Goal: Obtain resource: Download file/media

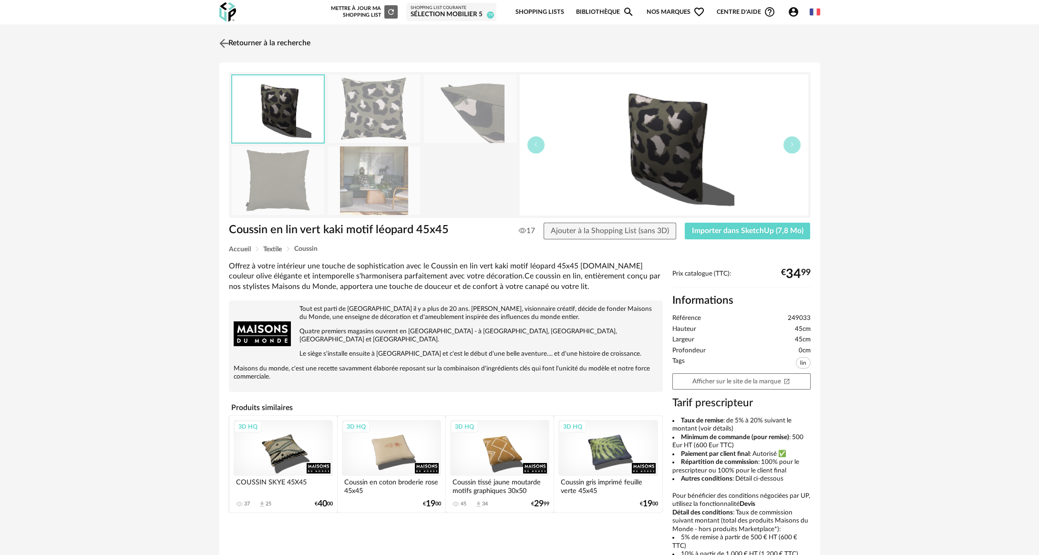
click at [271, 44] on link "Retourner à la recherche" at bounding box center [263, 43] width 93 height 21
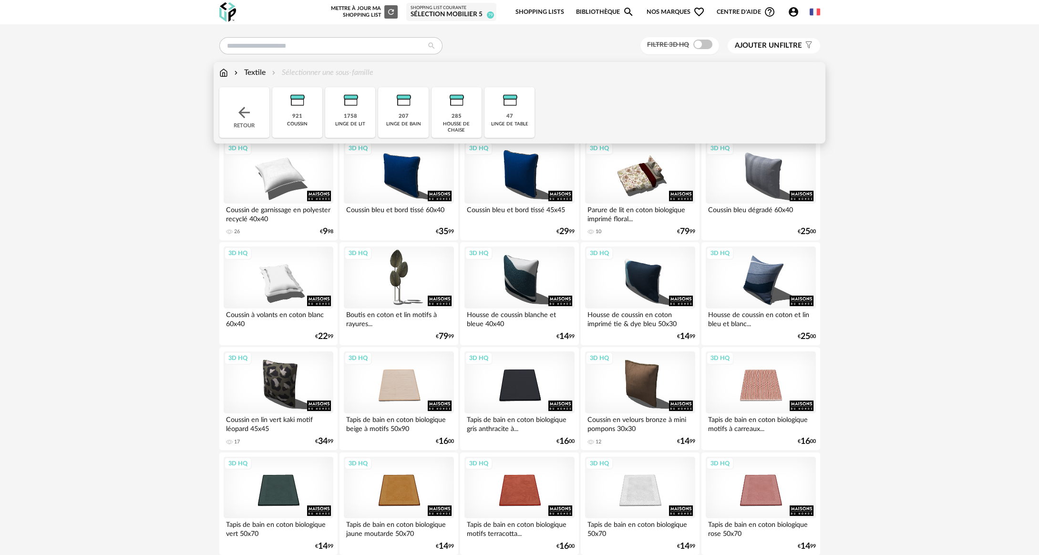
click at [229, 68] on div "Textile Sélectionner une sous-famille" at bounding box center [296, 72] width 154 height 11
click at [235, 105] on div "Retour" at bounding box center [244, 112] width 50 height 51
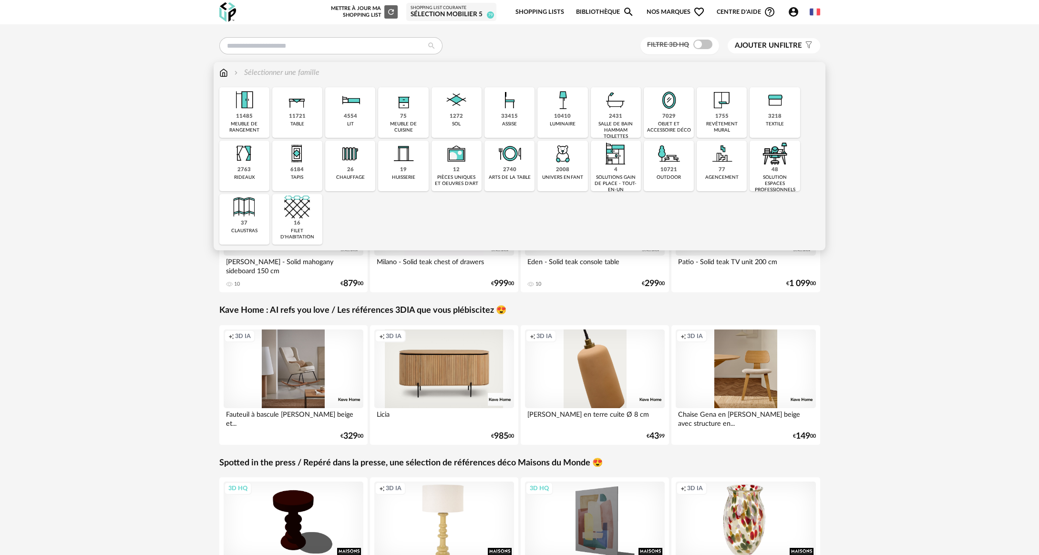
click at [497, 114] on div "33415 assise" at bounding box center [510, 112] width 50 height 51
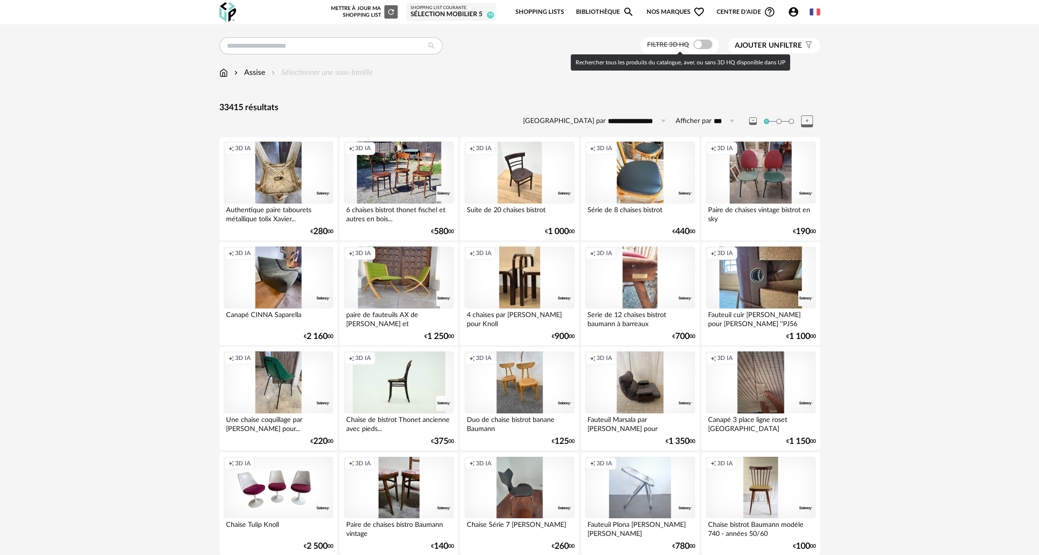
click at [703, 46] on span at bounding box center [702, 45] width 19 height 10
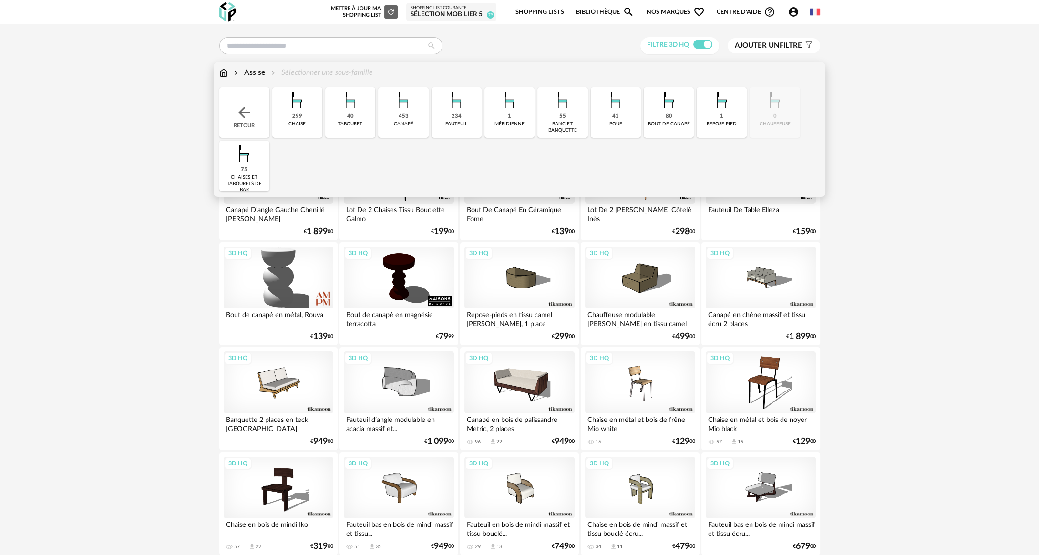
click at [293, 100] on img at bounding box center [297, 100] width 26 height 26
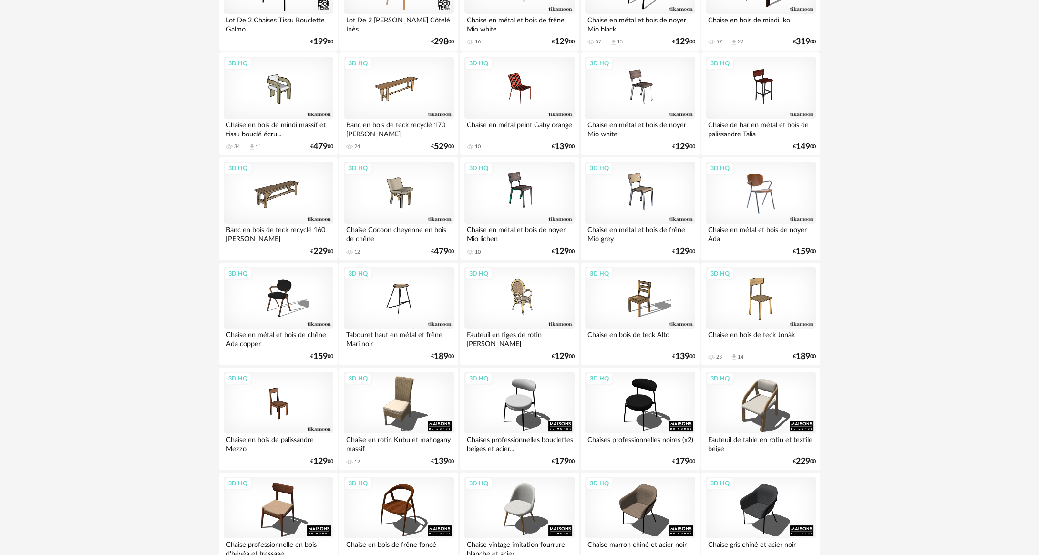
scroll to position [191, 0]
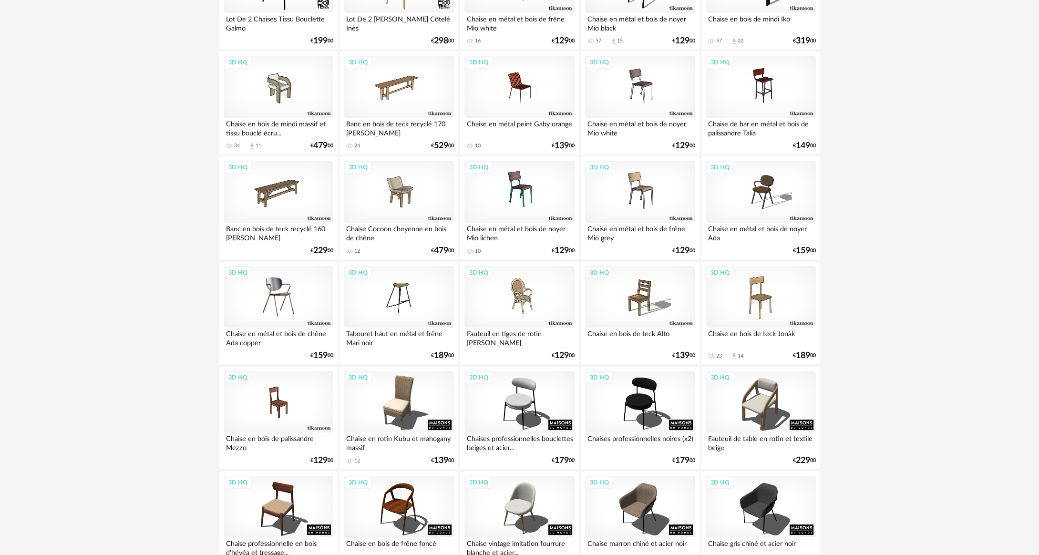
click at [300, 306] on div "3D HQ" at bounding box center [279, 297] width 110 height 62
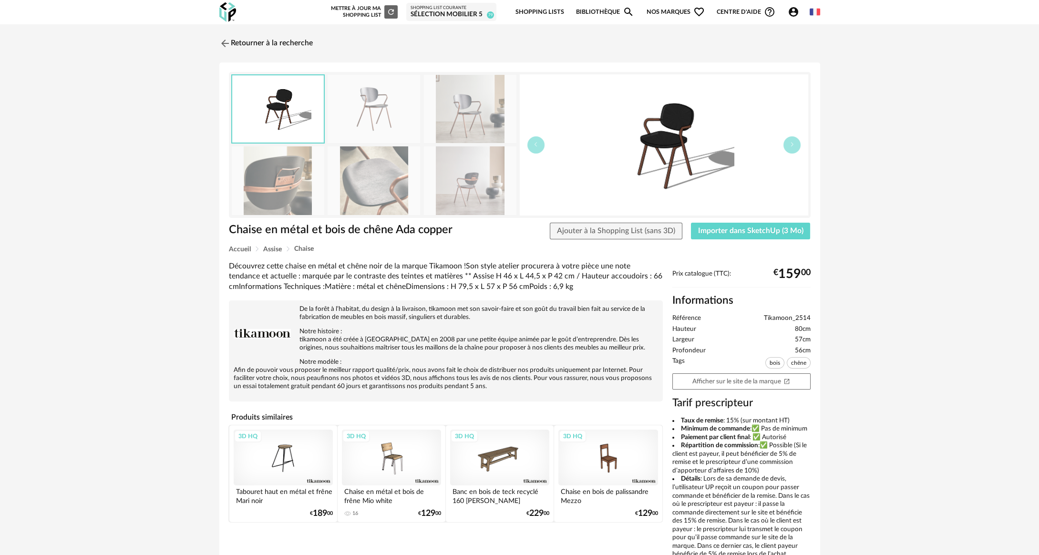
click at [367, 185] on img at bounding box center [374, 180] width 93 height 68
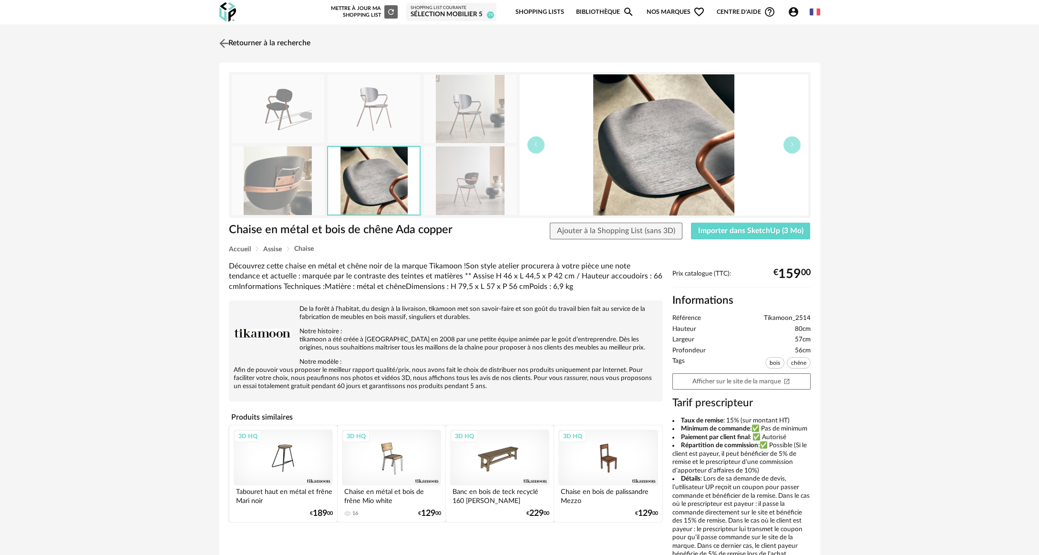
click at [271, 42] on link "Retourner à la recherche" at bounding box center [263, 43] width 93 height 21
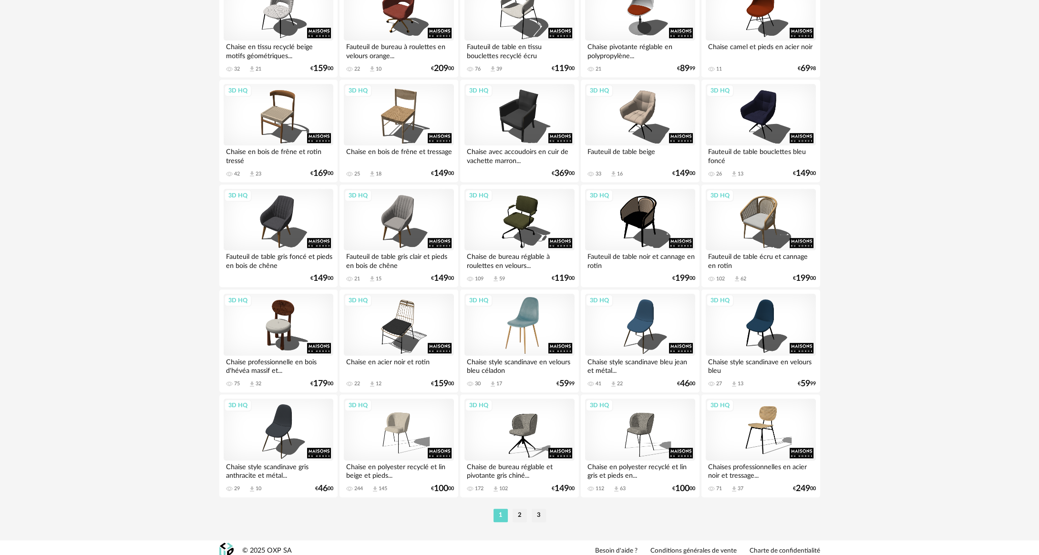
scroll to position [1744, 0]
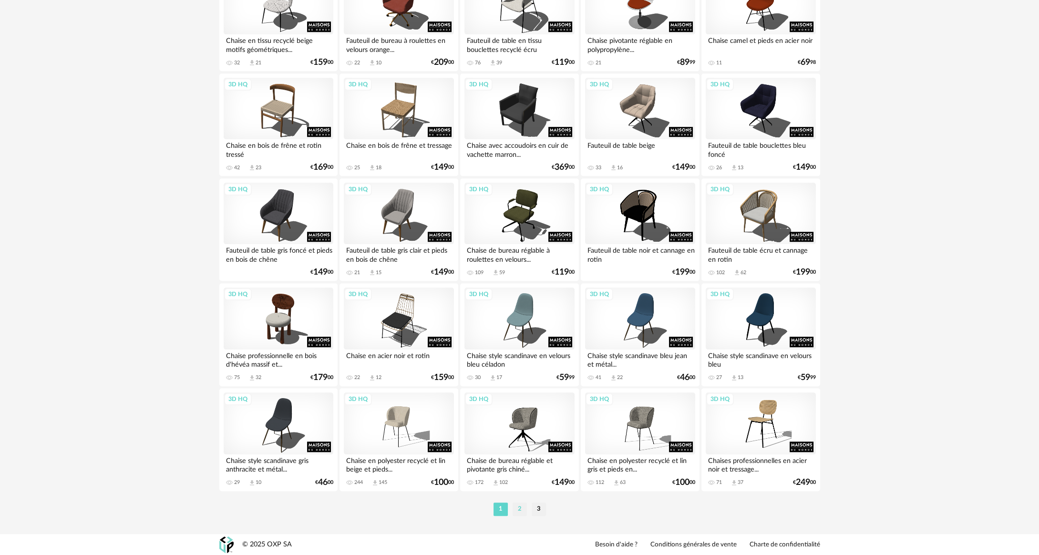
click at [522, 508] on li "2" at bounding box center [520, 509] width 14 height 13
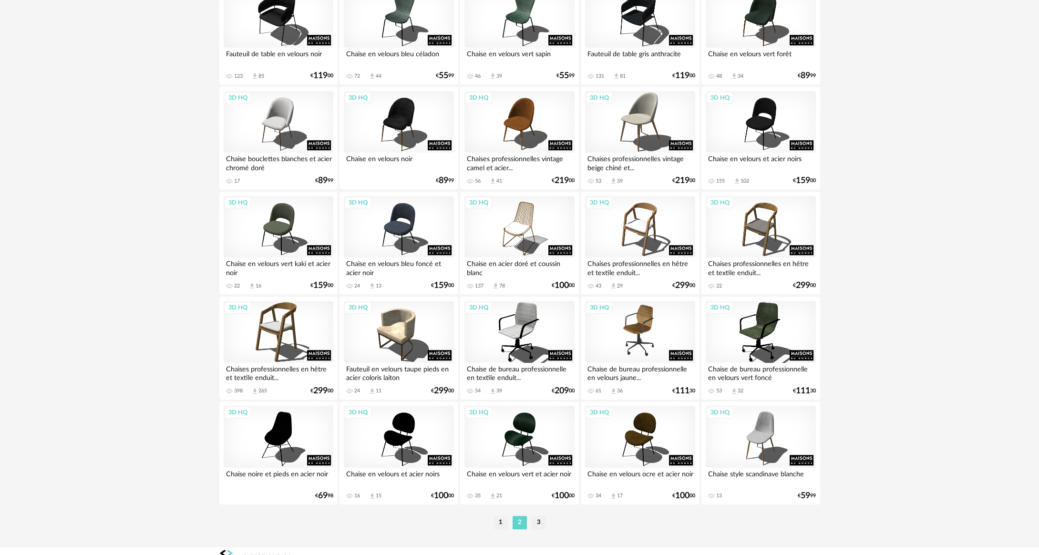
scroll to position [1744, 0]
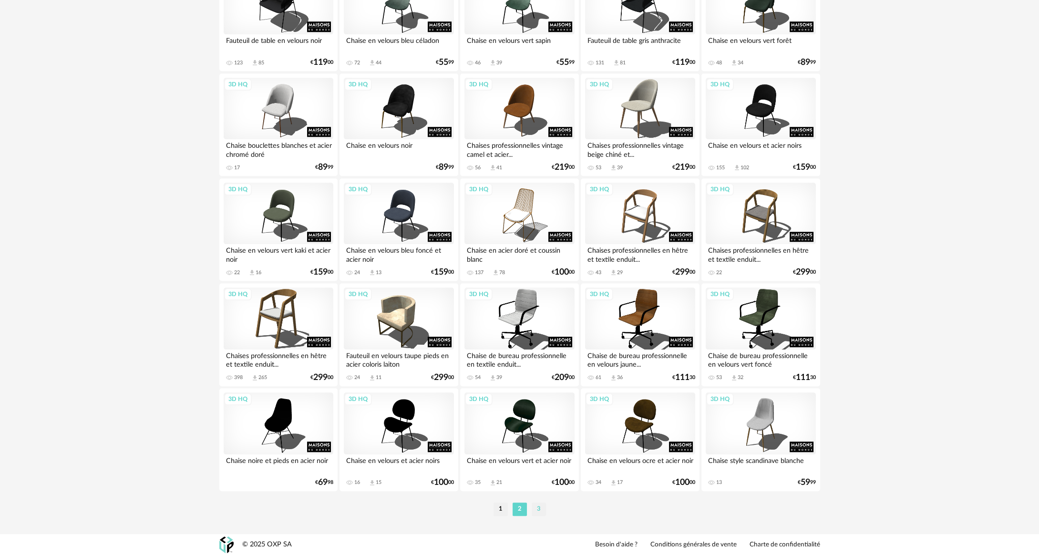
click at [537, 512] on li "3" at bounding box center [539, 509] width 14 height 13
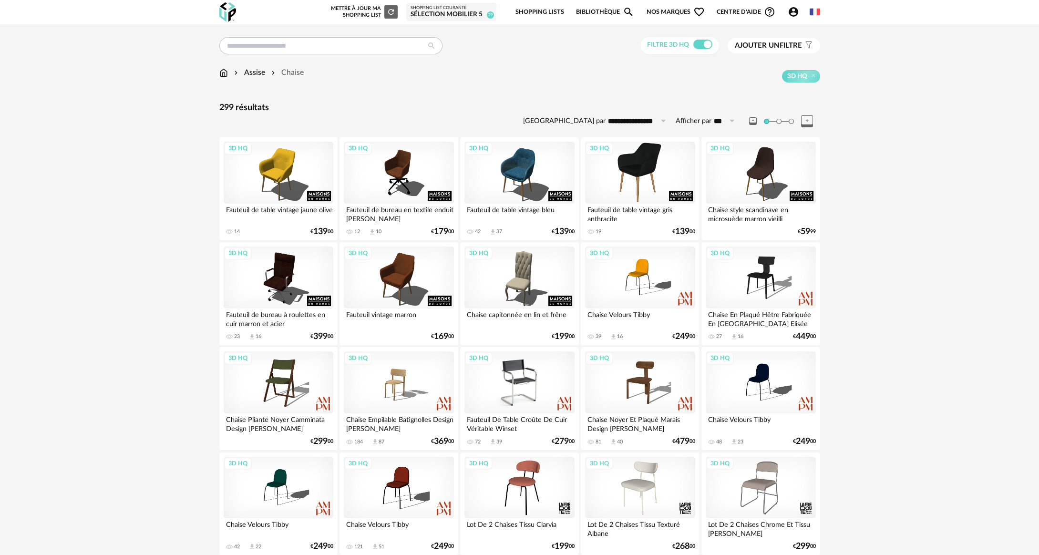
click at [566, 383] on div "3D HQ" at bounding box center [520, 383] width 110 height 62
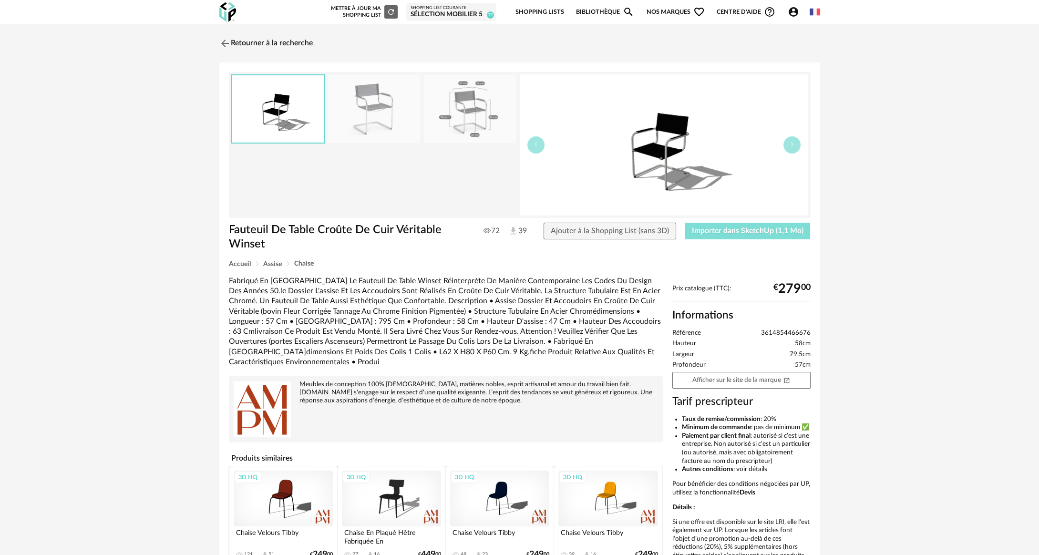
click at [737, 231] on span "Importer dans SketchUp (1,1 Mo)" at bounding box center [748, 231] width 112 height 8
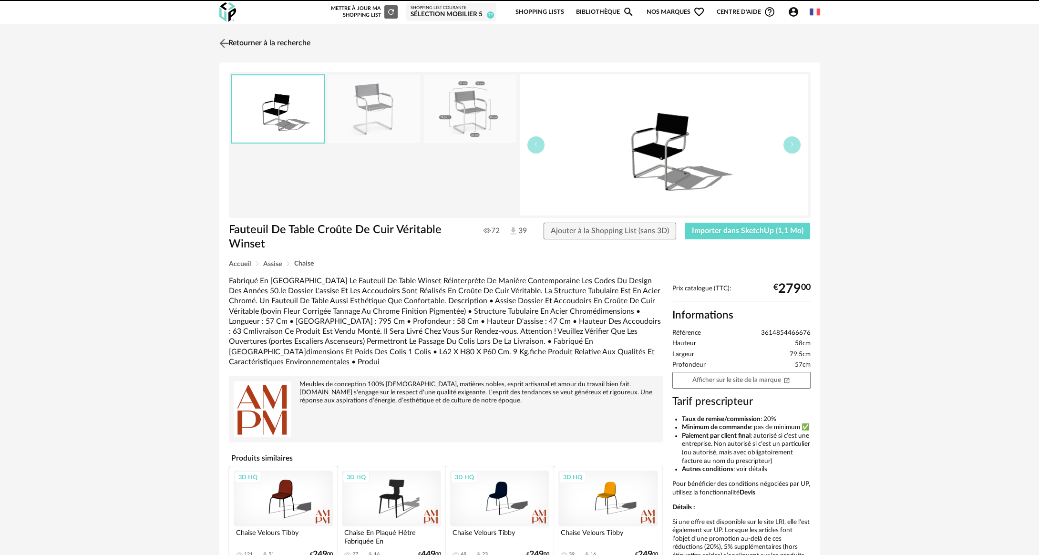
click at [257, 48] on link "Retourner à la recherche" at bounding box center [263, 43] width 93 height 21
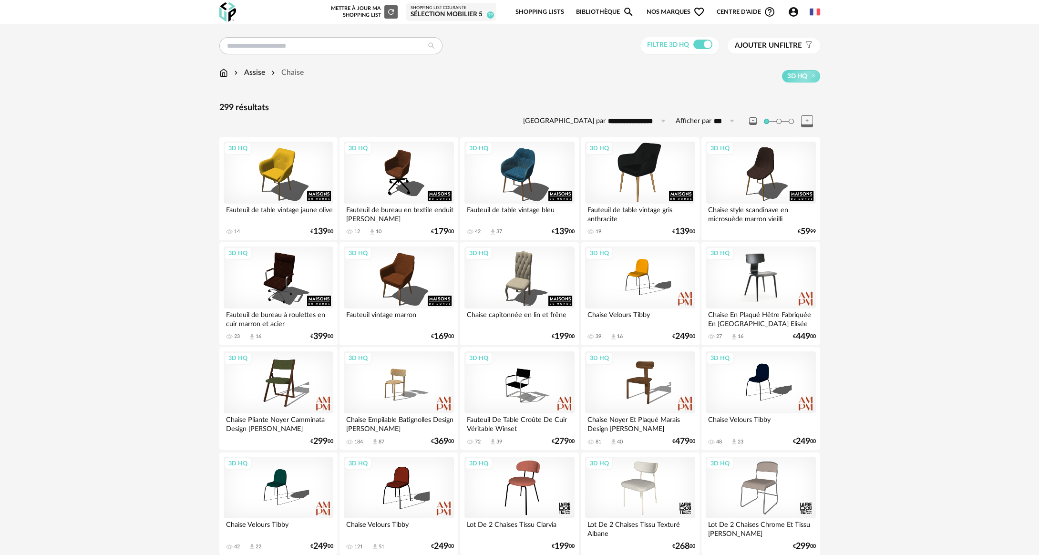
click at [776, 275] on div "3D HQ" at bounding box center [761, 278] width 110 height 62
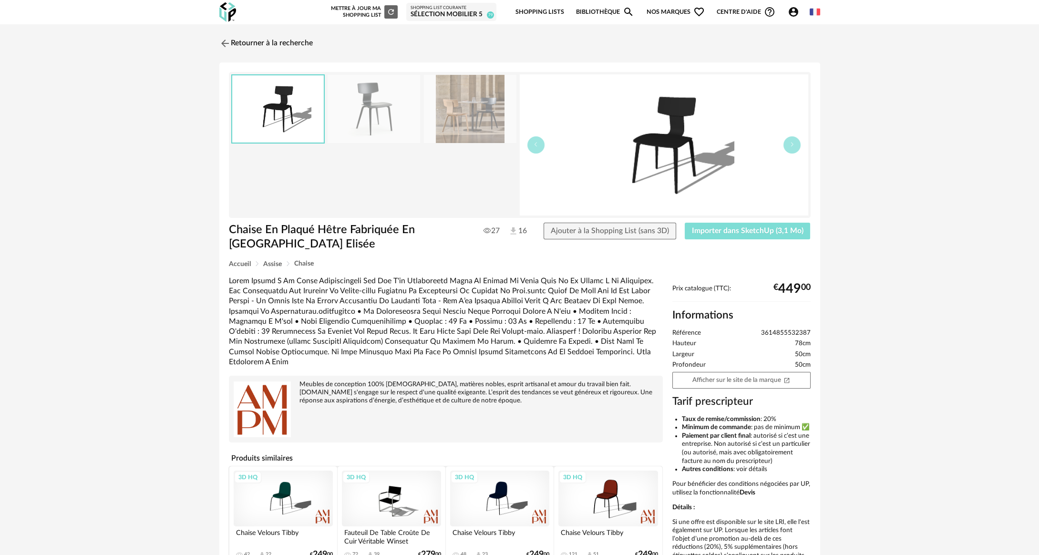
click at [745, 226] on button "Importer dans SketchUp (3,1 Mo)" at bounding box center [748, 231] width 126 height 17
click at [265, 31] on div "Retourner à la recherche Chaise En Plaqué Hêtre Fabriquée En France Elisée Chai…" at bounding box center [519, 317] width 1039 height 586
click at [256, 40] on link "Retourner à la recherche" at bounding box center [263, 43] width 93 height 21
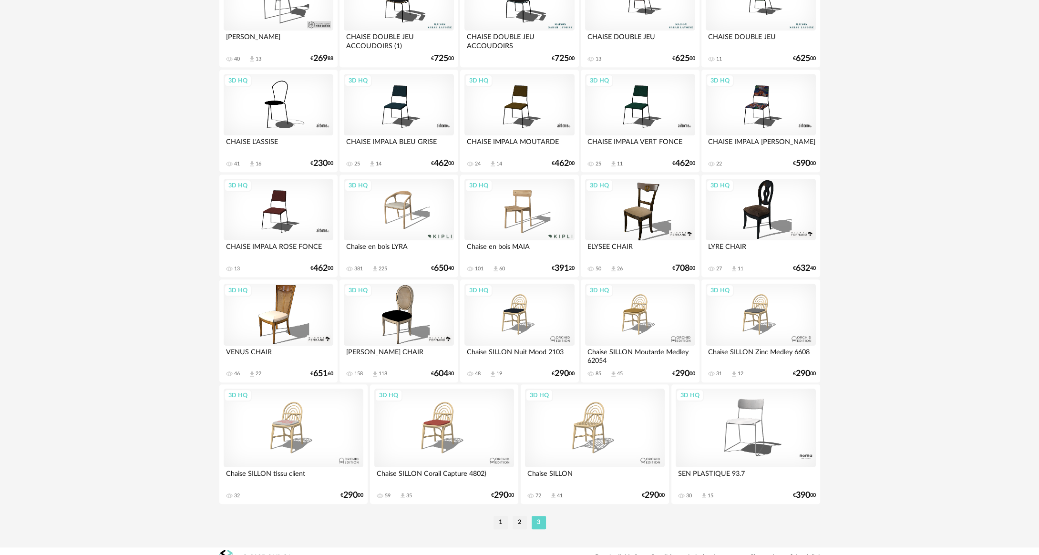
scroll to position [1760, 0]
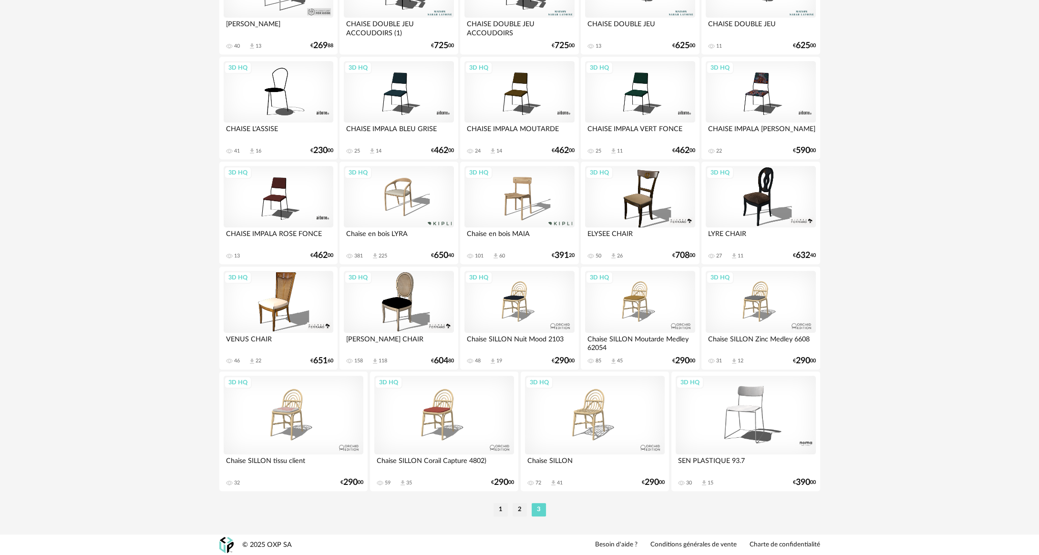
click at [499, 507] on li "1" at bounding box center [501, 509] width 14 height 13
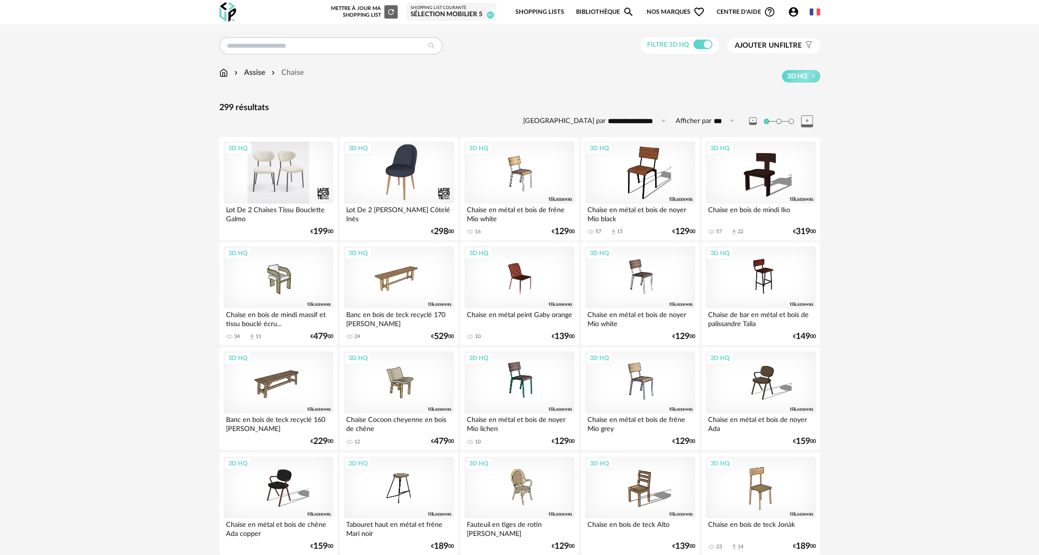
click at [285, 179] on div "3D HQ" at bounding box center [279, 173] width 110 height 62
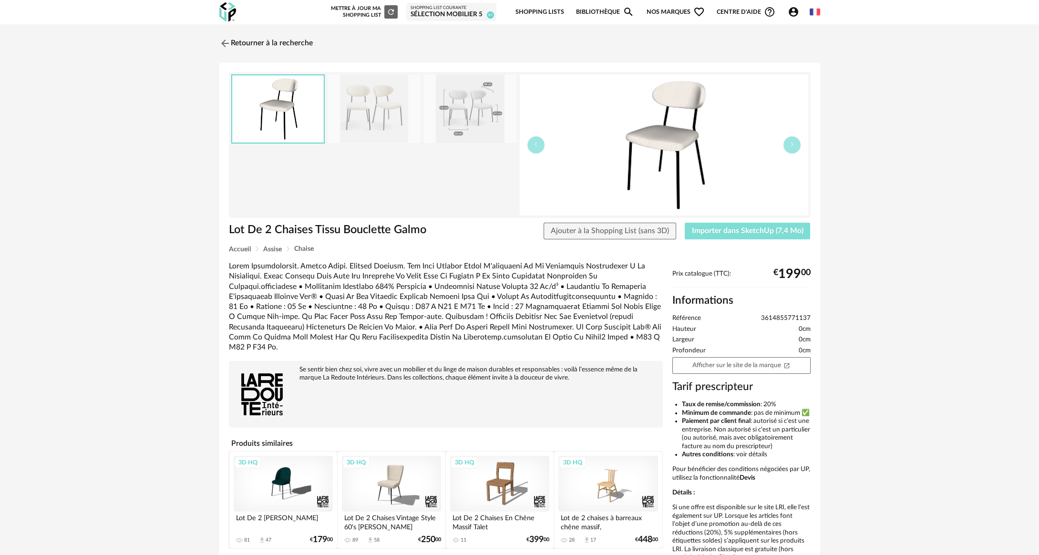
click at [721, 233] on span "Importer dans SketchUp (7,4 Mo)" at bounding box center [748, 231] width 112 height 8
click at [732, 233] on span "Importer dans SketchUp (7,4 Mo)" at bounding box center [748, 231] width 112 height 8
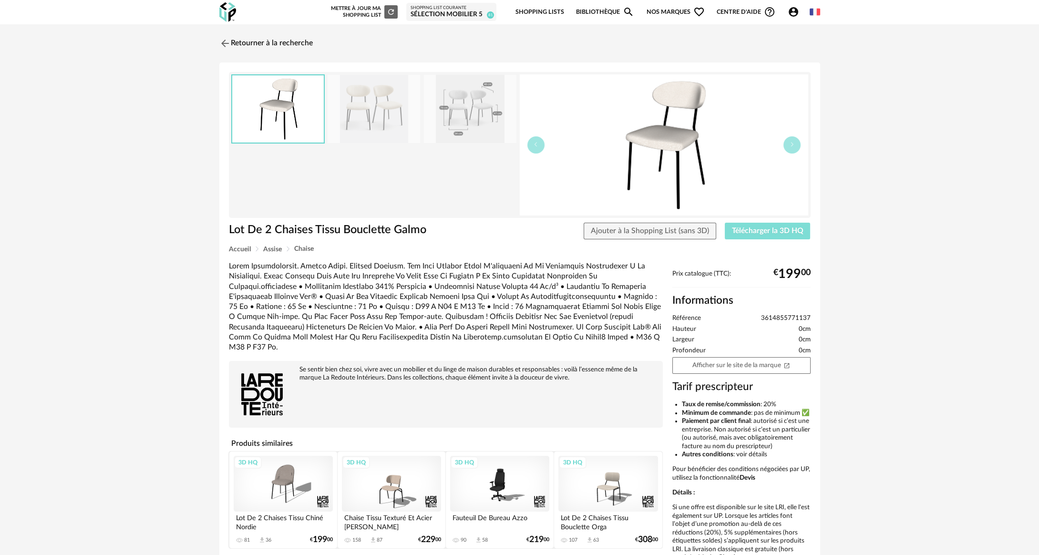
click at [752, 233] on span "Télécharger la 3D HQ" at bounding box center [768, 231] width 72 height 8
click at [740, 230] on span "Télécharger la 3D HQ" at bounding box center [768, 231] width 72 height 8
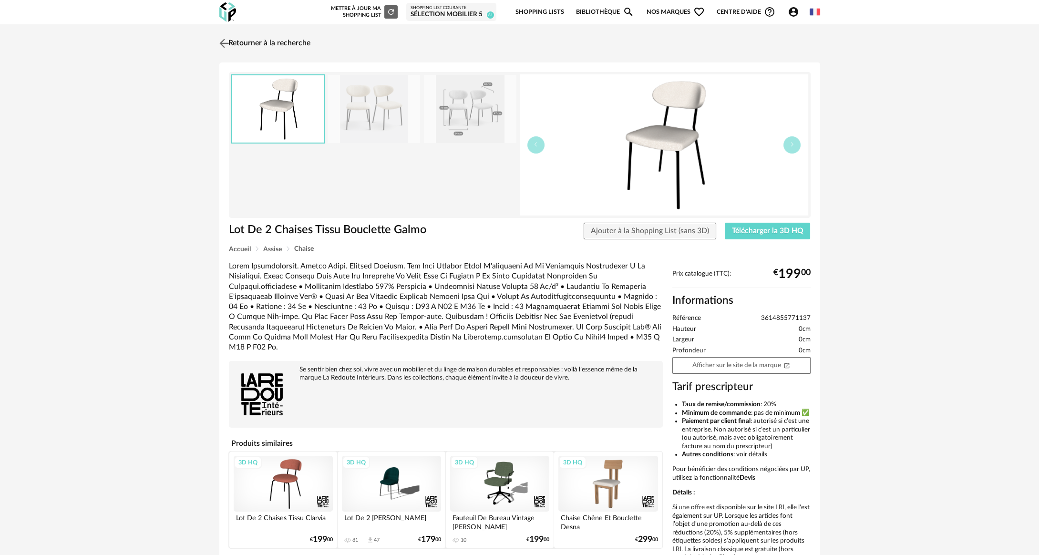
click at [269, 45] on link "Retourner à la recherche" at bounding box center [263, 43] width 93 height 21
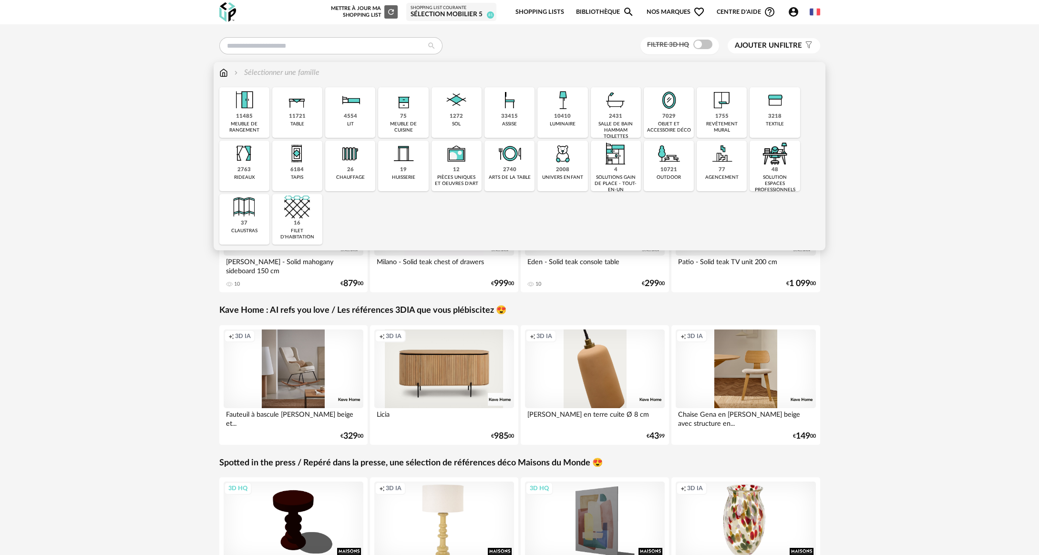
click at [765, 122] on div "3218 textile" at bounding box center [775, 112] width 50 height 51
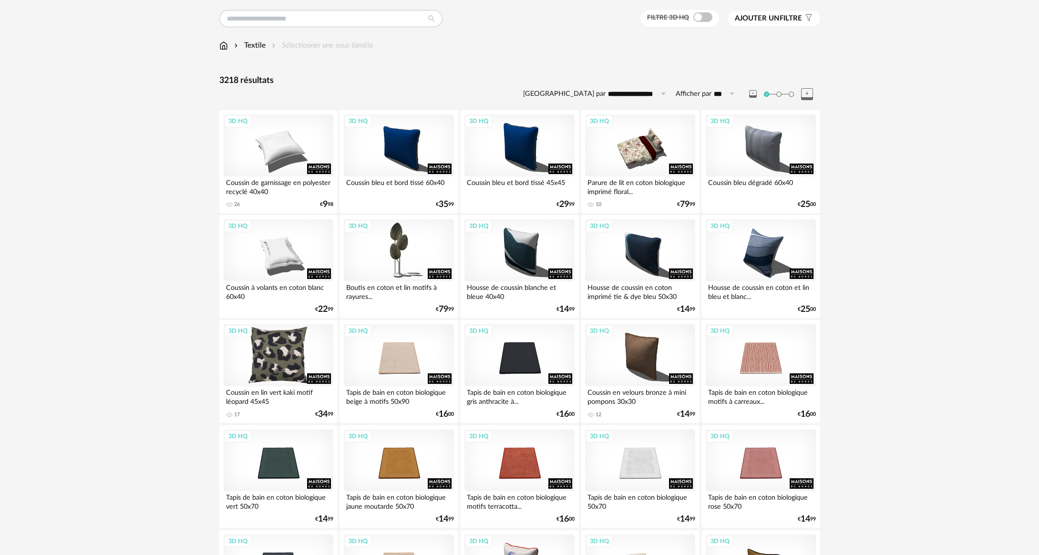
scroll to position [48, 0]
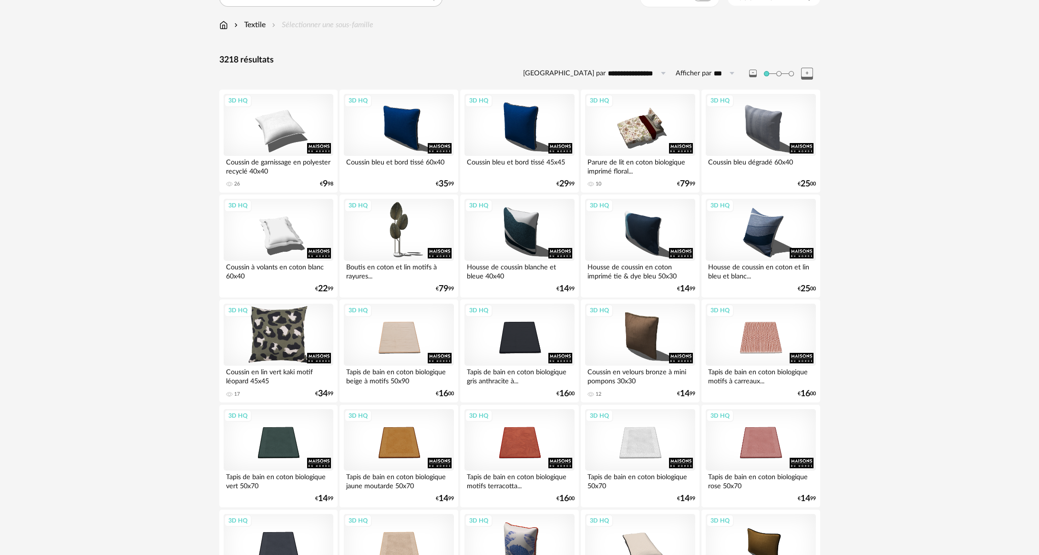
click at [285, 333] on div "3D HQ" at bounding box center [279, 335] width 110 height 62
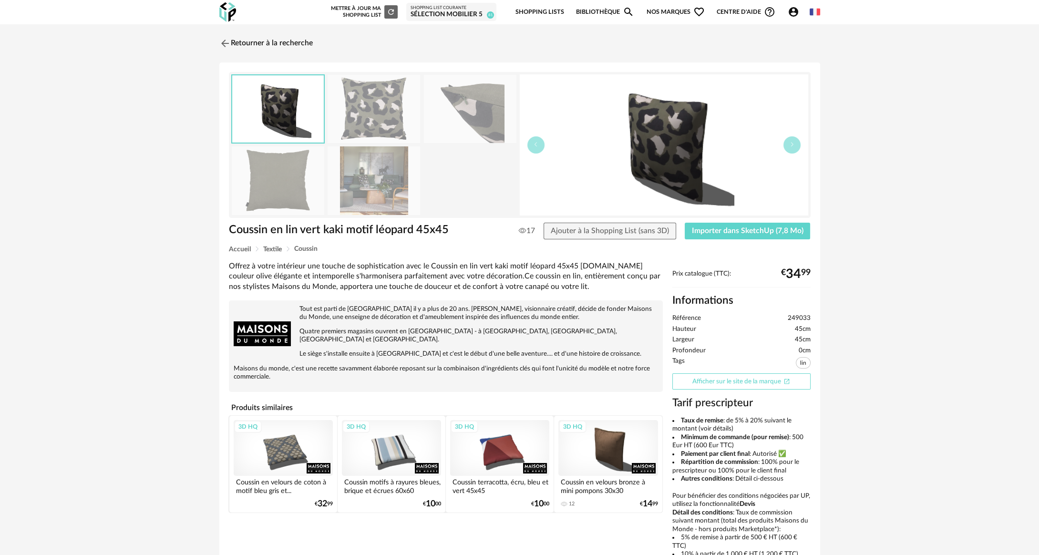
click at [725, 378] on link "Afficher sur le site de la marque Open In New icon" at bounding box center [742, 381] width 138 height 17
click at [268, 52] on link "Retourner à la recherche" at bounding box center [263, 43] width 93 height 21
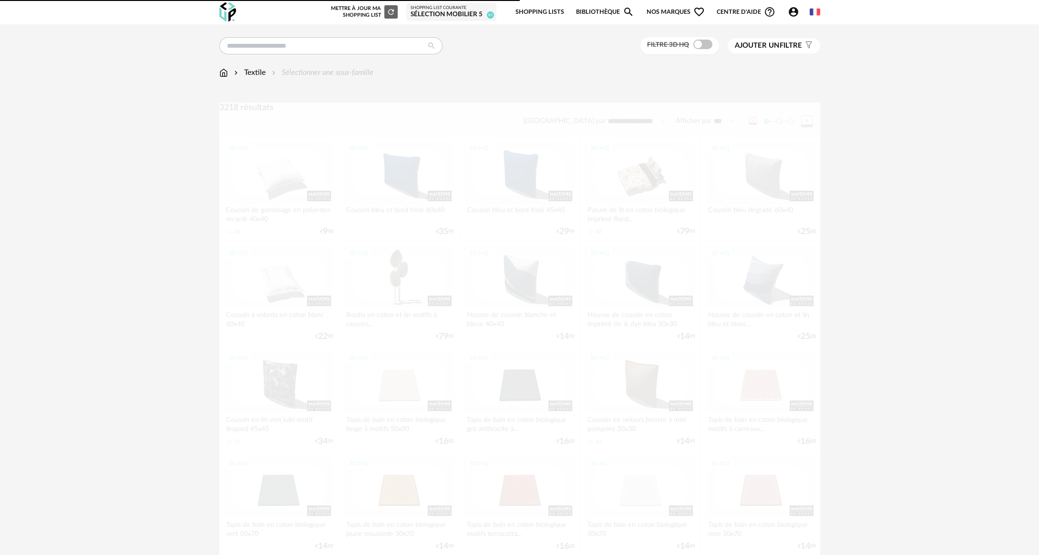
scroll to position [48, 0]
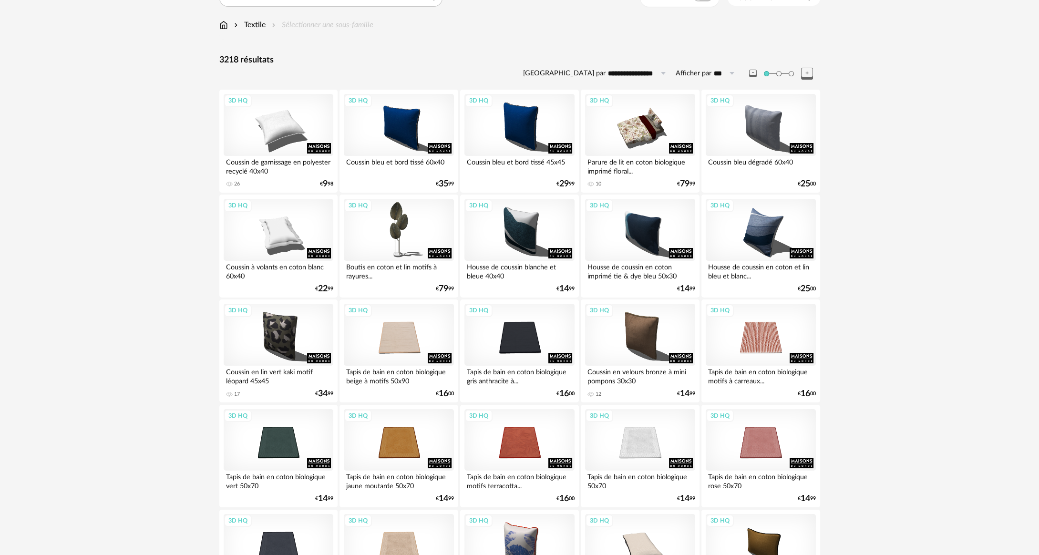
click at [229, 29] on div "Textile Sélectionner une sous-famille" at bounding box center [296, 25] width 154 height 11
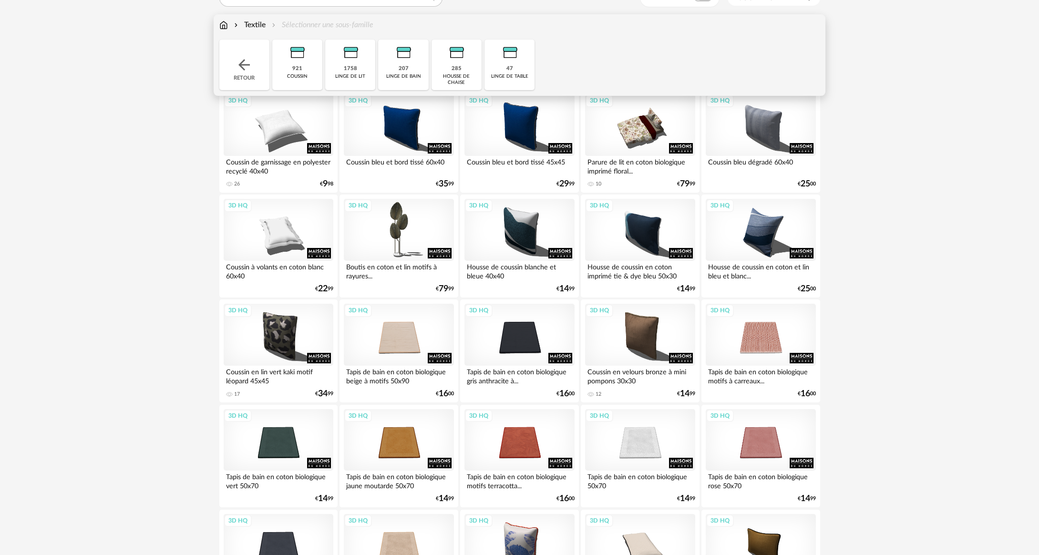
click at [224, 29] on img at bounding box center [223, 25] width 9 height 11
click at [222, 64] on div "Retour" at bounding box center [244, 65] width 50 height 51
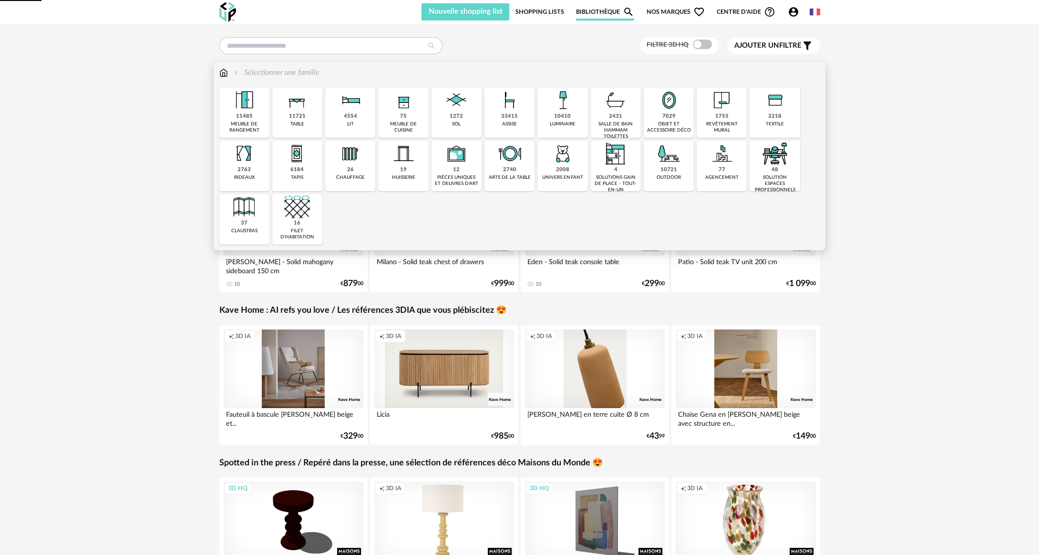
click at [519, 119] on div "33415 assise" at bounding box center [510, 112] width 50 height 51
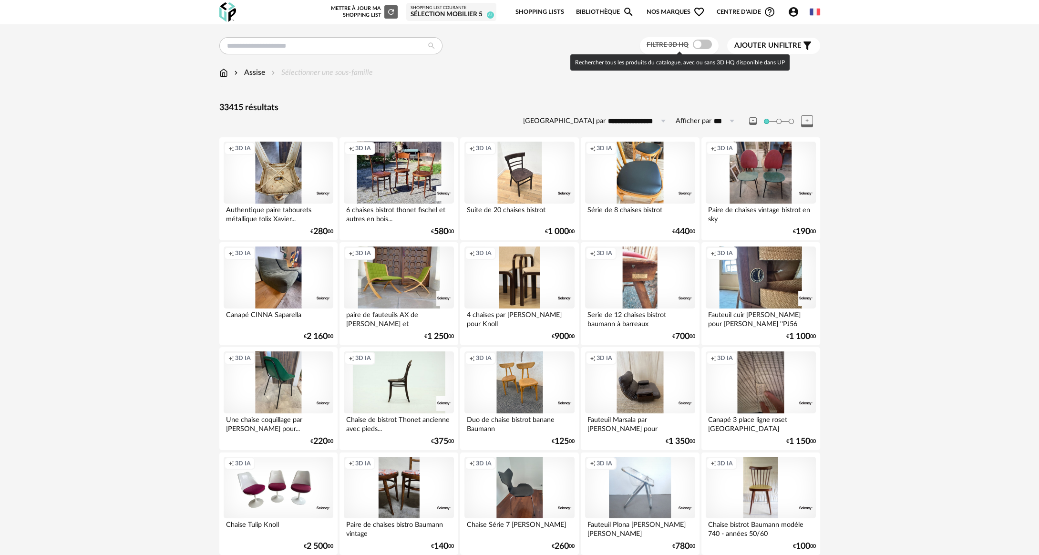
click at [707, 43] on span at bounding box center [702, 45] width 19 height 10
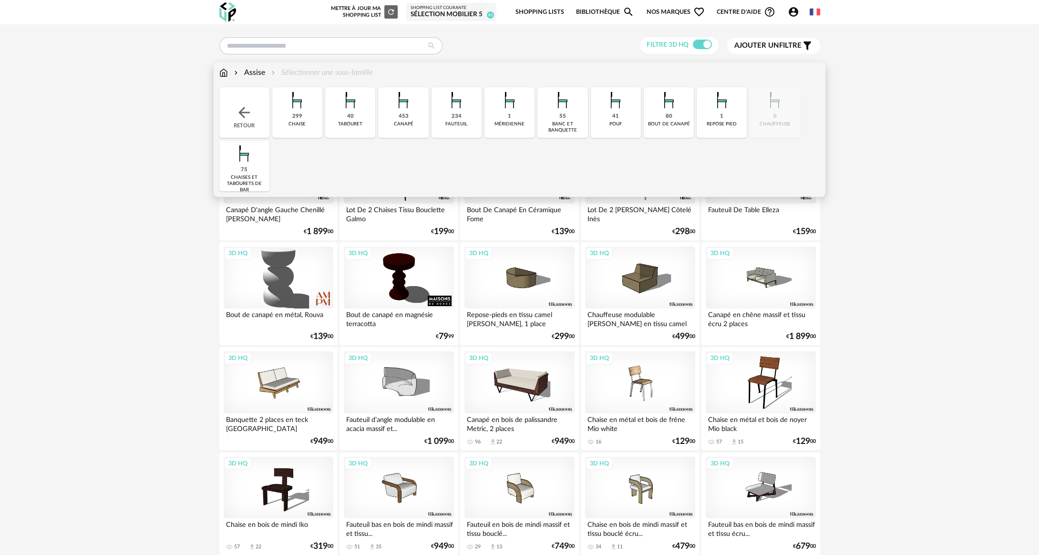
click at [302, 117] on div "299 chaise" at bounding box center [297, 112] width 50 height 51
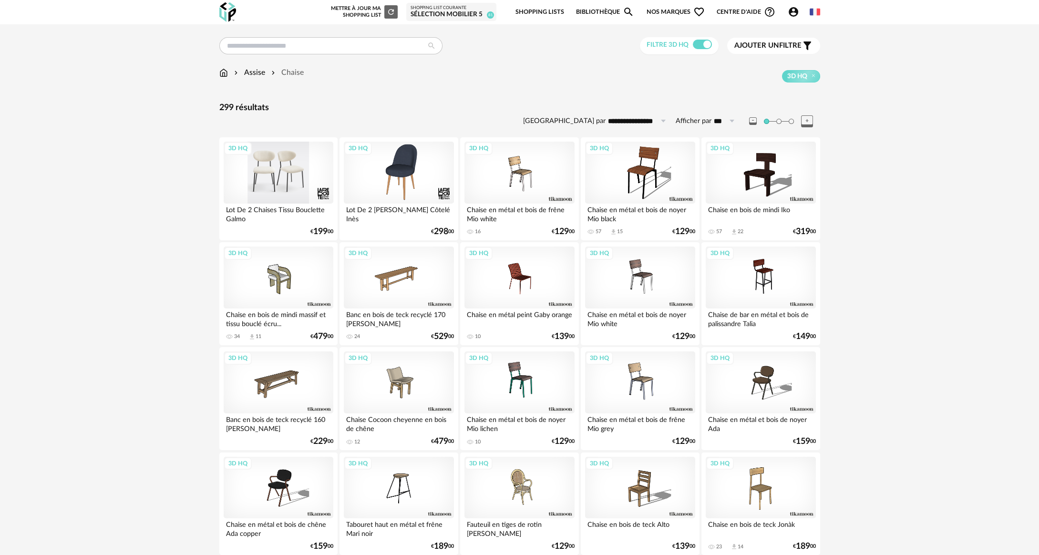
click at [256, 163] on div "3D HQ" at bounding box center [279, 173] width 110 height 62
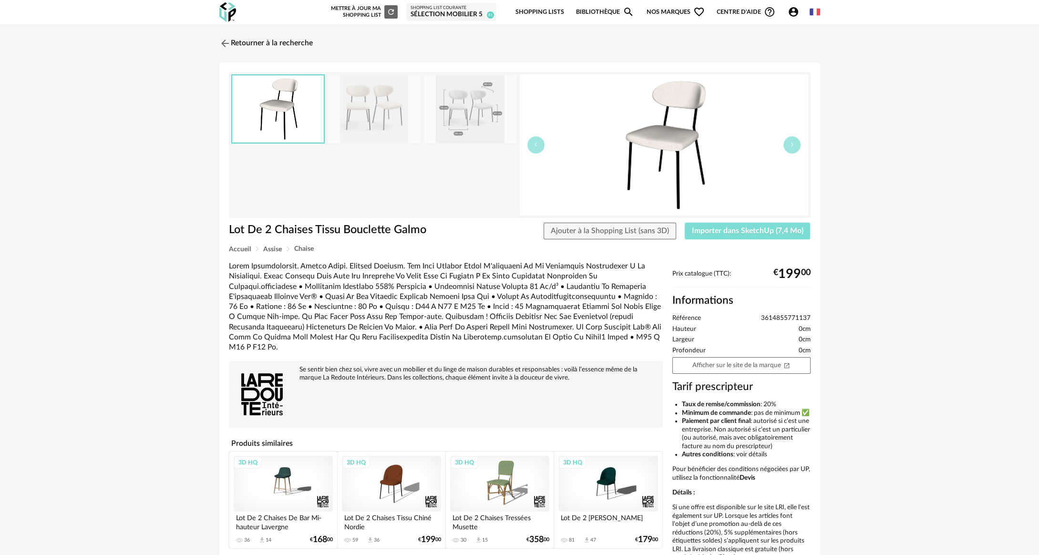
click at [759, 237] on button "Importer dans SketchUp (7,4 Mo)" at bounding box center [748, 231] width 126 height 17
click at [285, 45] on link "Retourner à la recherche" at bounding box center [263, 43] width 93 height 21
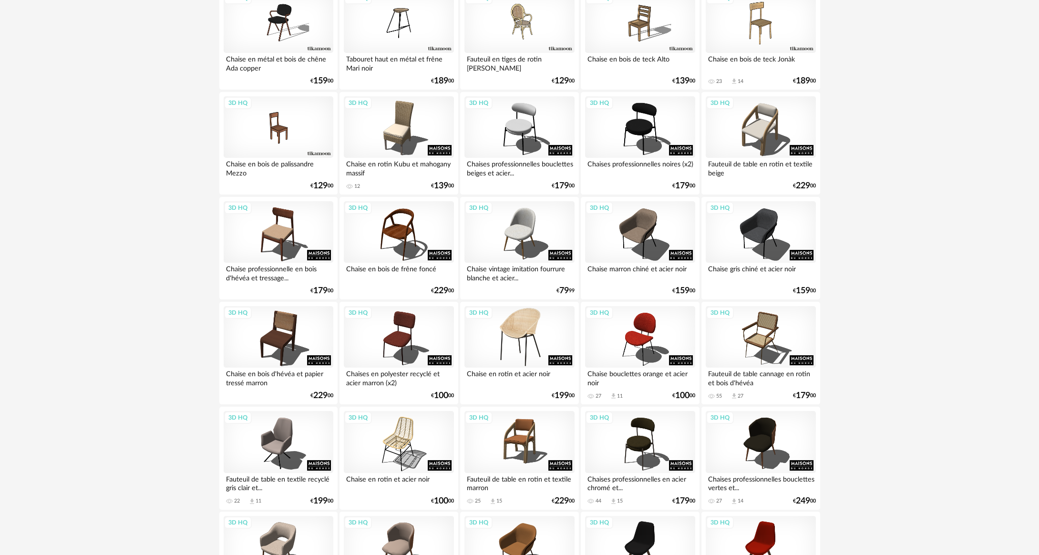
scroll to position [525, 0]
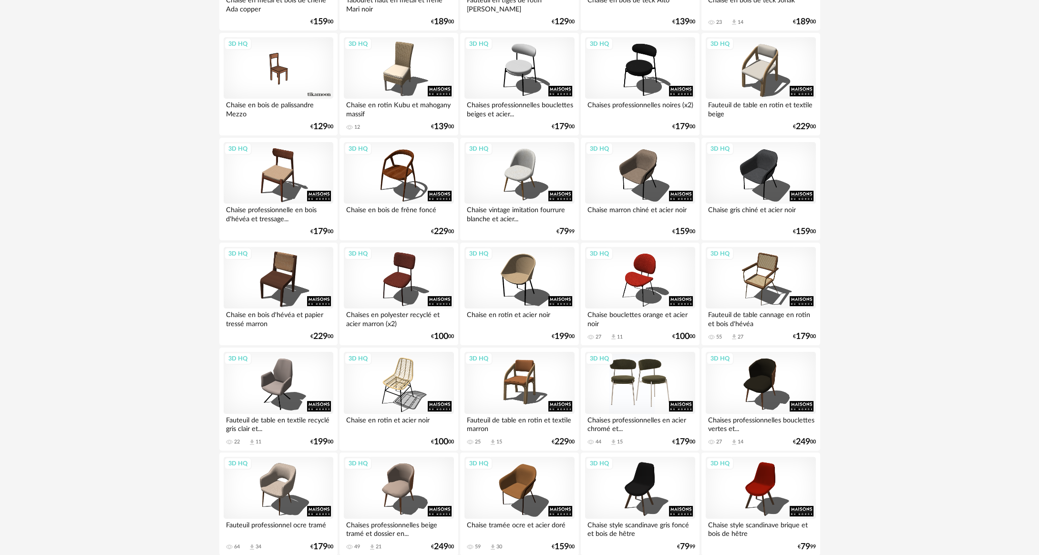
click at [655, 381] on div "3D HQ" at bounding box center [640, 383] width 110 height 62
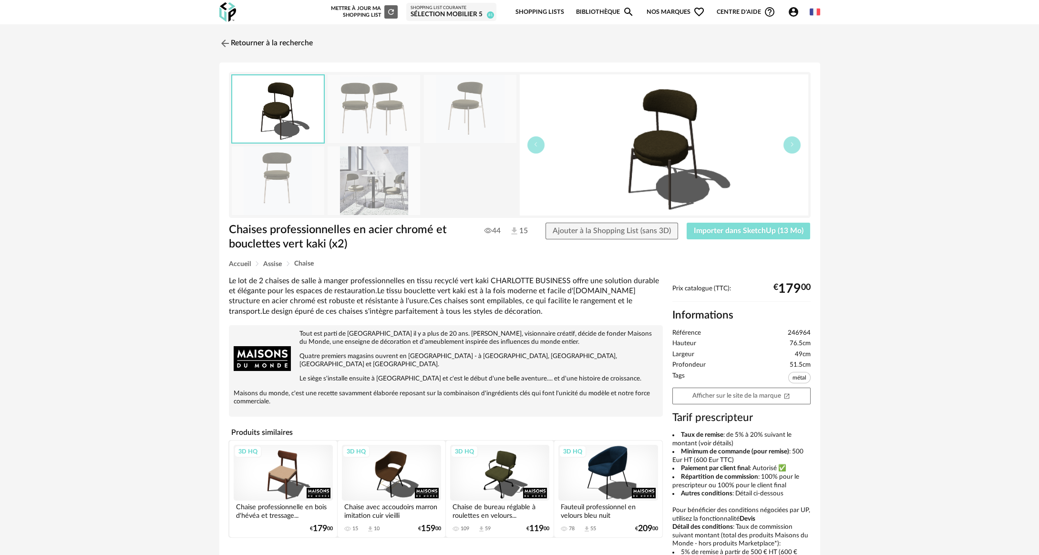
click at [727, 231] on span "Importer dans SketchUp (13 Mo)" at bounding box center [749, 231] width 110 height 8
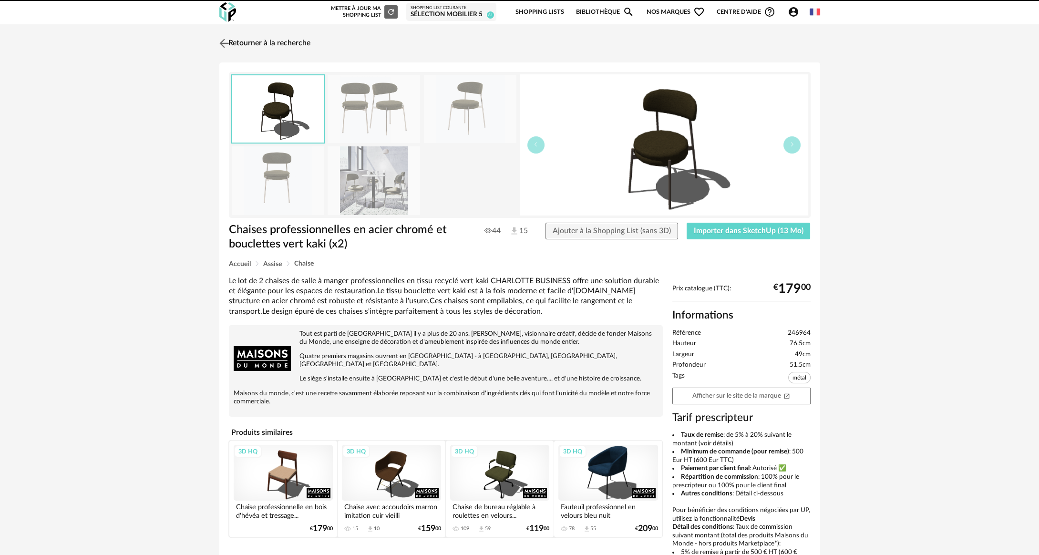
click at [262, 45] on link "Retourner à la recherche" at bounding box center [263, 43] width 93 height 21
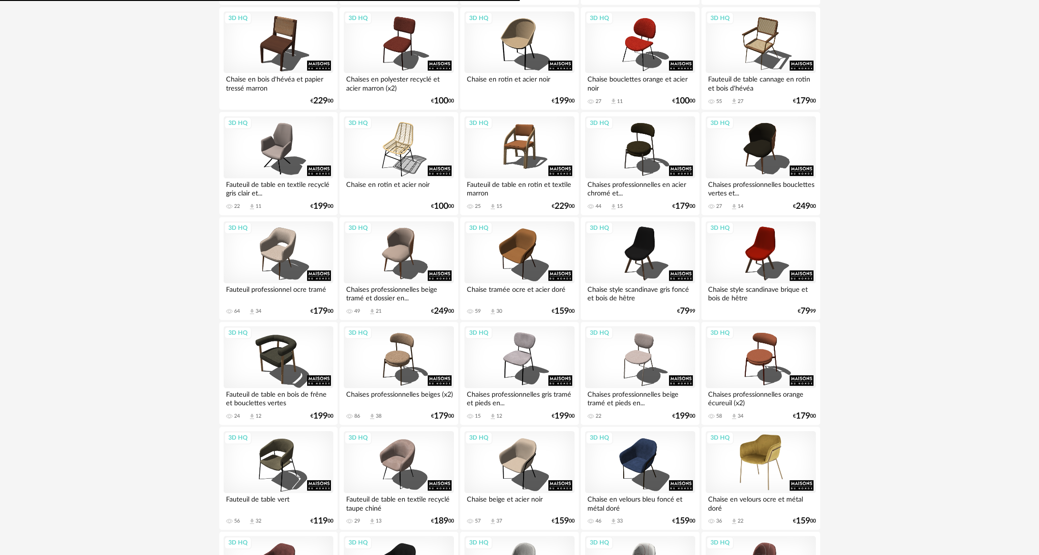
scroll to position [763, 0]
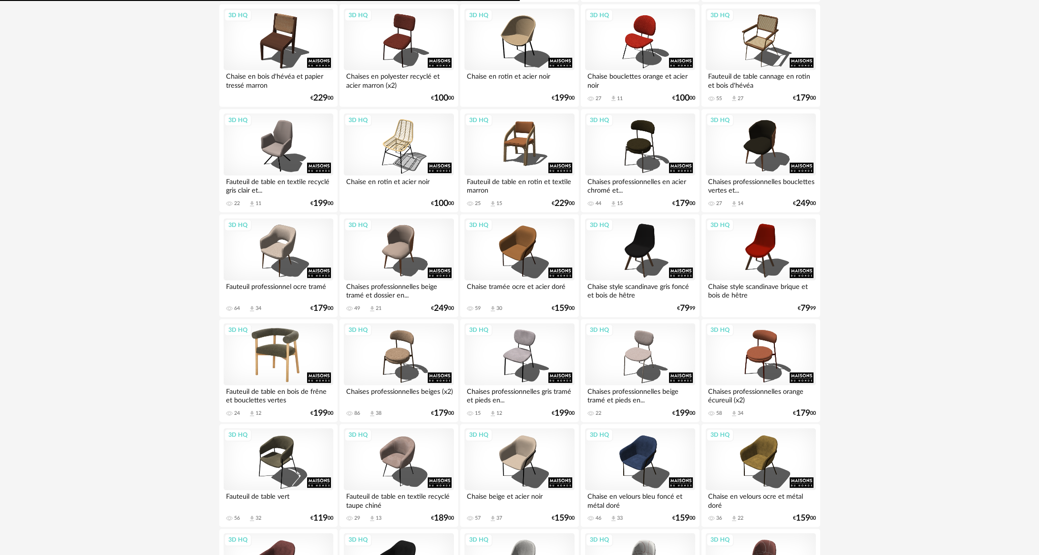
click at [287, 363] on div "3D HQ" at bounding box center [279, 354] width 110 height 62
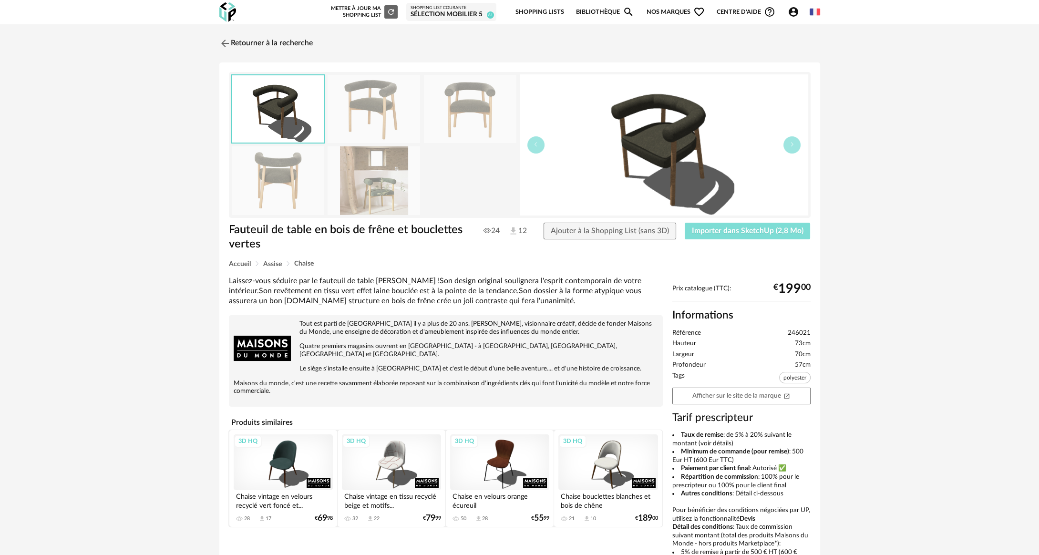
click at [736, 226] on button "Importer dans SketchUp (2,8 Mo)" at bounding box center [748, 231] width 126 height 17
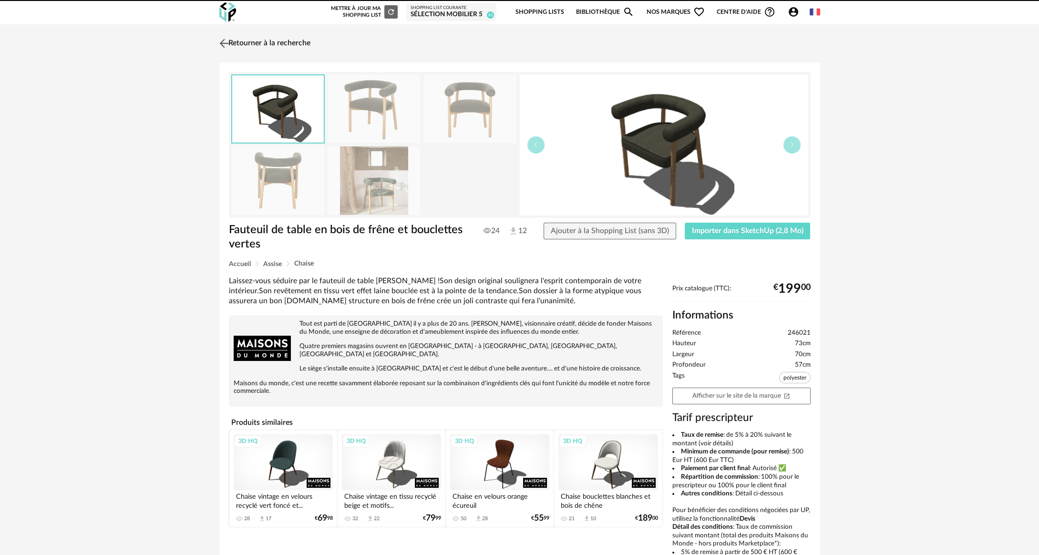
click at [297, 48] on link "Retourner à la recherche" at bounding box center [263, 43] width 93 height 21
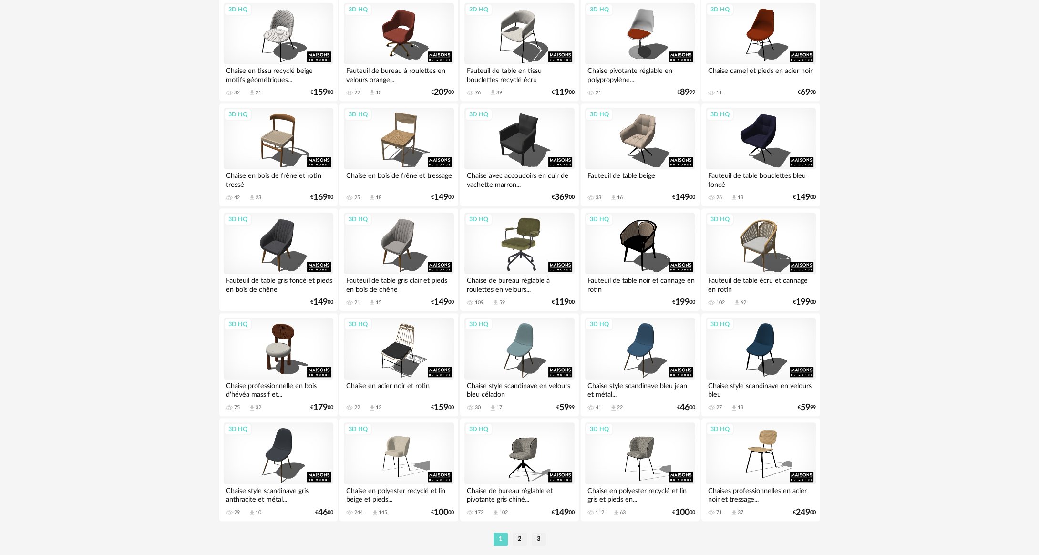
scroll to position [1744, 0]
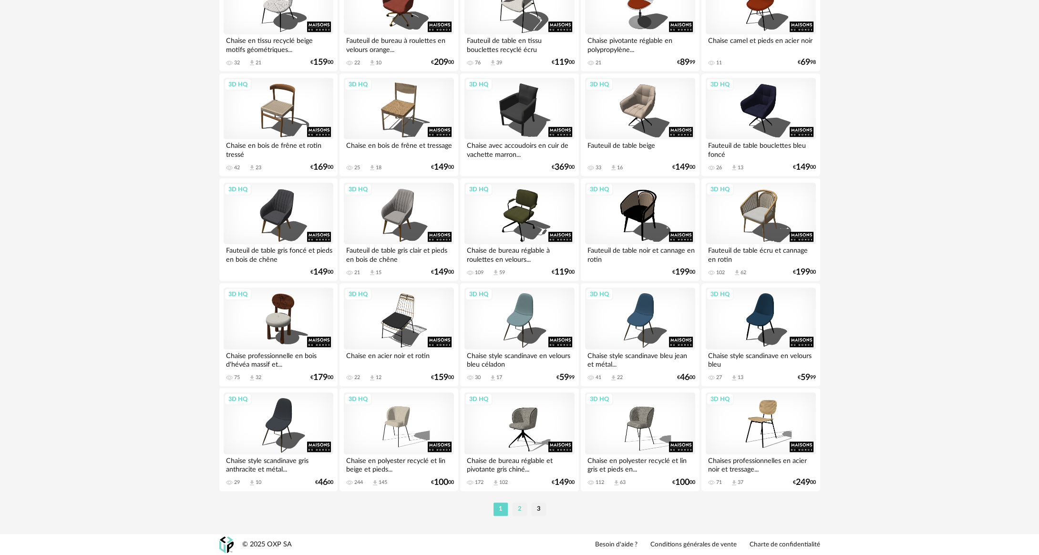
click at [523, 509] on li "2" at bounding box center [520, 509] width 14 height 13
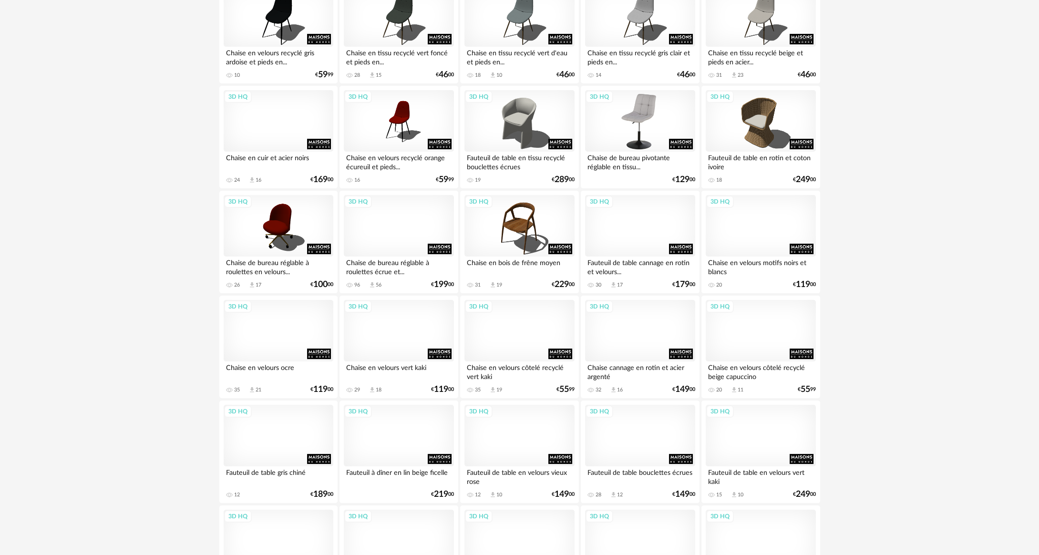
scroll to position [429, 0]
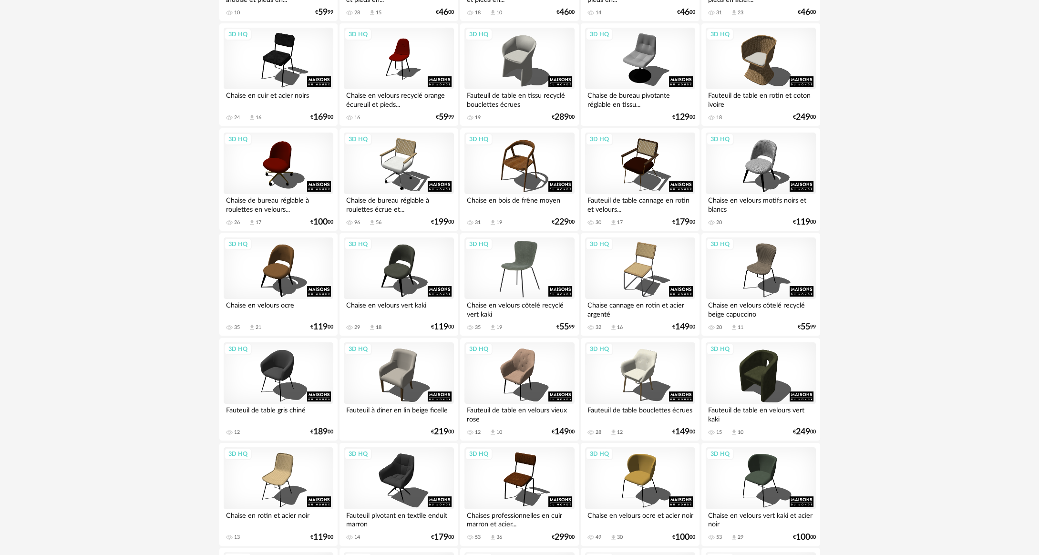
click at [527, 263] on div "3D HQ" at bounding box center [520, 269] width 110 height 62
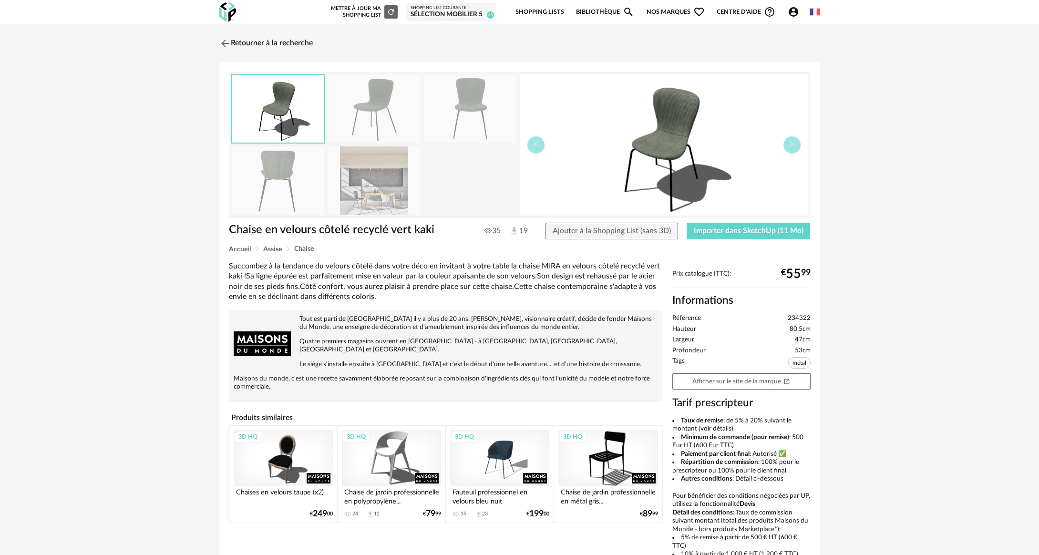
click at [374, 107] on img at bounding box center [374, 109] width 93 height 68
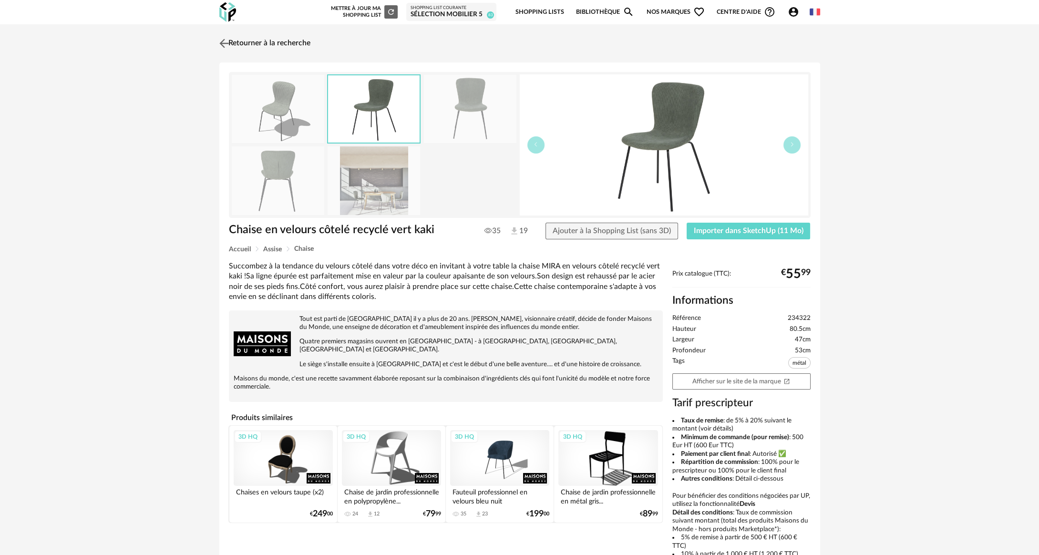
click at [274, 45] on link "Retourner à la recherche" at bounding box center [263, 43] width 93 height 21
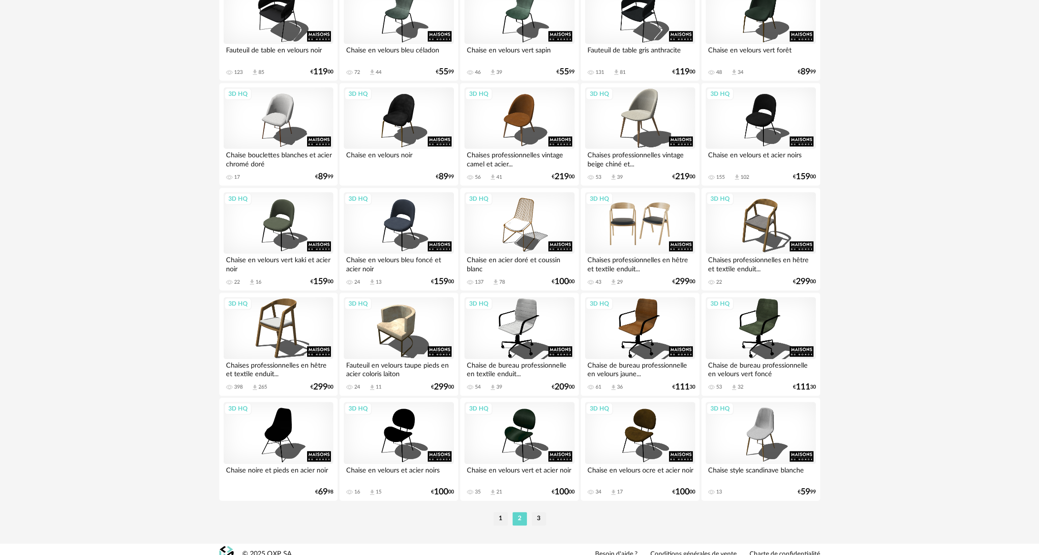
scroll to position [1744, 0]
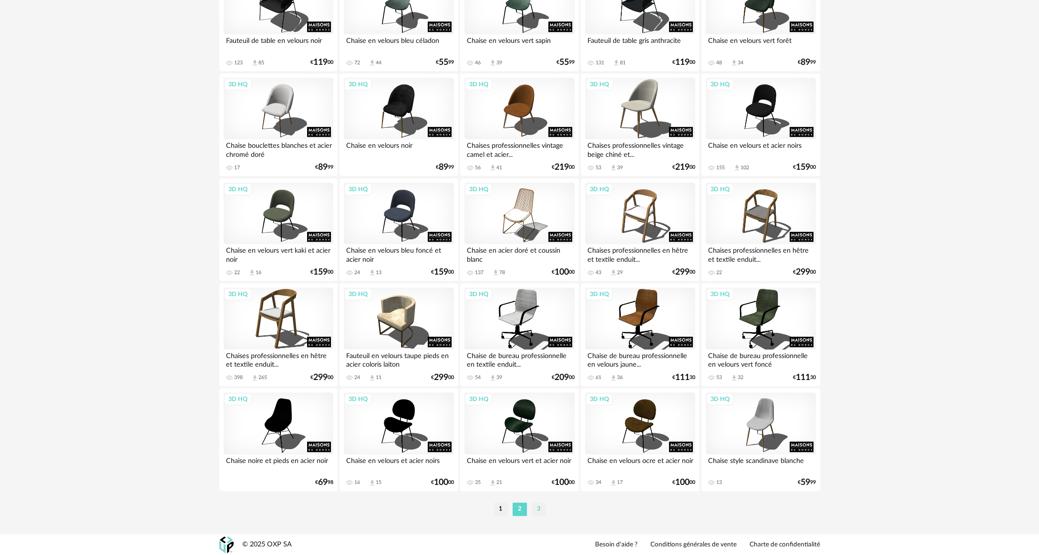
click at [538, 506] on li "3" at bounding box center [539, 509] width 14 height 13
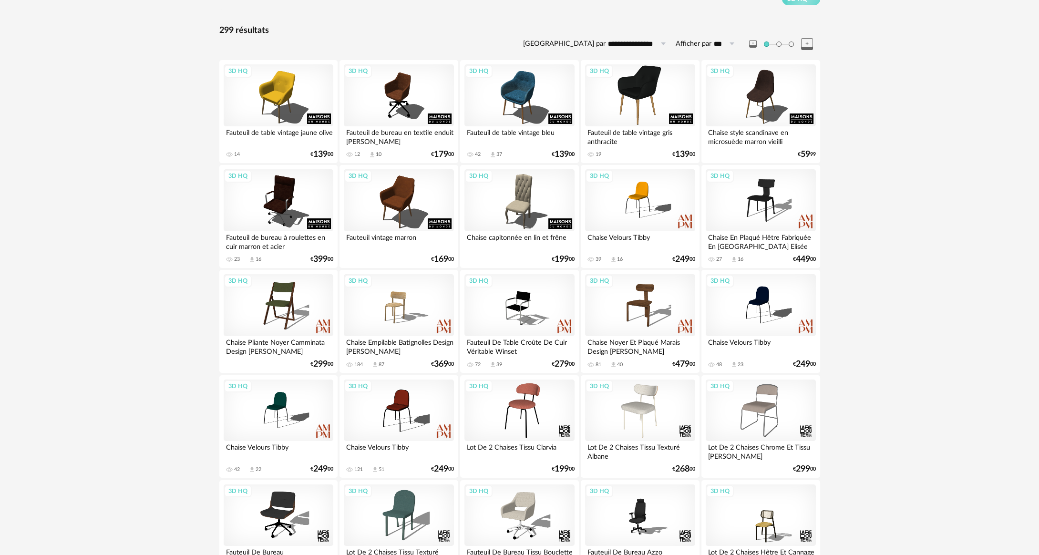
scroll to position [95, 0]
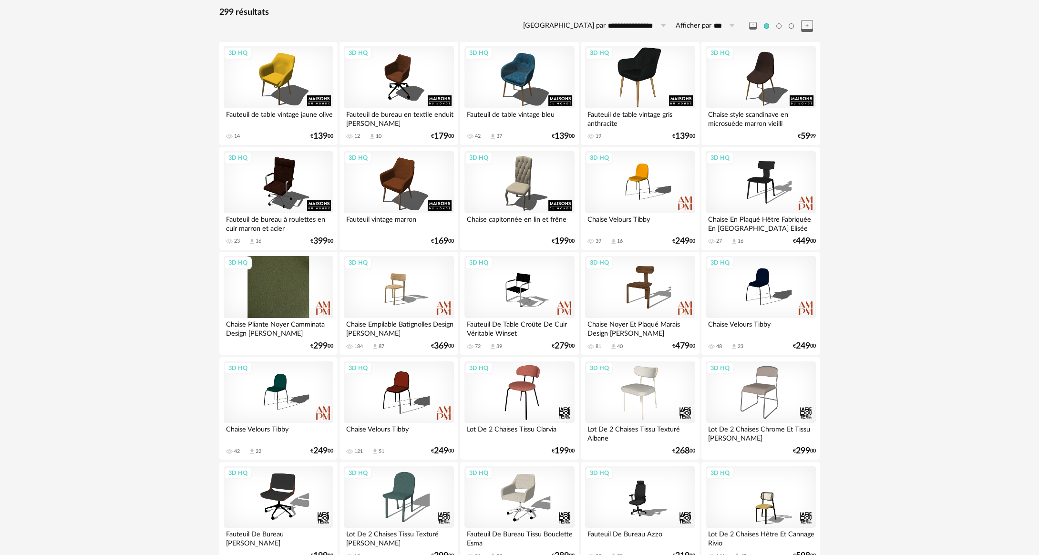
click at [279, 274] on div "3D HQ" at bounding box center [279, 287] width 110 height 62
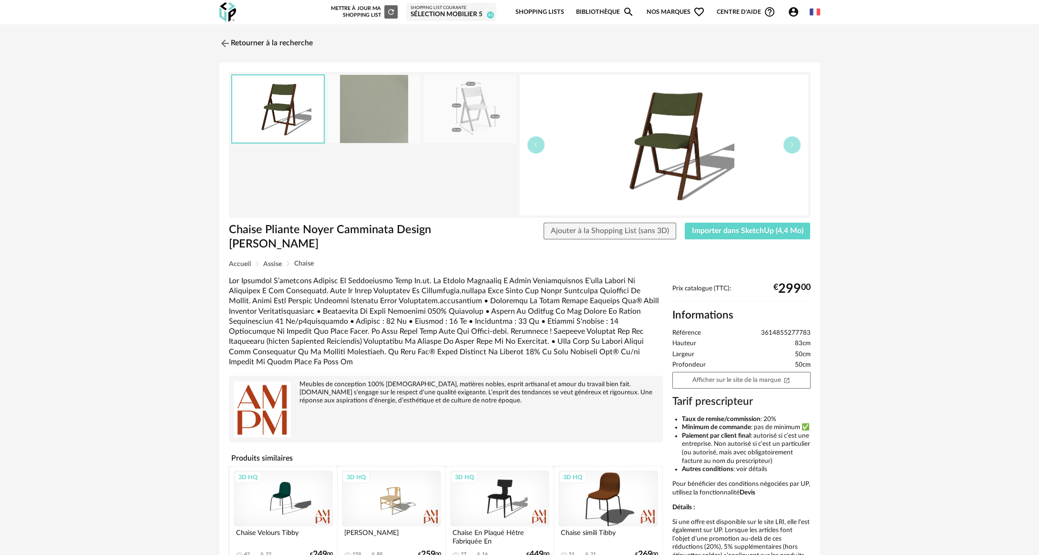
click at [476, 107] on img at bounding box center [470, 109] width 93 height 68
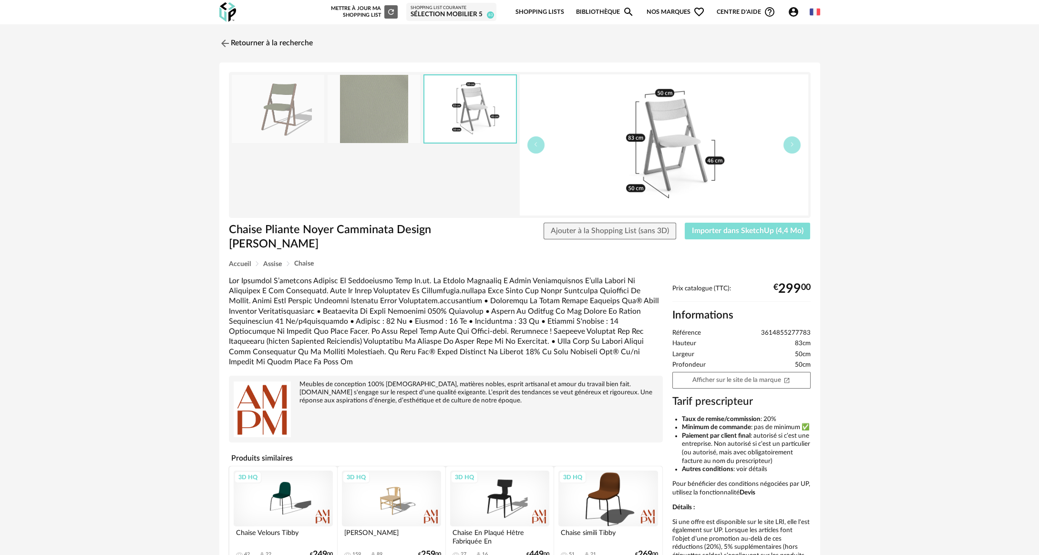
click at [751, 233] on span "Importer dans SketchUp (4,4 Mo)" at bounding box center [748, 231] width 112 height 8
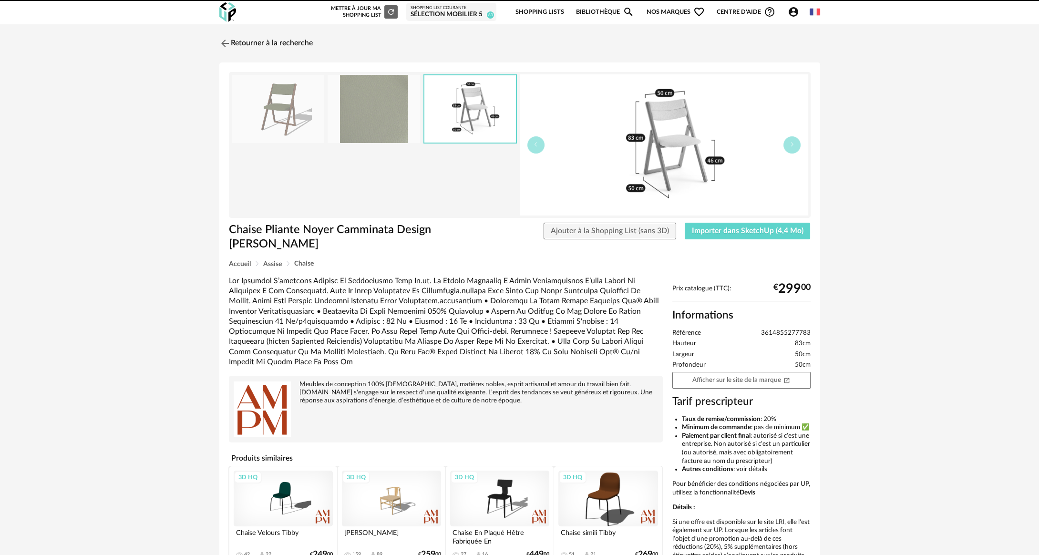
click at [278, 46] on link "Retourner à la recherche" at bounding box center [265, 43] width 93 height 21
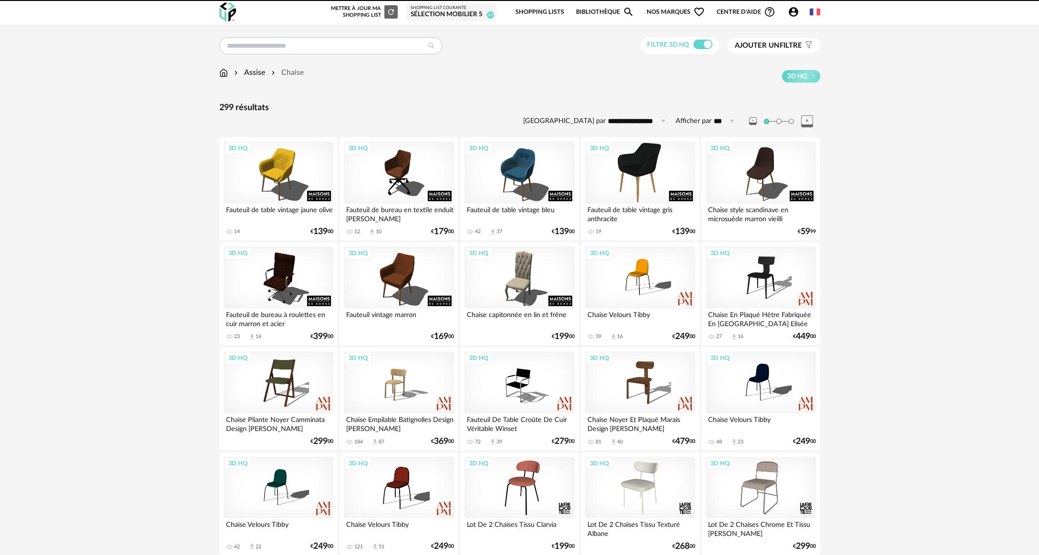
scroll to position [95, 0]
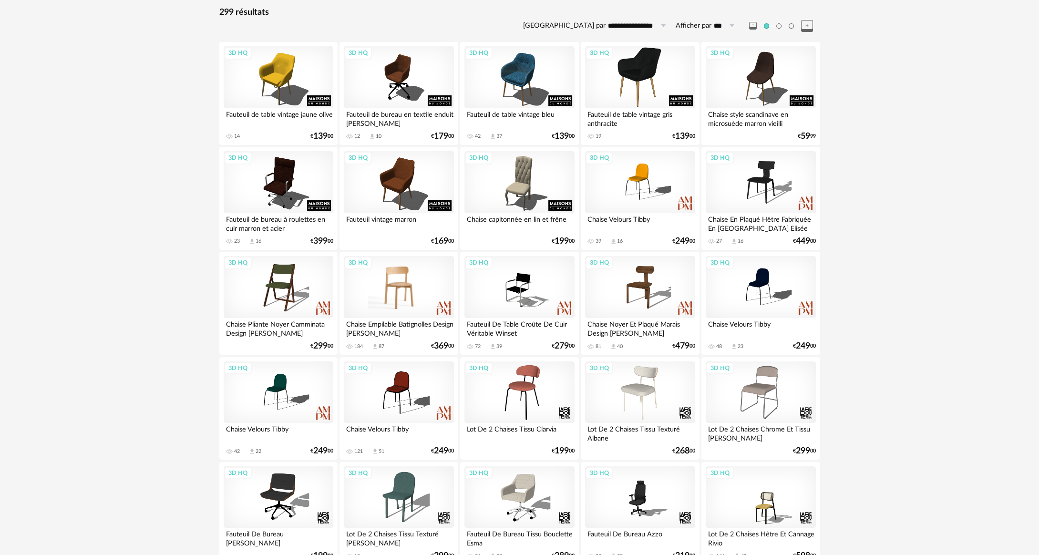
click at [416, 292] on div "3D HQ" at bounding box center [399, 287] width 110 height 62
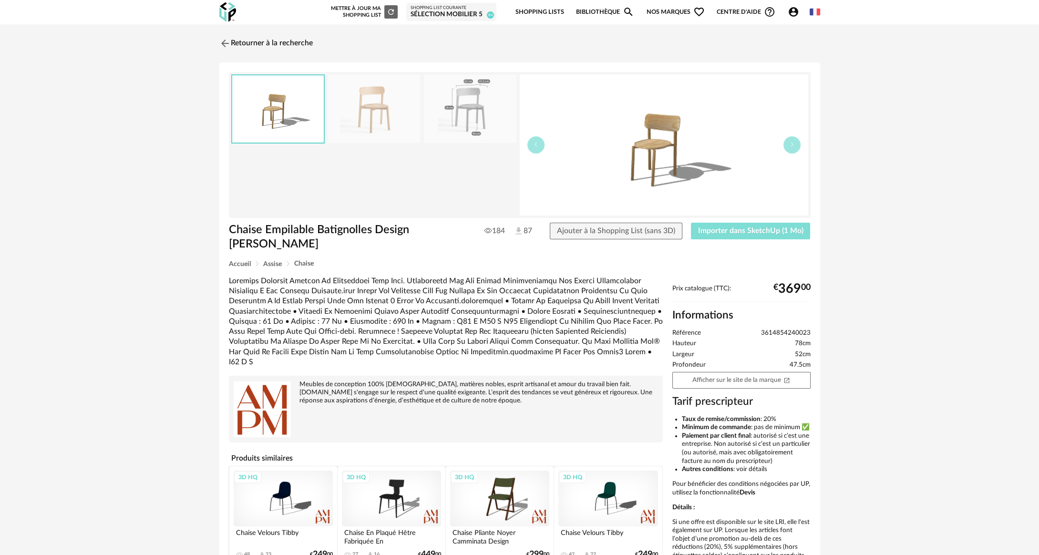
click at [717, 227] on span "Importer dans SketchUp (1 Mo)" at bounding box center [750, 231] width 105 height 8
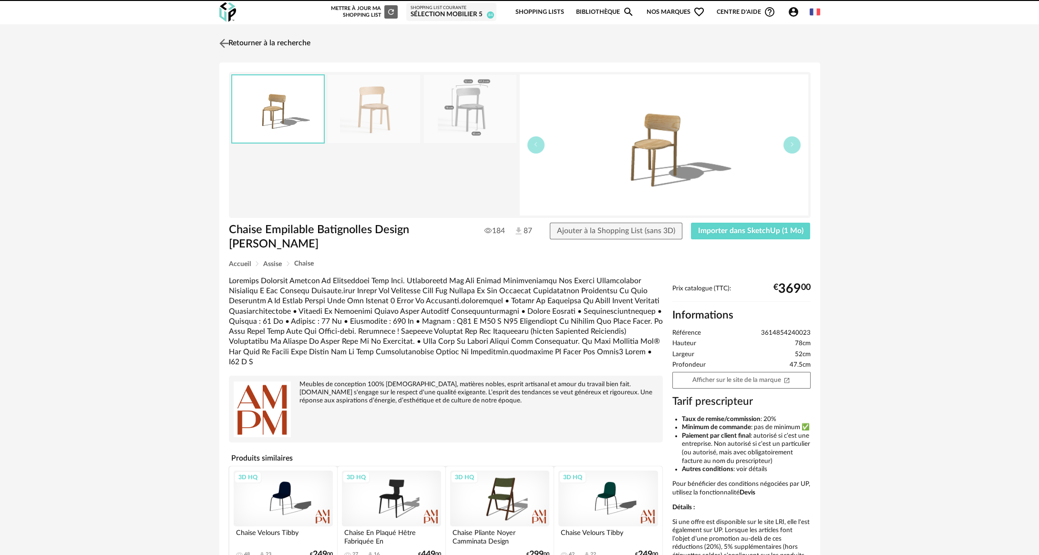
click at [292, 49] on link "Retourner à la recherche" at bounding box center [263, 43] width 93 height 21
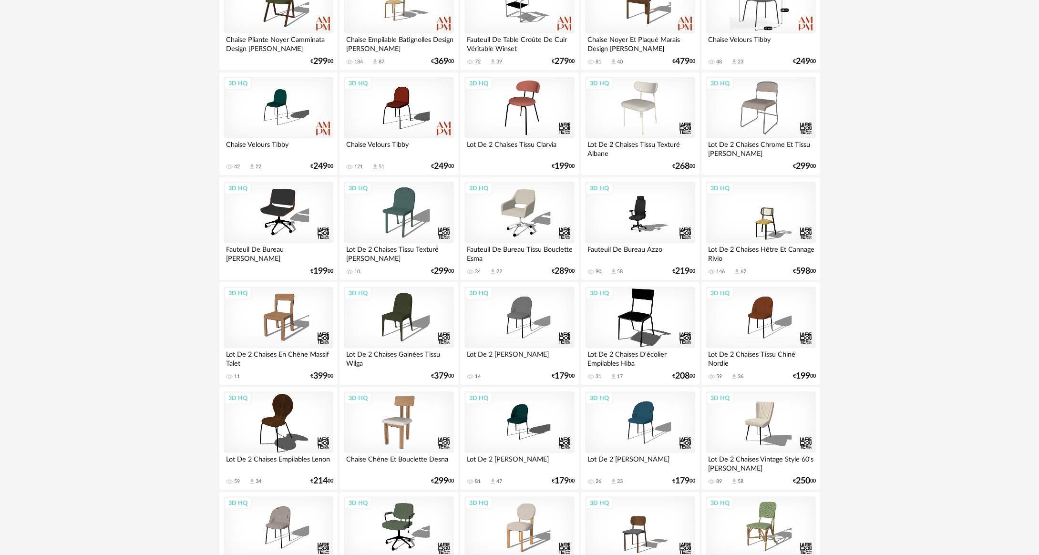
scroll to position [382, 0]
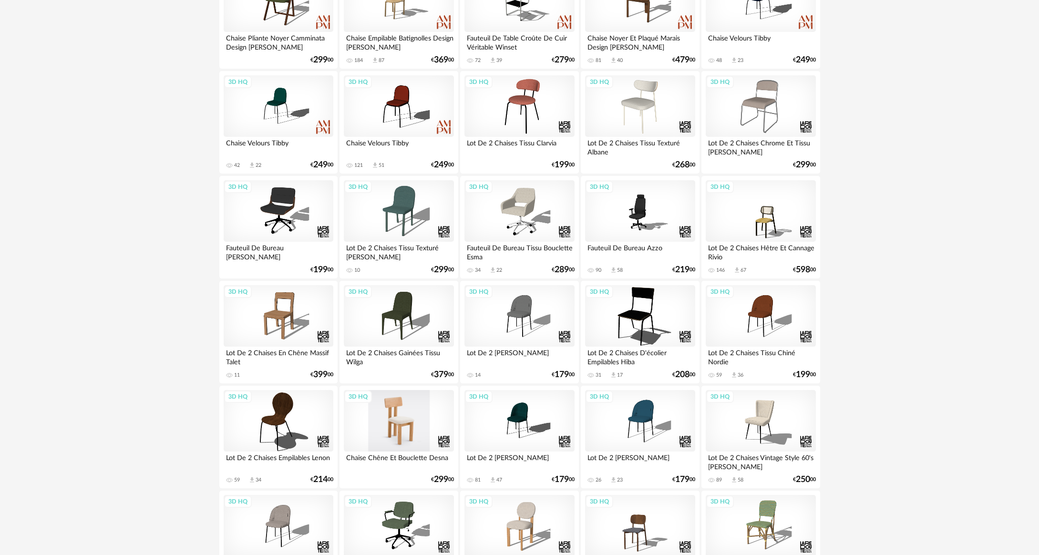
click at [417, 426] on div "3D HQ" at bounding box center [399, 421] width 110 height 62
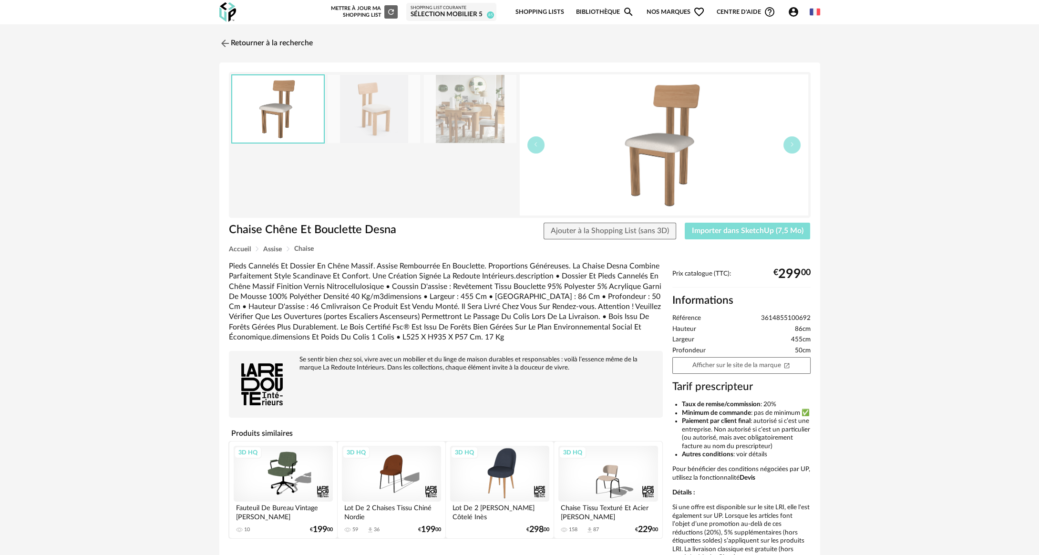
click at [739, 231] on span "Importer dans SketchUp (7,5 Mo)" at bounding box center [748, 231] width 112 height 8
click at [772, 233] on span "Importer dans SketchUp (7,5 Mo)" at bounding box center [748, 231] width 112 height 8
click at [242, 44] on link "Retourner à la recherche" at bounding box center [263, 43] width 93 height 21
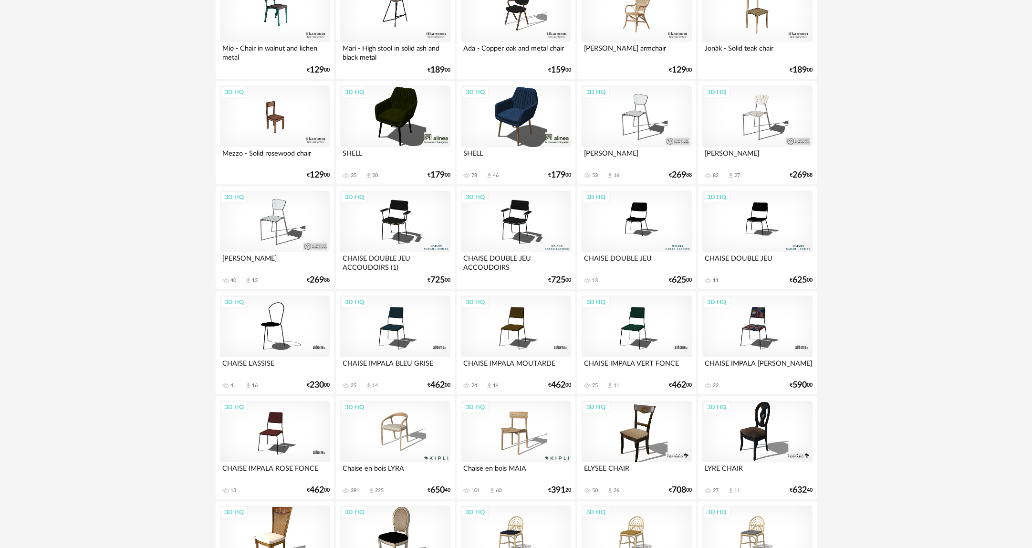
scroll to position [1768, 0]
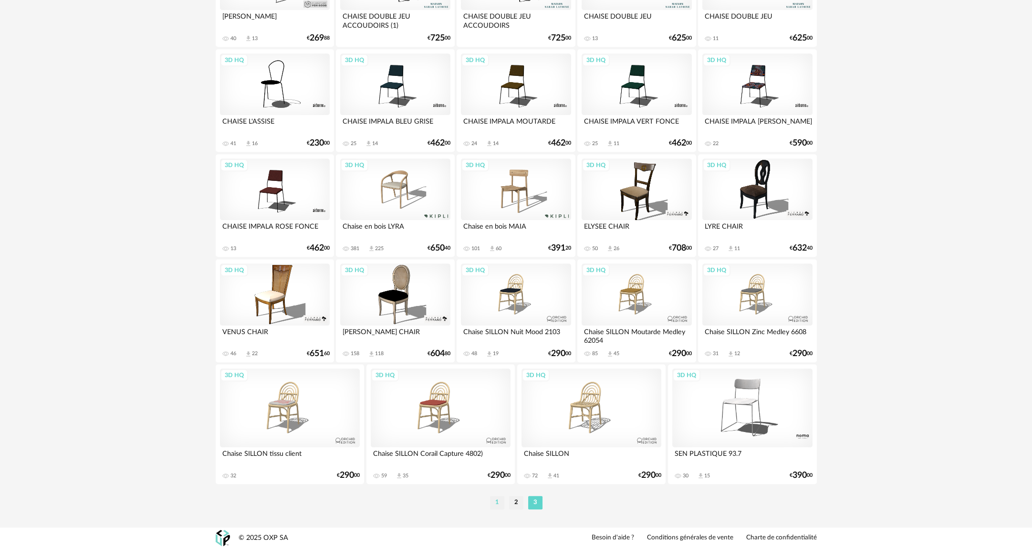
click at [500, 502] on li "1" at bounding box center [497, 502] width 14 height 13
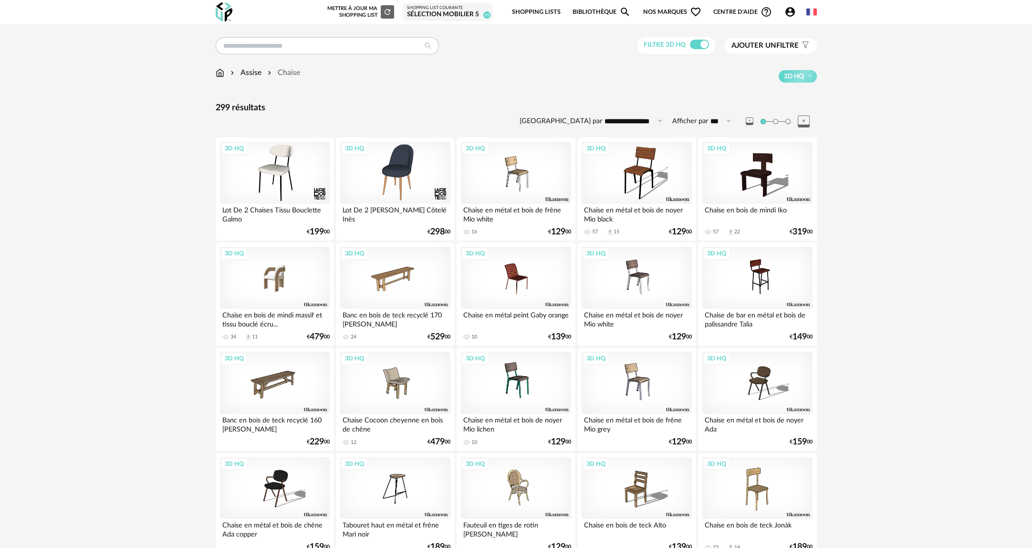
click at [256, 277] on div "3D HQ" at bounding box center [275, 278] width 110 height 62
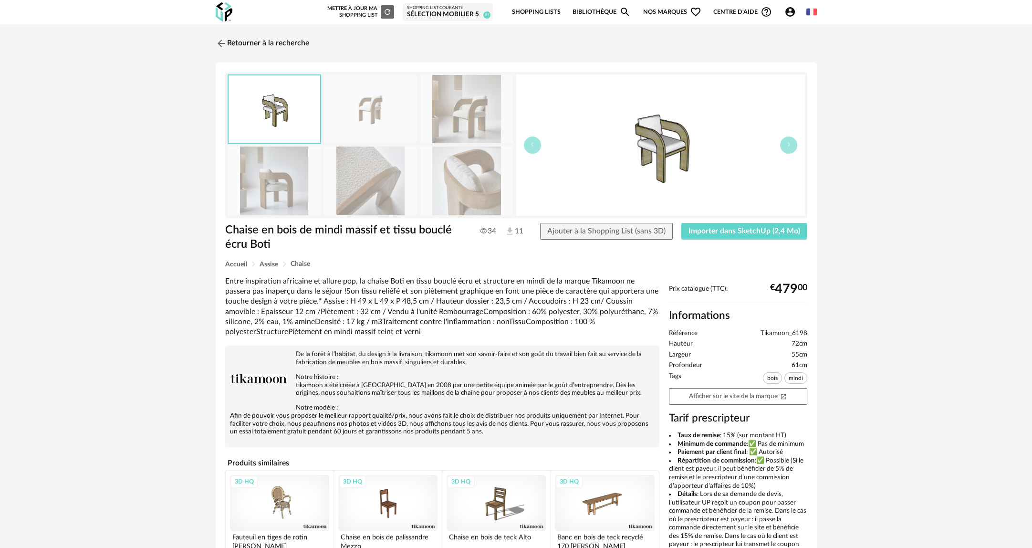
click at [458, 112] on img at bounding box center [466, 109] width 93 height 68
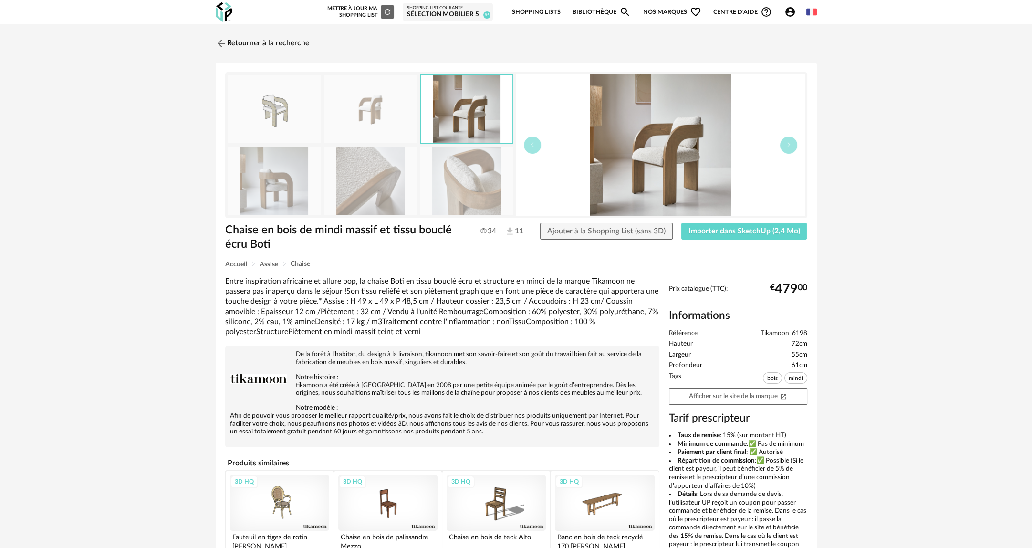
click at [277, 111] on img at bounding box center [274, 109] width 93 height 68
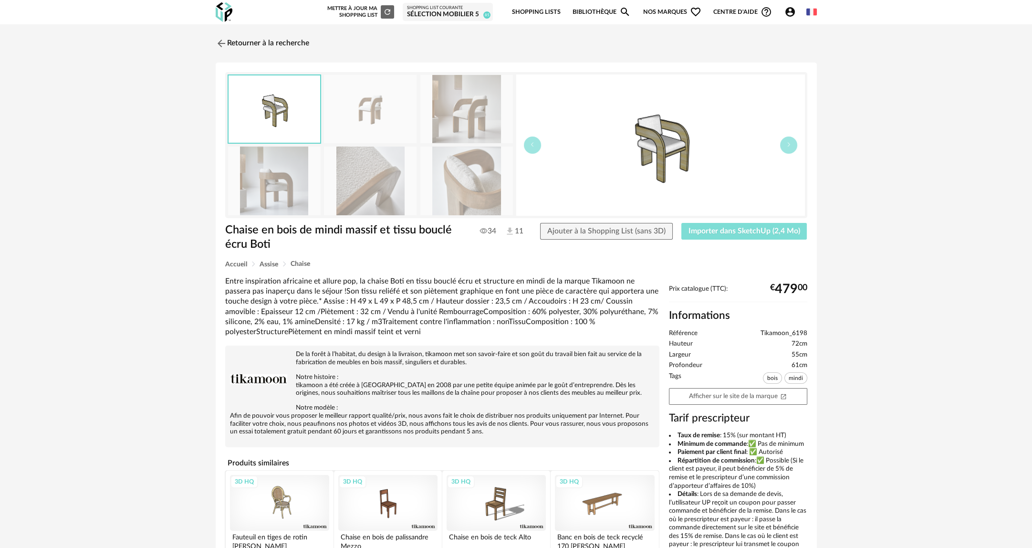
click at [706, 229] on span "Importer dans SketchUp (2,4 Mo)" at bounding box center [744, 231] width 112 height 8
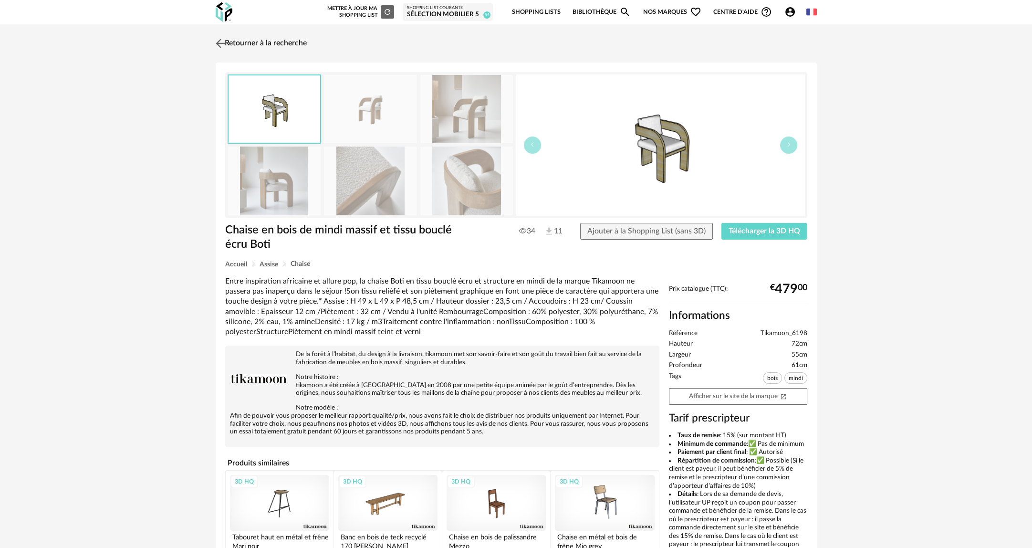
click at [291, 43] on link "Retourner à la recherche" at bounding box center [259, 43] width 93 height 21
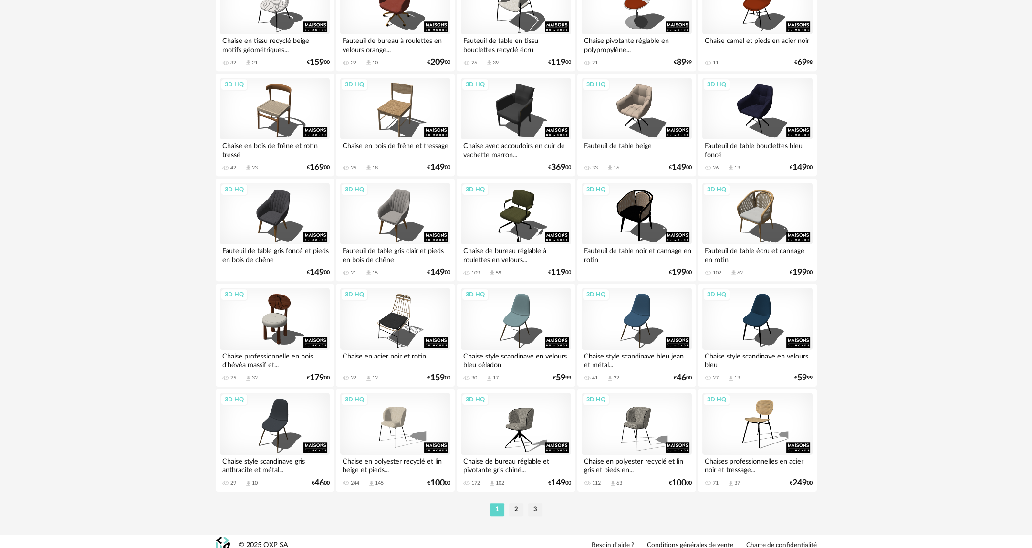
scroll to position [1751, 0]
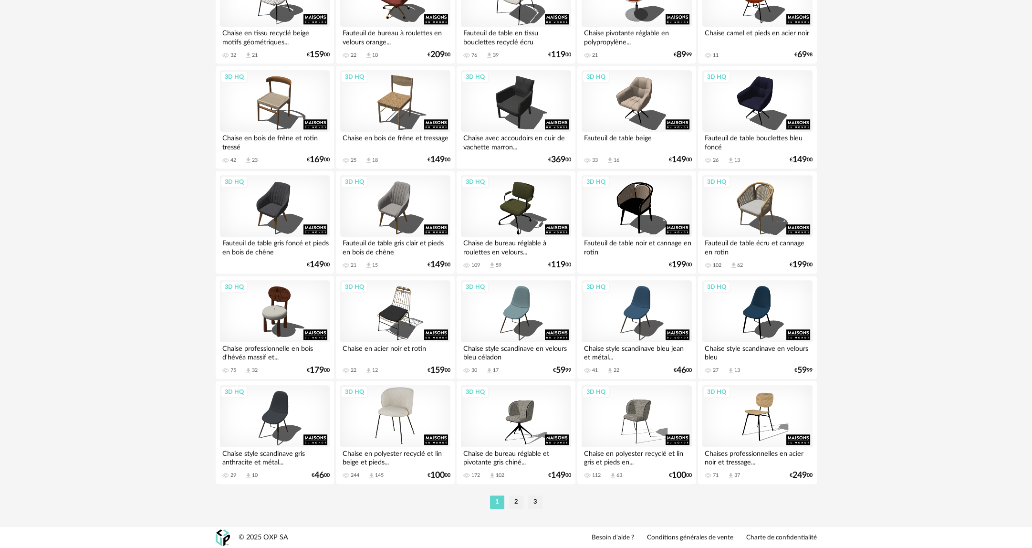
click at [397, 433] on div "3D HQ" at bounding box center [395, 416] width 110 height 62
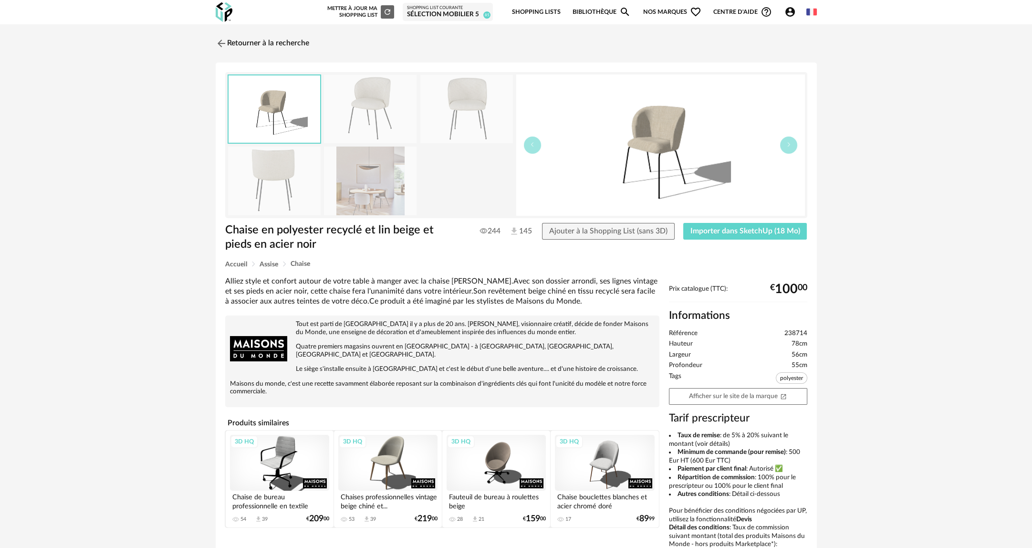
click at [453, 99] on img at bounding box center [466, 109] width 93 height 68
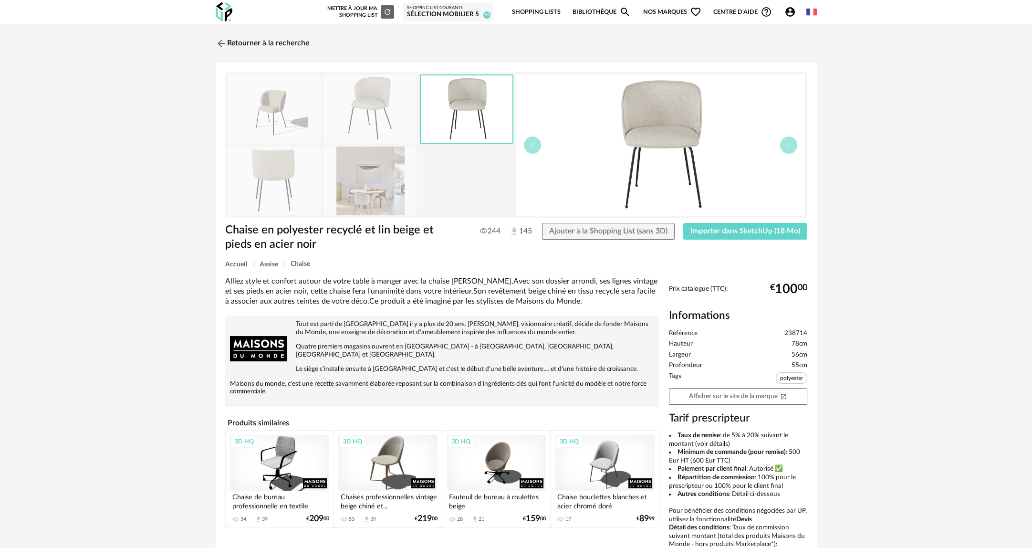
click at [384, 109] on img at bounding box center [370, 109] width 93 height 68
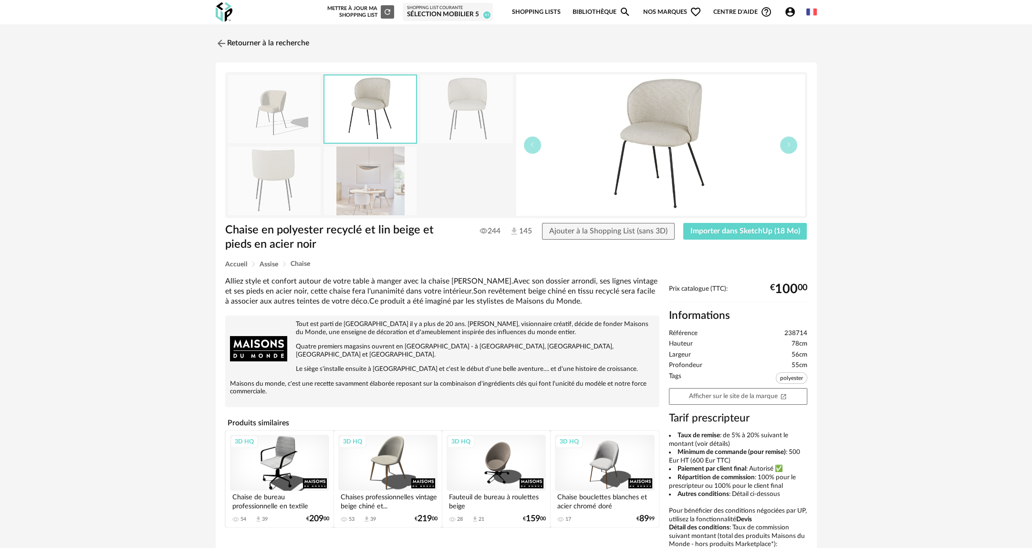
click at [287, 109] on img at bounding box center [274, 109] width 93 height 68
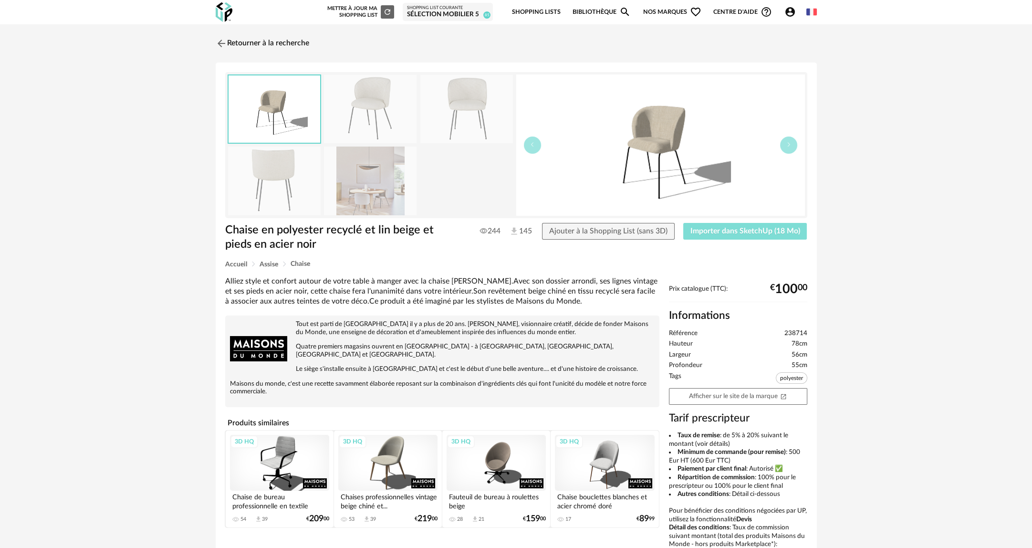
click at [724, 228] on span "Importer dans SketchUp (18 Mo)" at bounding box center [745, 231] width 110 height 8
click at [250, 37] on link "Retourner à la recherche" at bounding box center [259, 43] width 93 height 21
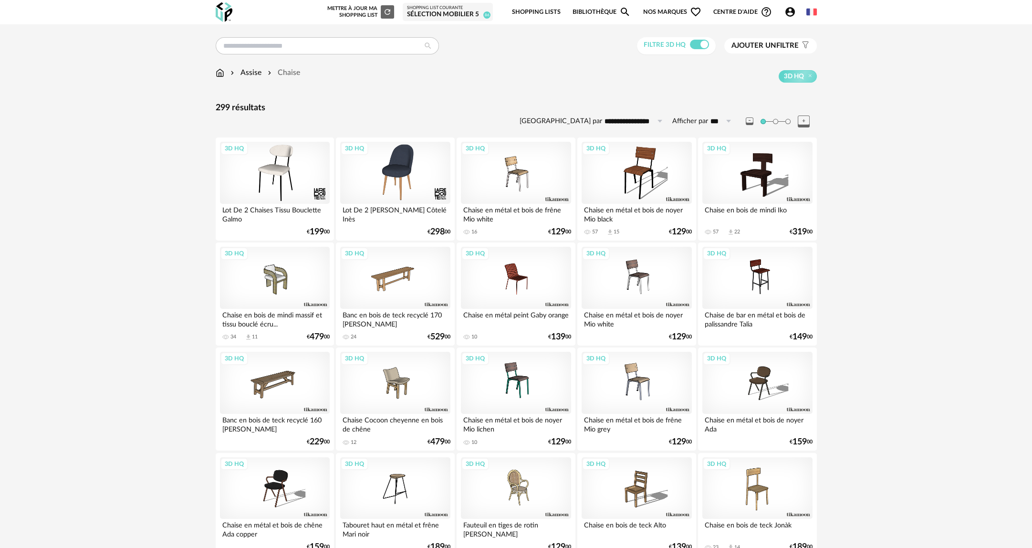
click at [218, 71] on img at bounding box center [220, 72] width 9 height 11
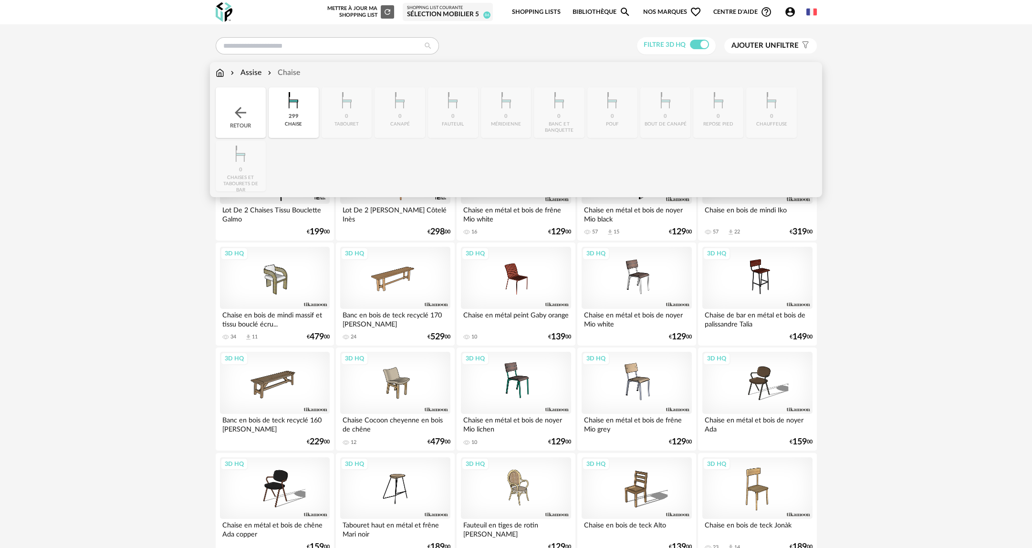
click at [233, 111] on img at bounding box center [240, 112] width 17 height 17
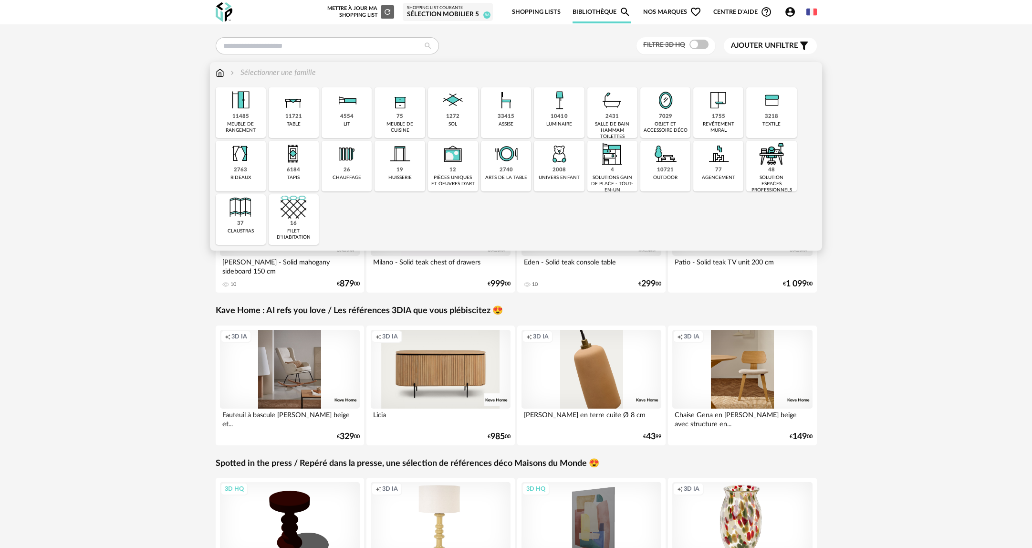
click at [665, 117] on div "7029" at bounding box center [665, 116] width 13 height 7
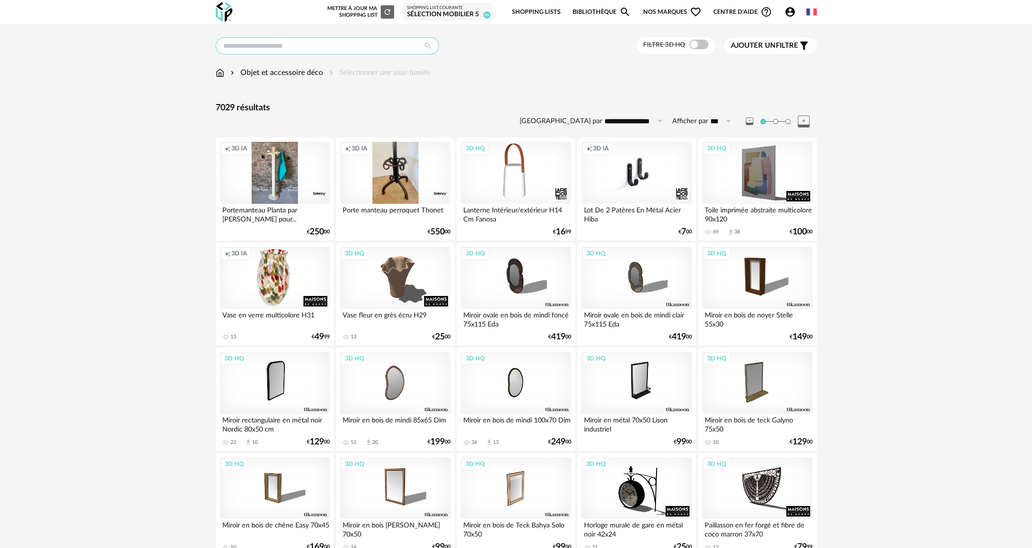
click at [297, 48] on input "text" at bounding box center [327, 45] width 223 height 17
type input "******"
type input "**********"
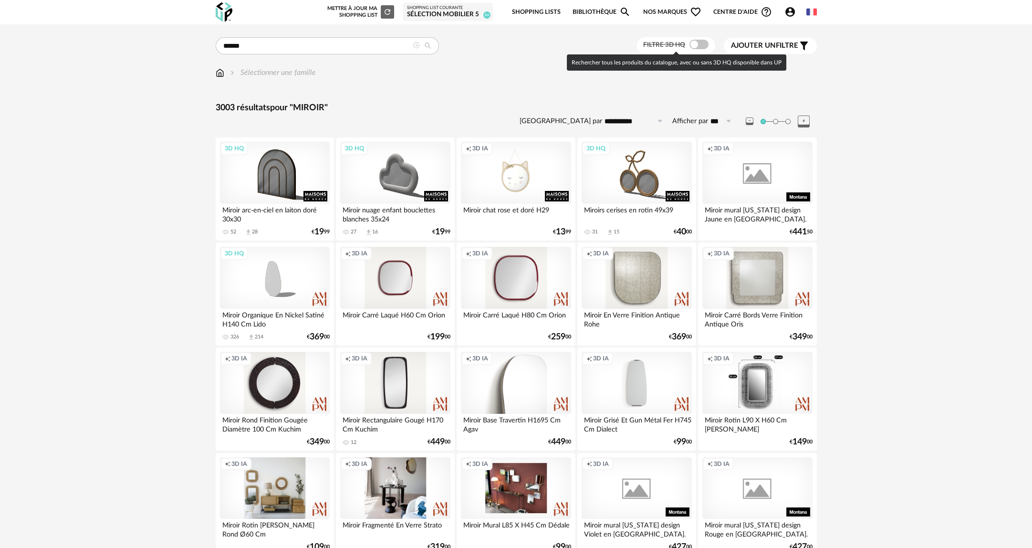
click at [697, 42] on span at bounding box center [698, 45] width 19 height 10
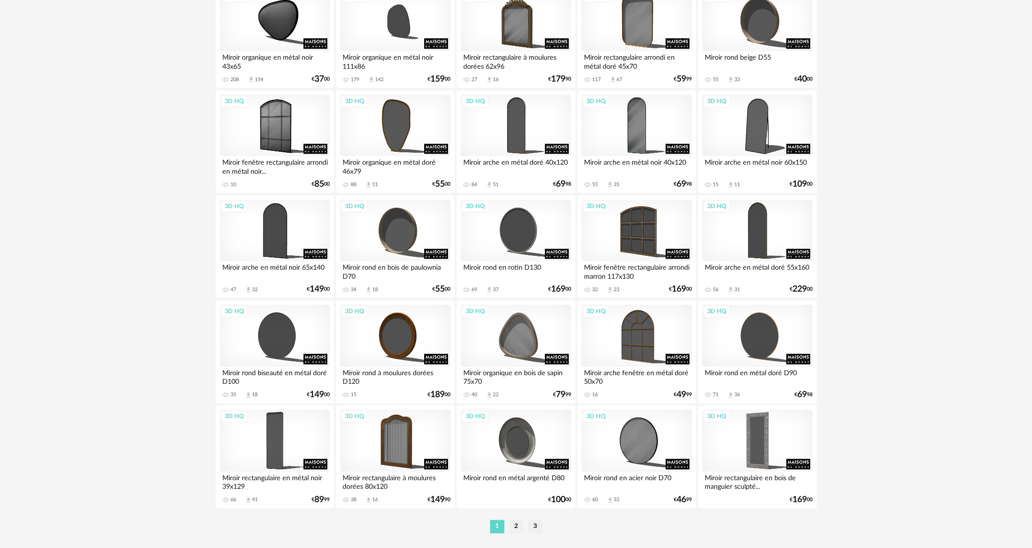
scroll to position [1751, 0]
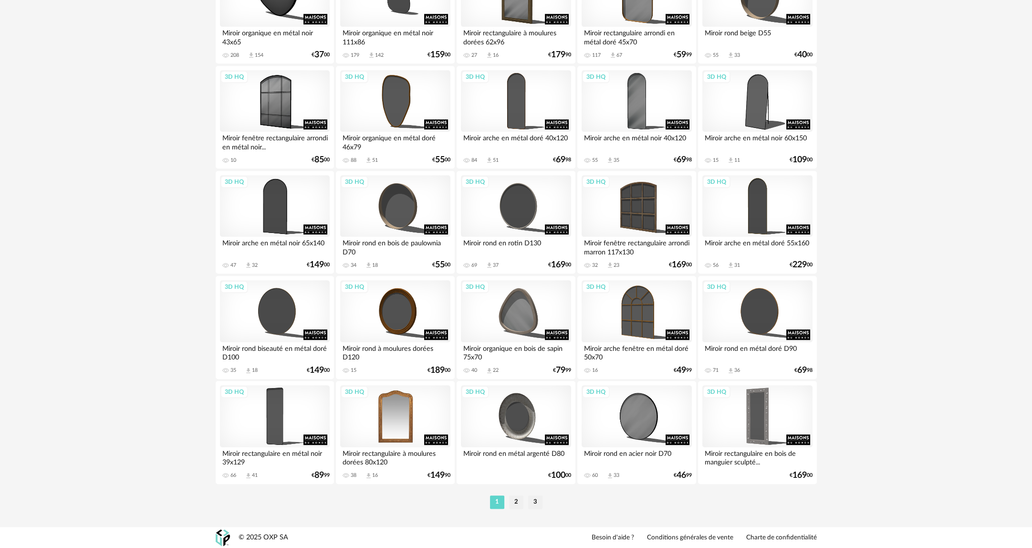
click at [396, 409] on div "3D HQ" at bounding box center [395, 416] width 110 height 62
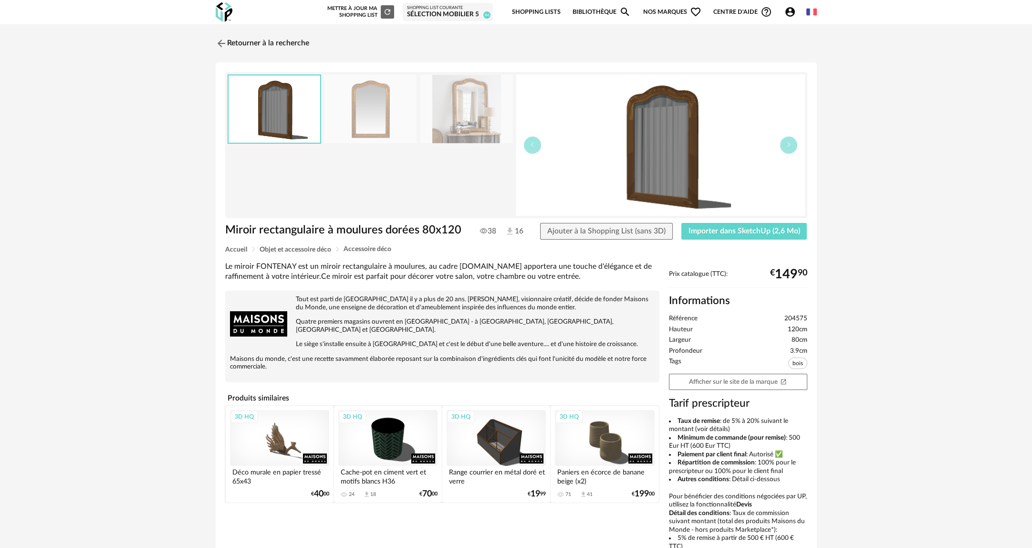
click at [476, 105] on img at bounding box center [466, 109] width 93 height 68
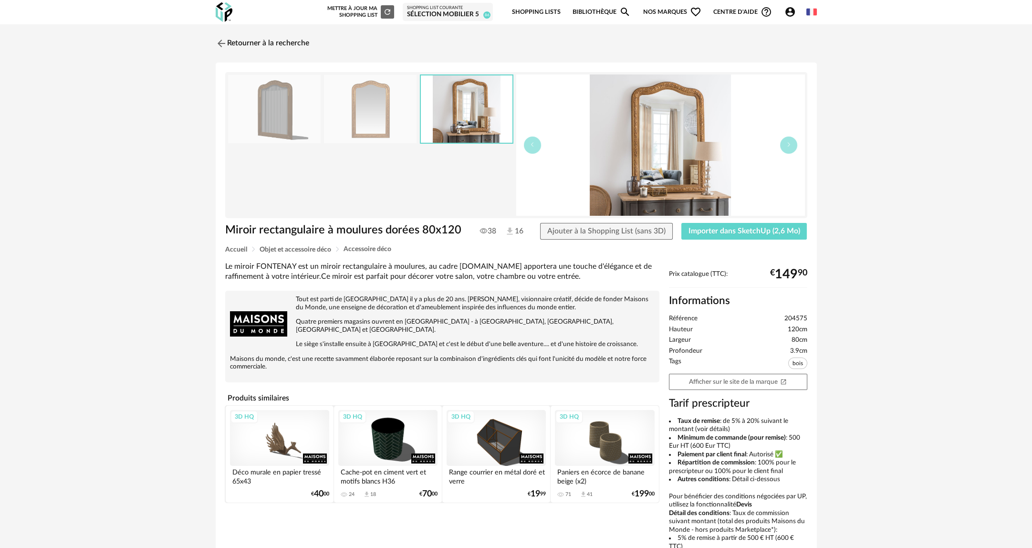
click at [375, 114] on img at bounding box center [370, 109] width 93 height 68
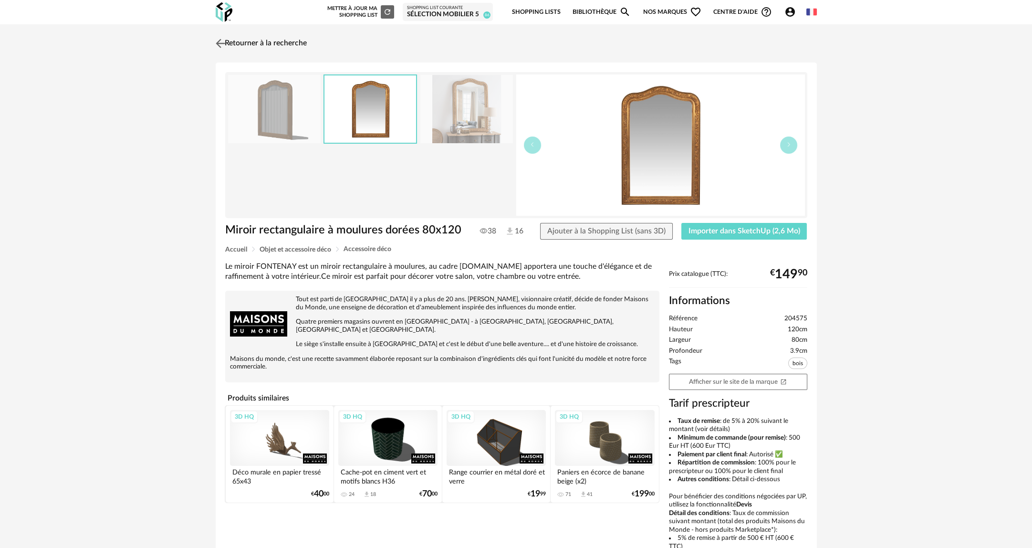
click at [245, 45] on link "Retourner à la recherche" at bounding box center [259, 43] width 93 height 21
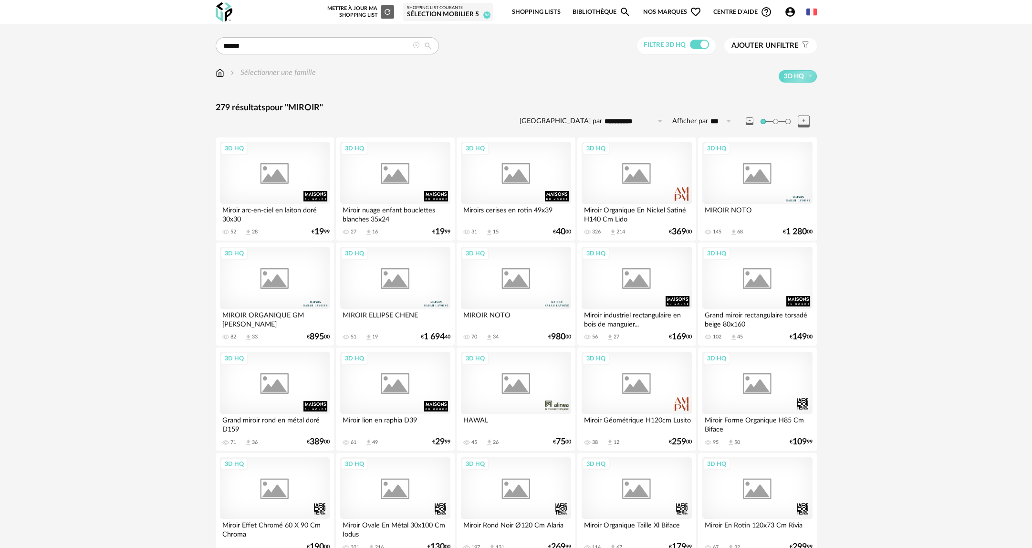
scroll to position [1751, 0]
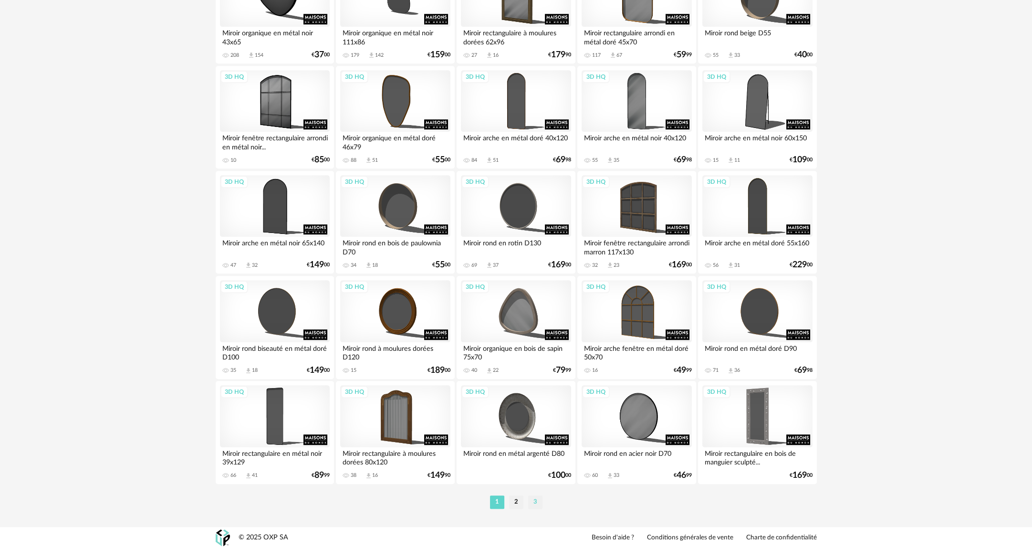
click at [540, 502] on li "3" at bounding box center [535, 501] width 14 height 13
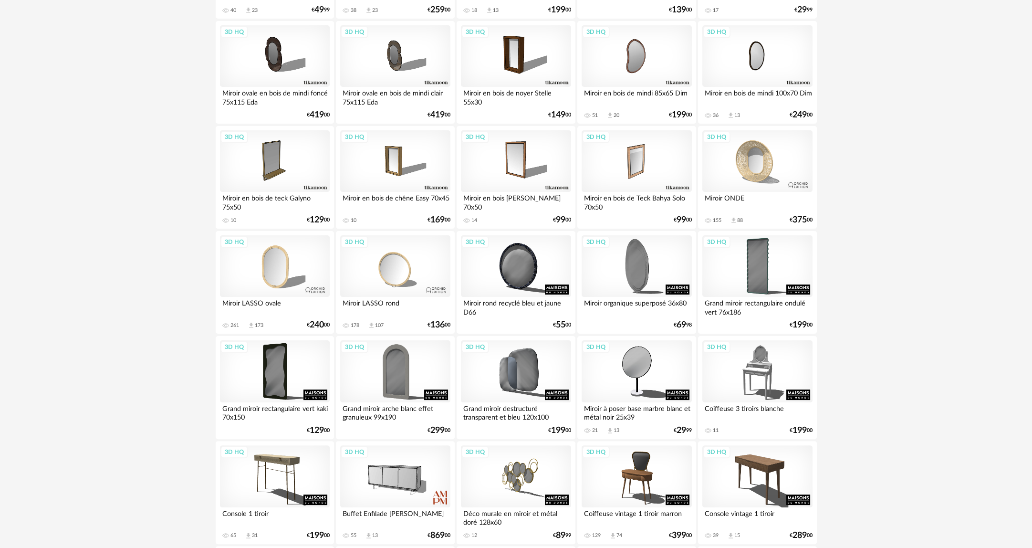
scroll to position [620, 0]
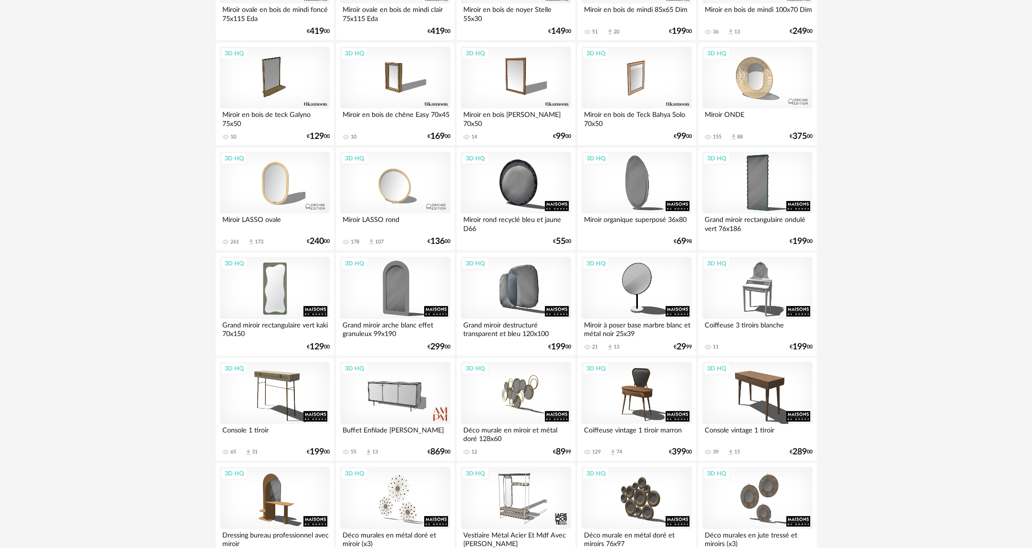
click at [281, 310] on div "3D HQ" at bounding box center [275, 288] width 110 height 62
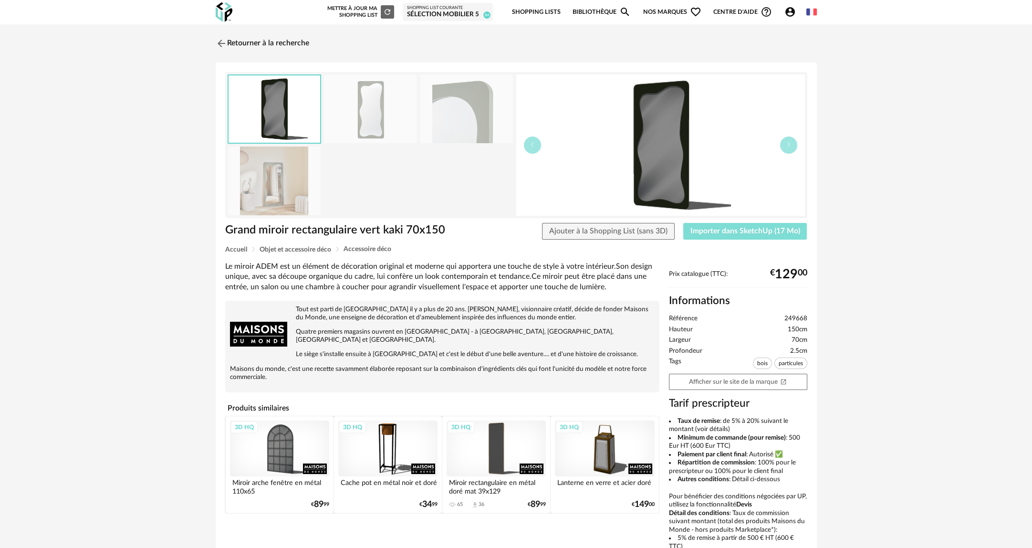
click at [719, 233] on span "Importer dans SketchUp (17 Mo)" at bounding box center [745, 231] width 110 height 8
click at [290, 45] on link "Retourner à la recherche" at bounding box center [259, 43] width 93 height 21
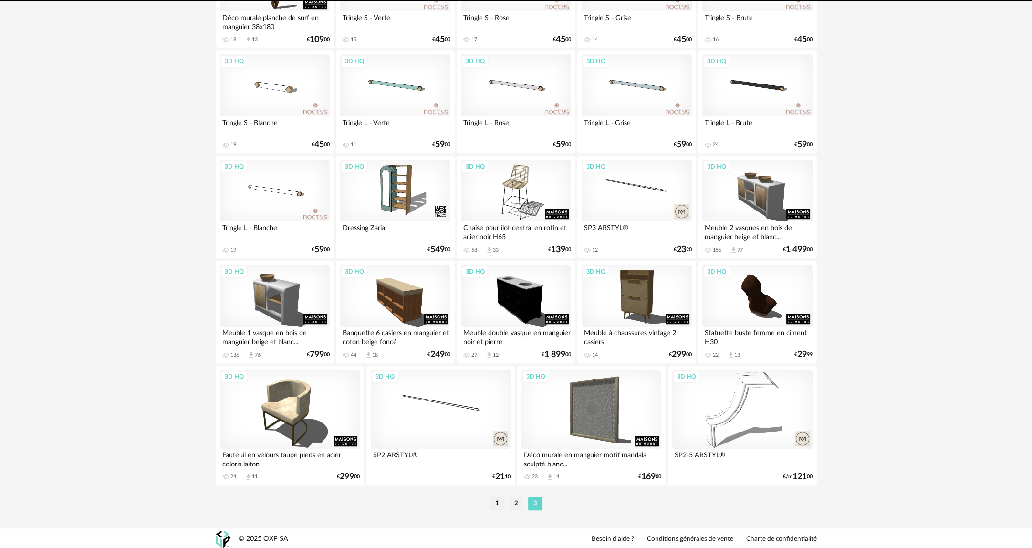
scroll to position [1348, 0]
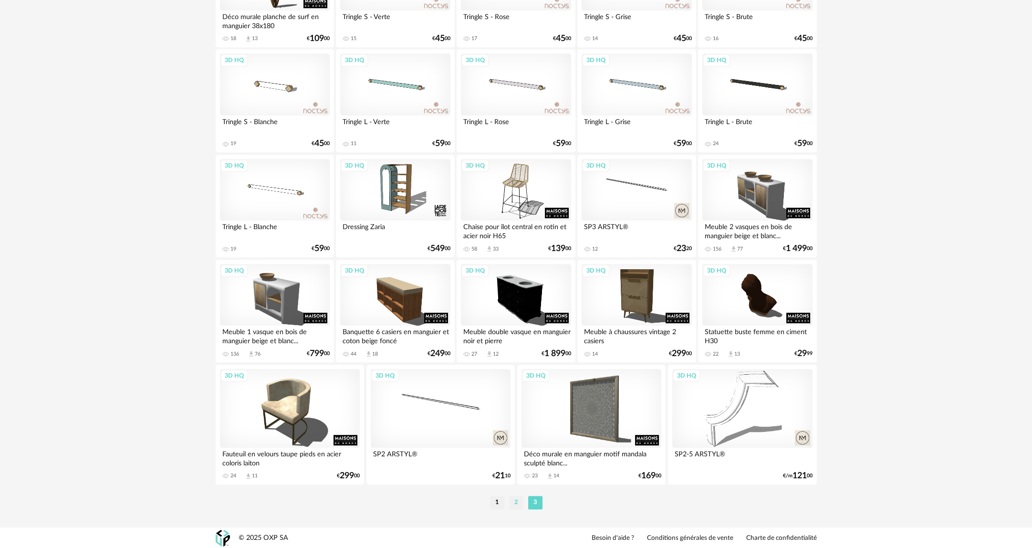
click at [514, 502] on li "2" at bounding box center [516, 502] width 14 height 13
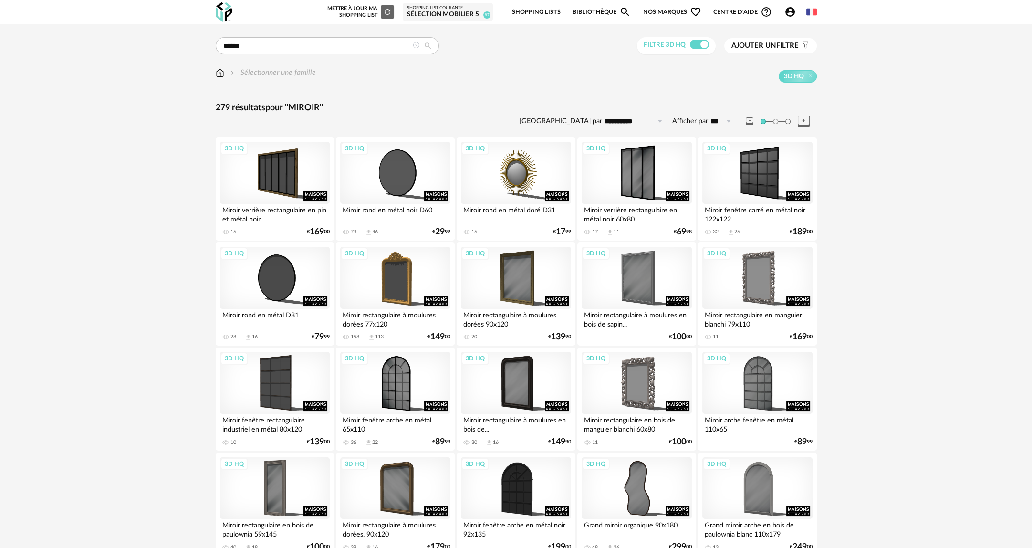
scroll to position [95, 0]
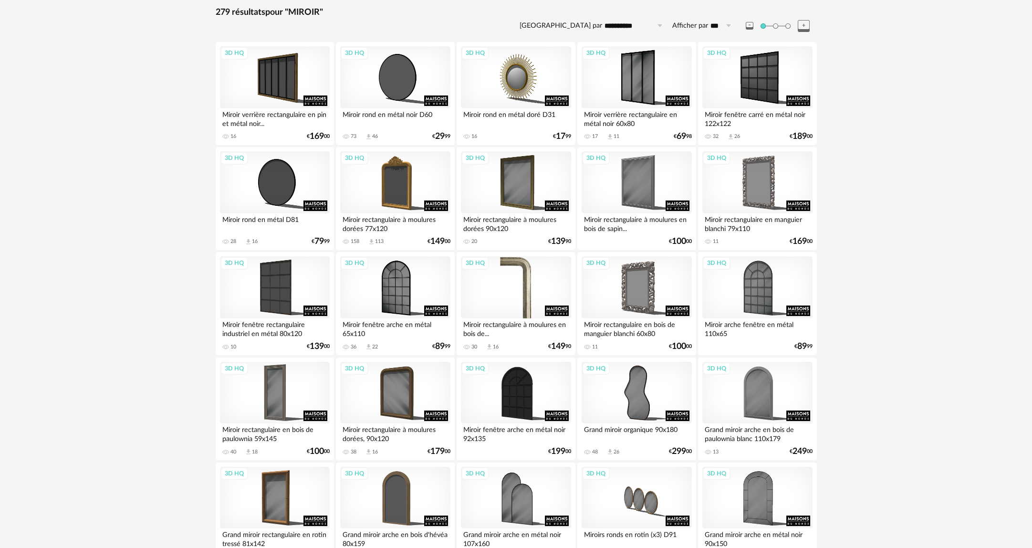
click at [542, 290] on div "3D HQ" at bounding box center [516, 287] width 110 height 62
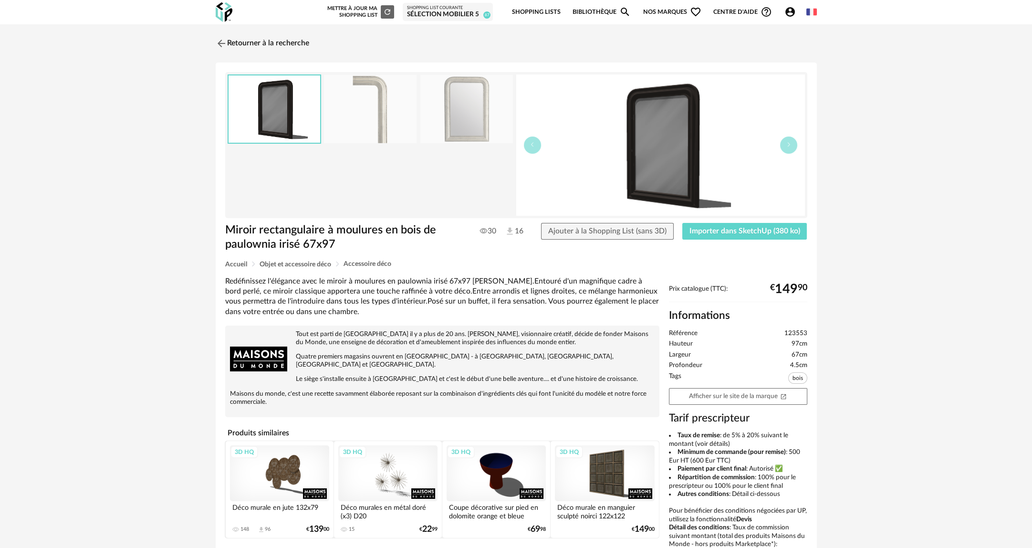
click at [455, 127] on img at bounding box center [466, 109] width 93 height 68
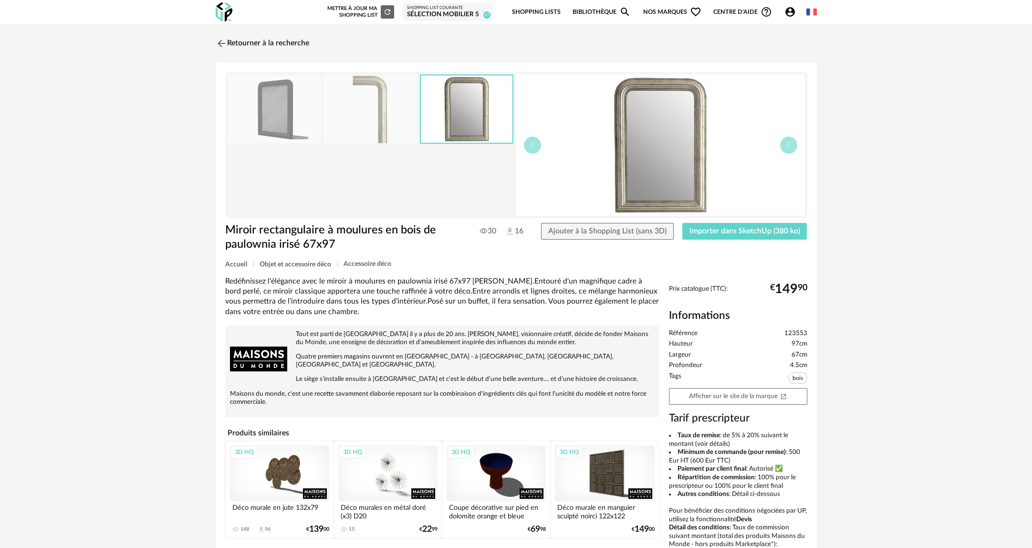
click at [352, 111] on img at bounding box center [370, 109] width 93 height 68
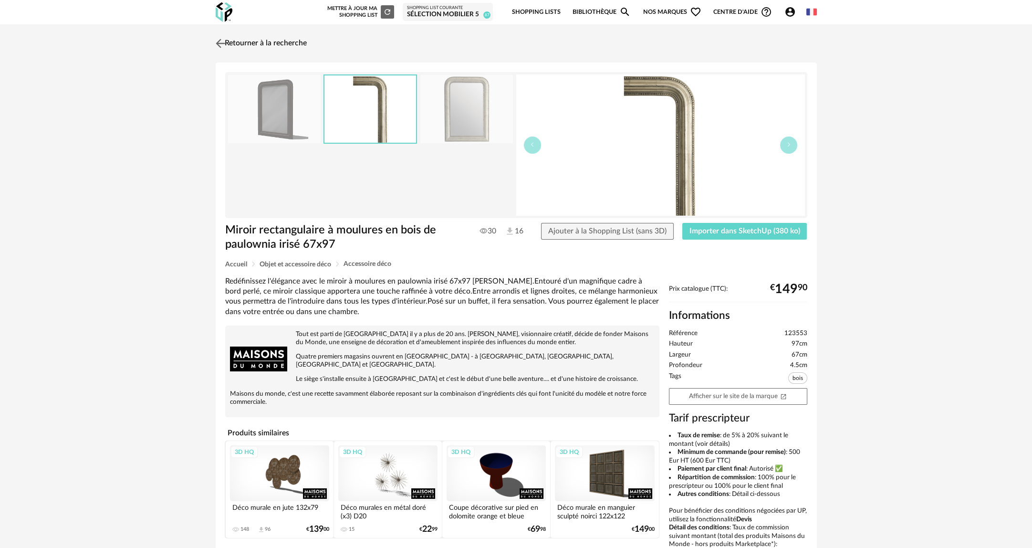
click at [226, 39] on img at bounding box center [220, 43] width 14 height 14
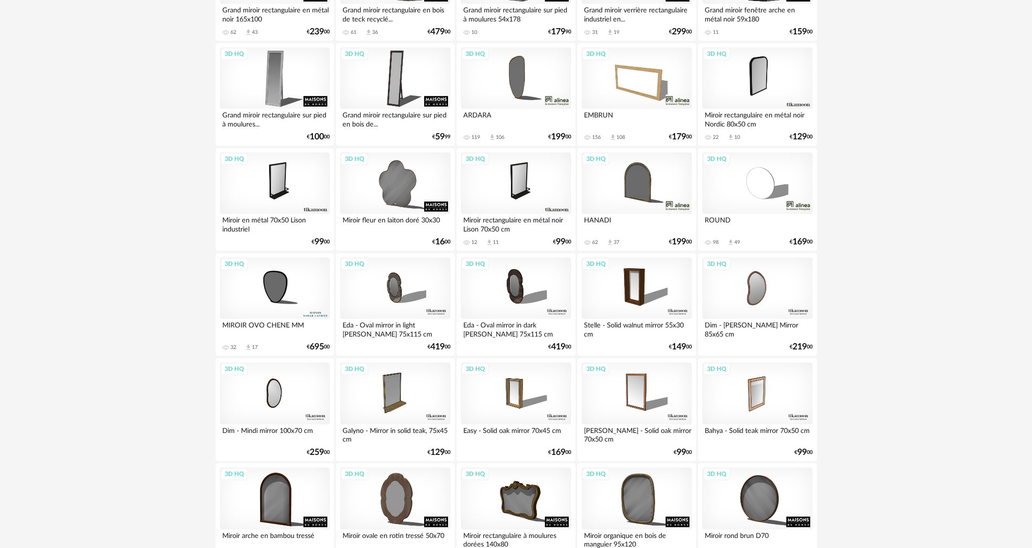
scroll to position [1751, 0]
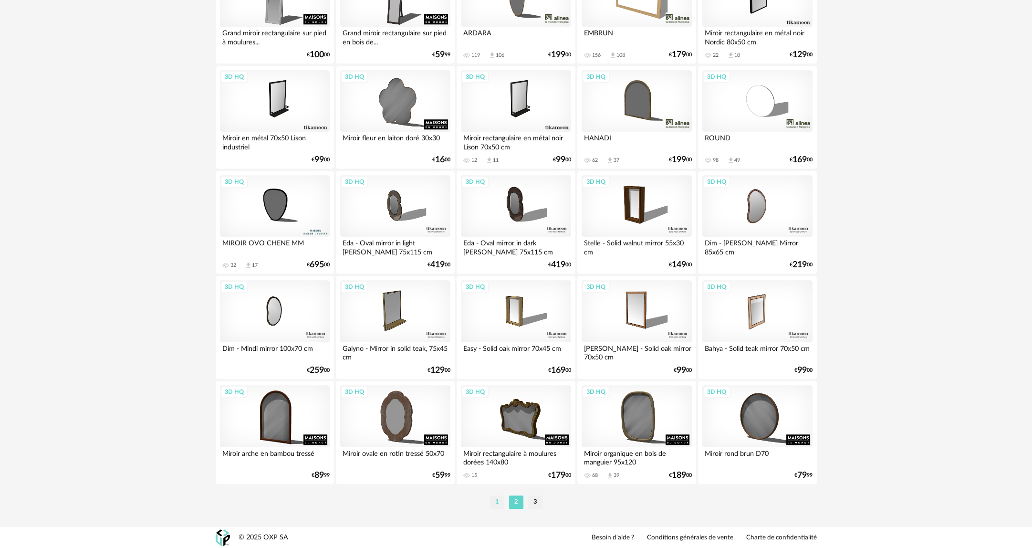
click at [497, 502] on li "1" at bounding box center [497, 501] width 14 height 13
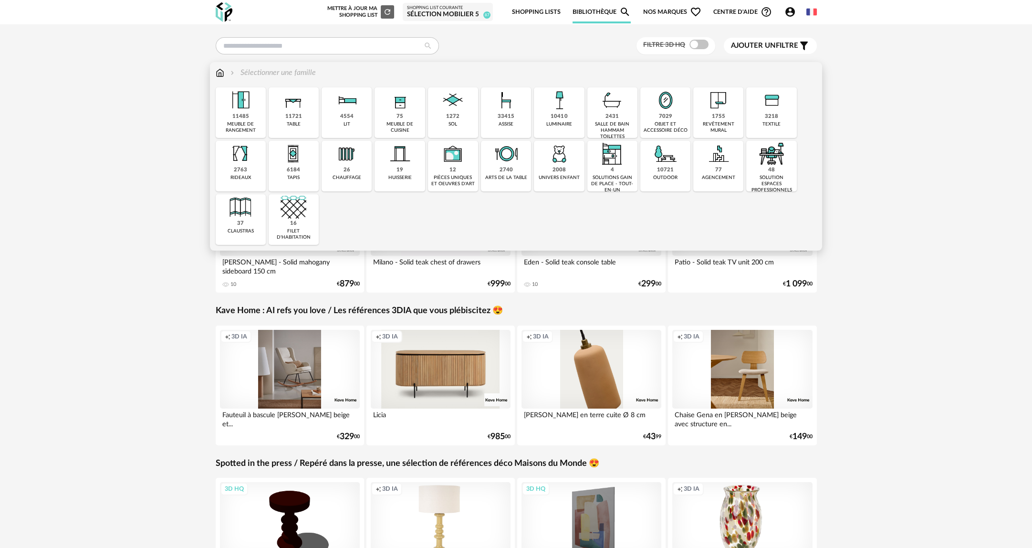
click at [683, 119] on div "7029 objet et accessoire déco" at bounding box center [665, 112] width 50 height 51
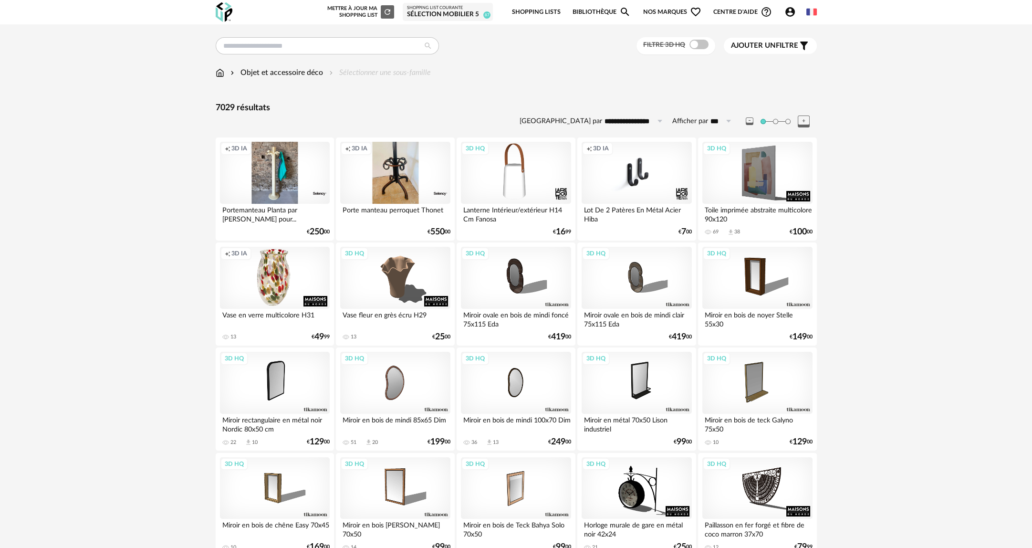
click at [693, 48] on span at bounding box center [698, 45] width 19 height 10
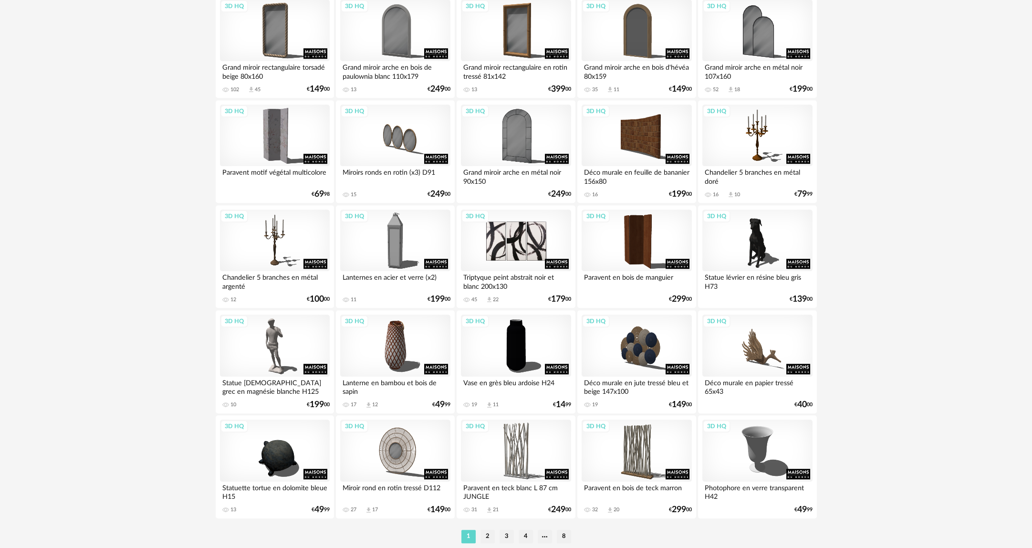
scroll to position [1751, 0]
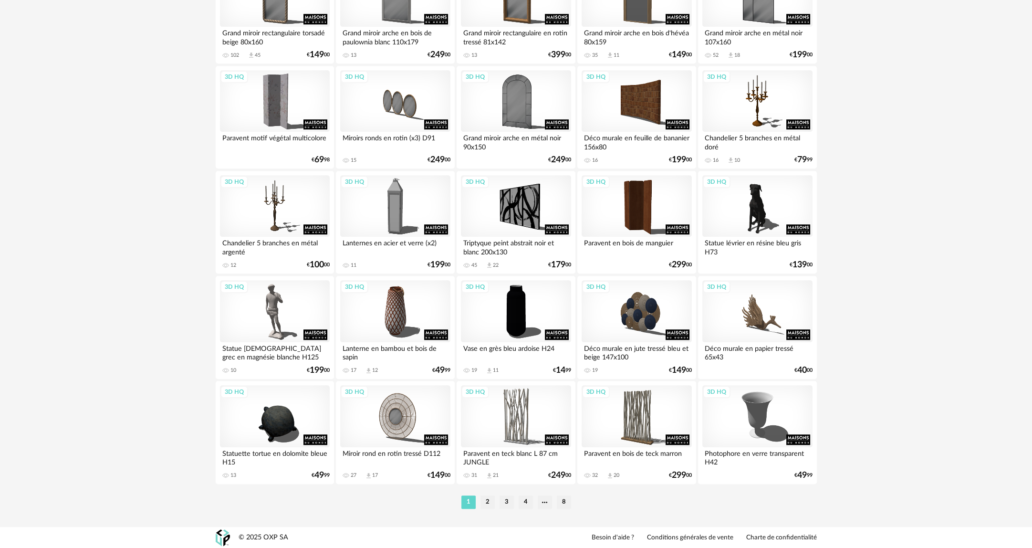
click at [479, 498] on ul "1 2 3 4 8" at bounding box center [516, 501] width 114 height 13
click at [486, 502] on li "2" at bounding box center [487, 501] width 14 height 13
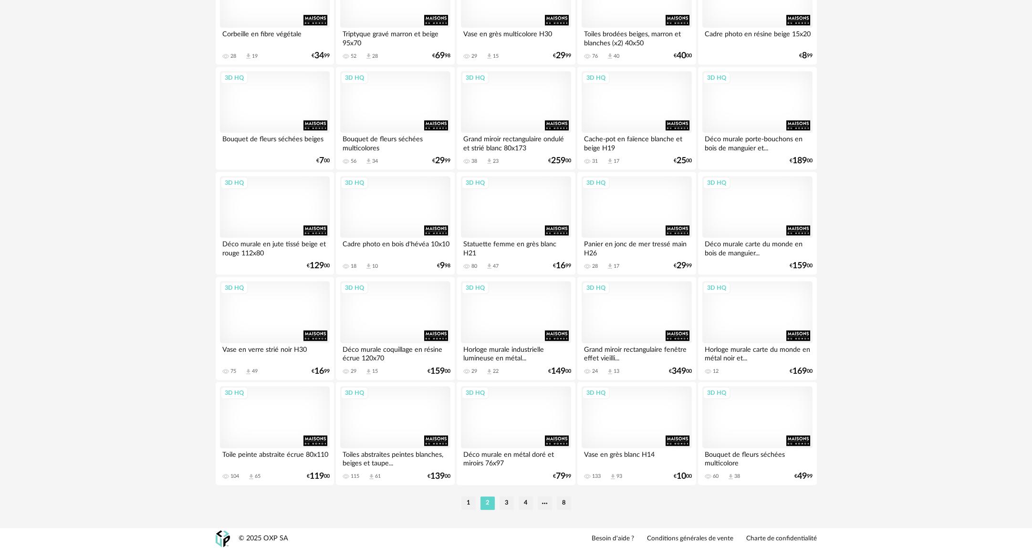
scroll to position [1751, 0]
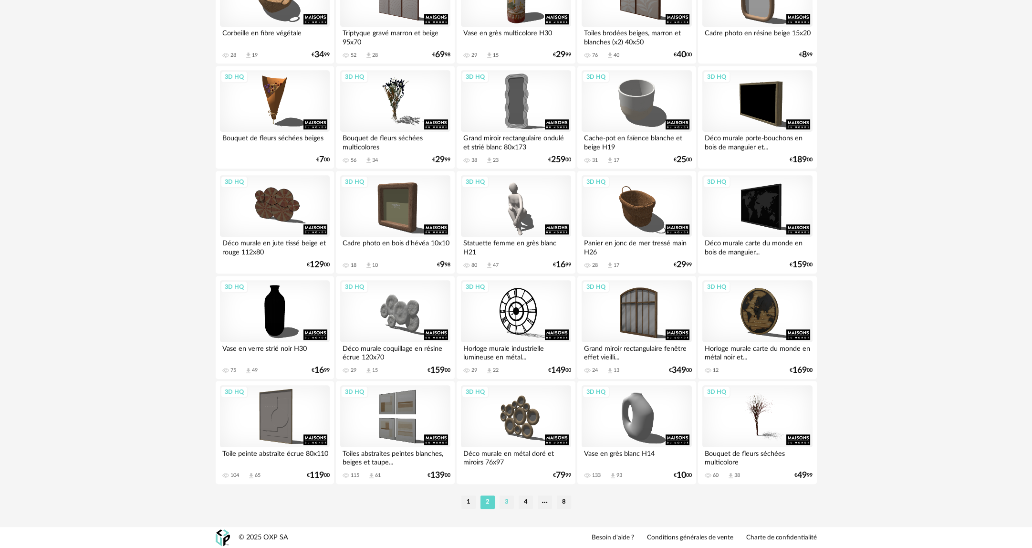
click at [504, 502] on li "3" at bounding box center [506, 501] width 14 height 13
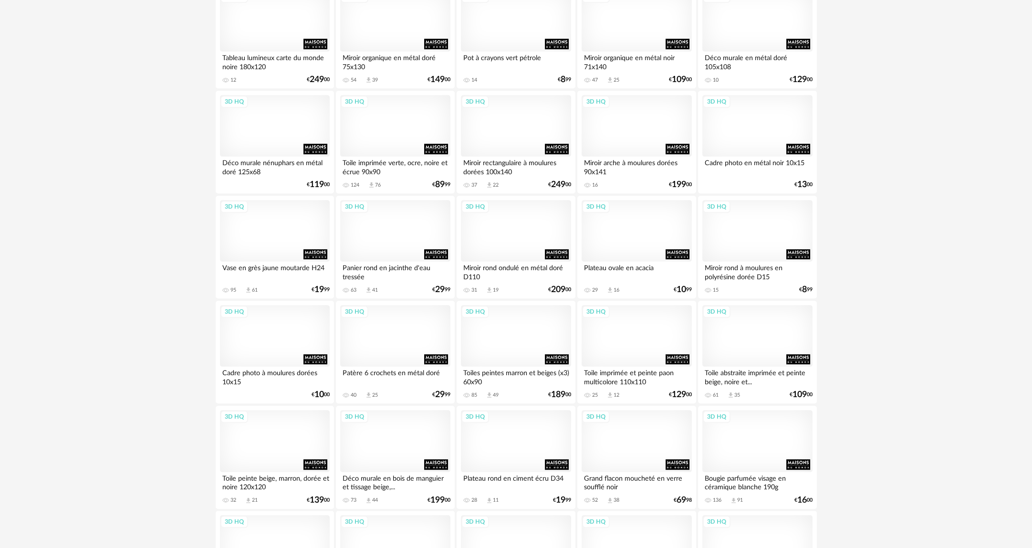
scroll to position [1751, 0]
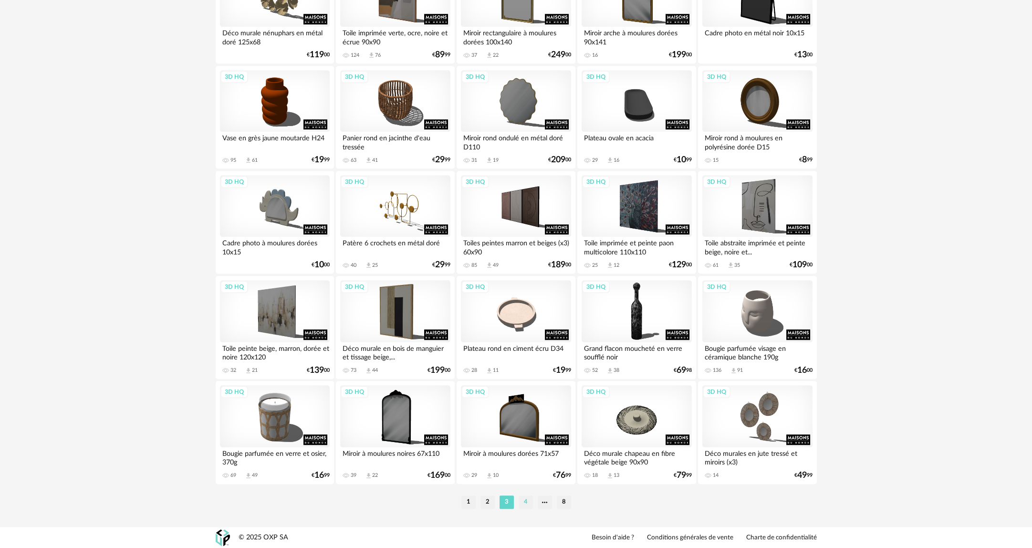
click at [528, 498] on li "4" at bounding box center [525, 501] width 14 height 13
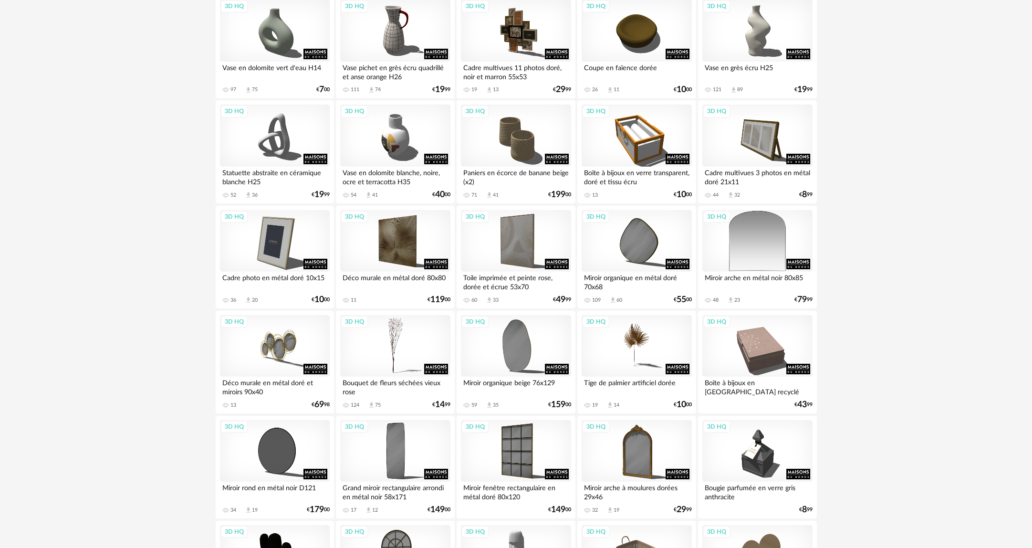
scroll to position [238, 0]
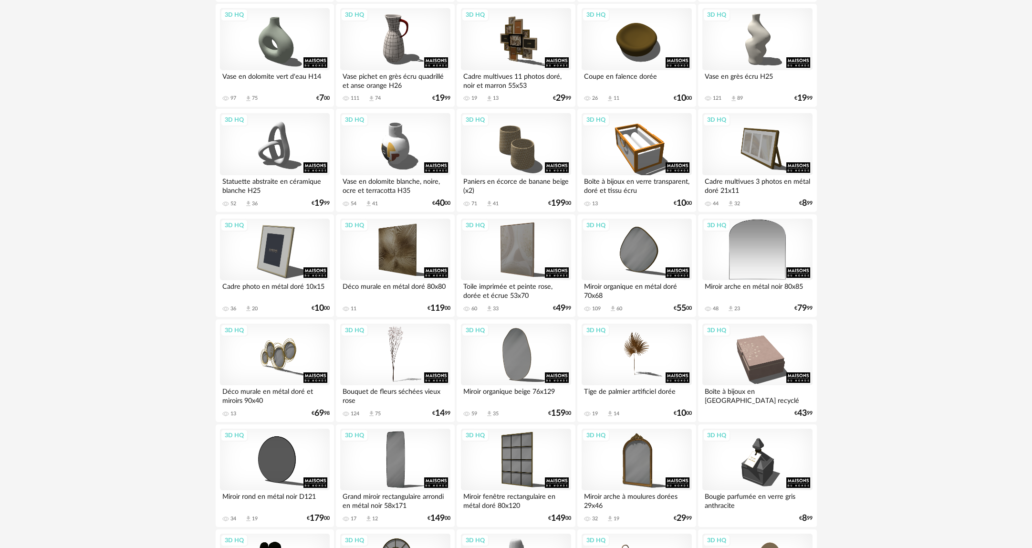
click at [773, 270] on div "3D HQ" at bounding box center [757, 249] width 110 height 62
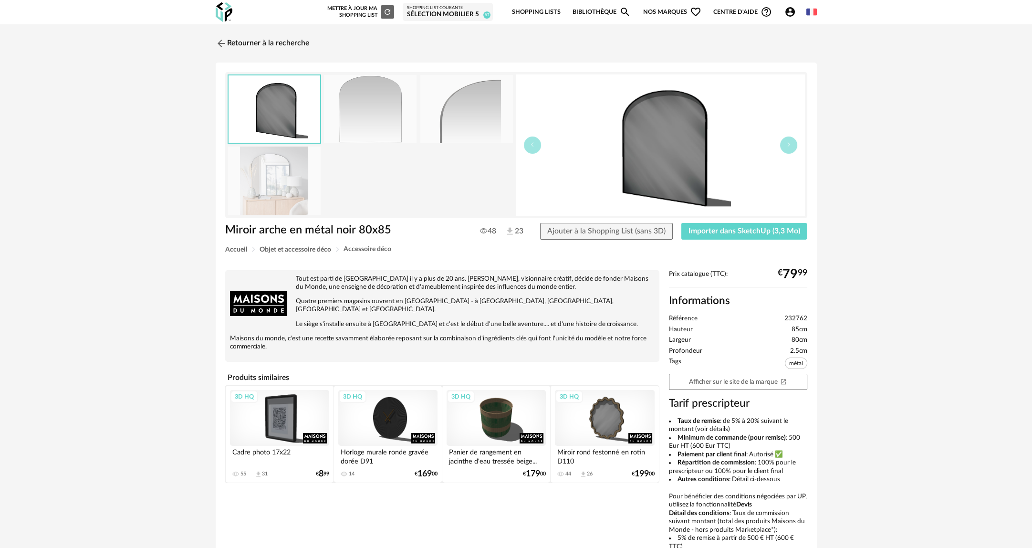
click at [249, 177] on img at bounding box center [274, 180] width 93 height 68
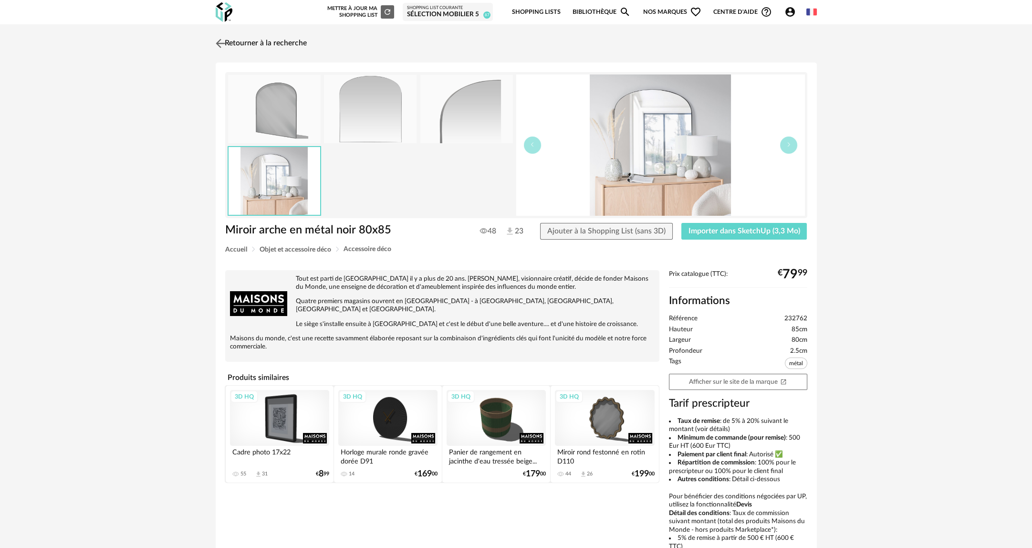
click at [218, 38] on img at bounding box center [220, 43] width 14 height 14
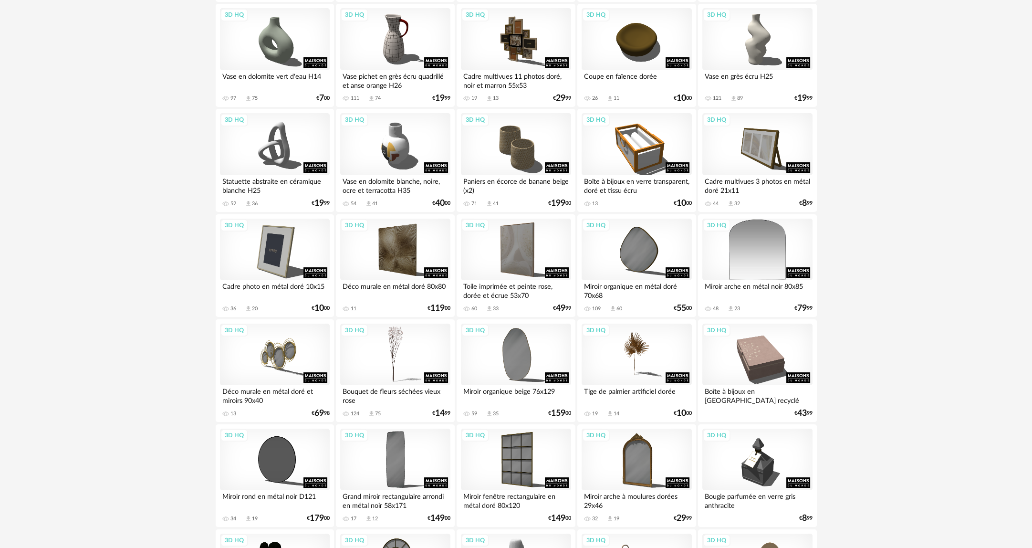
click at [745, 266] on div "3D HQ" at bounding box center [757, 249] width 110 height 62
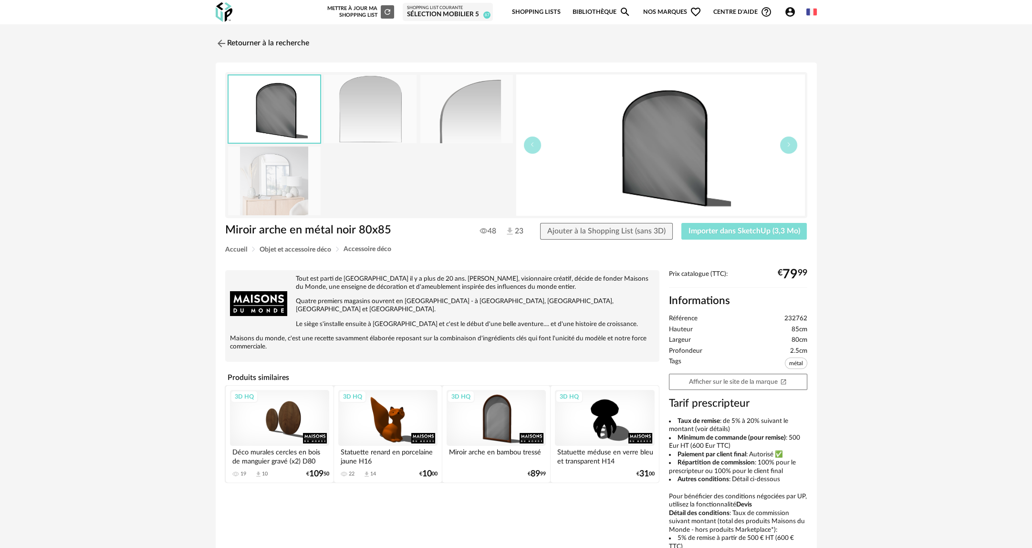
click at [754, 229] on span "Importer dans SketchUp (3,3 Mo)" at bounding box center [744, 231] width 112 height 8
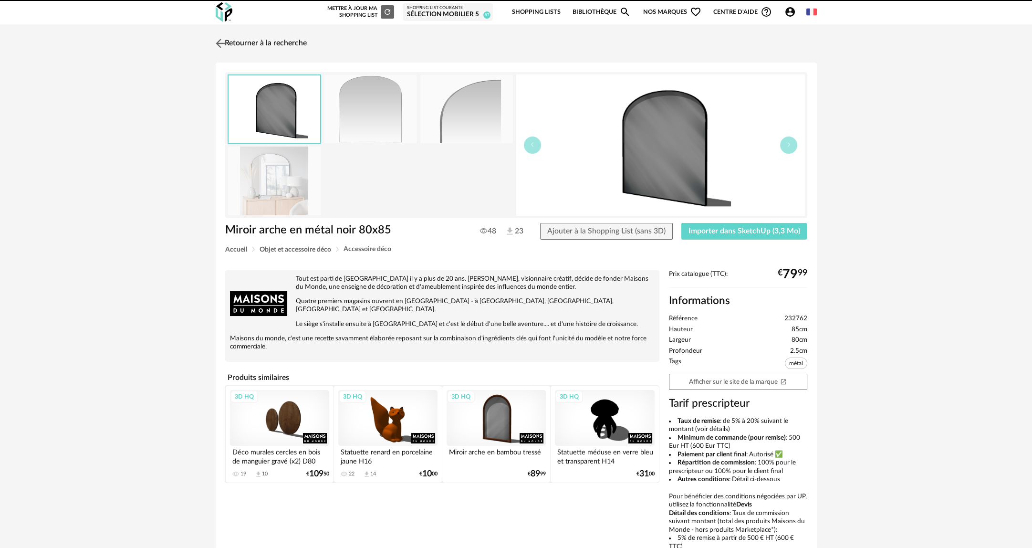
click at [222, 41] on img at bounding box center [220, 43] width 14 height 14
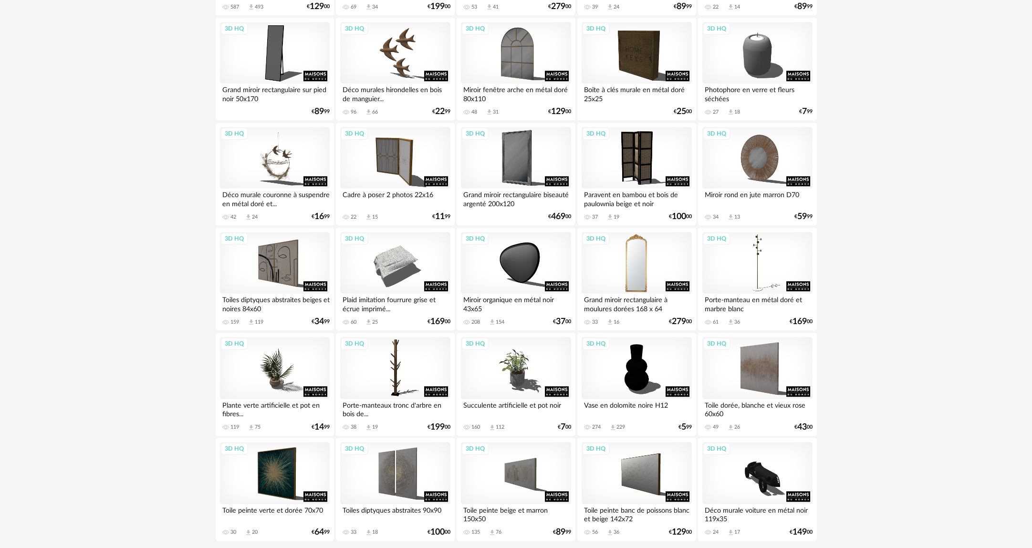
scroll to position [1751, 0]
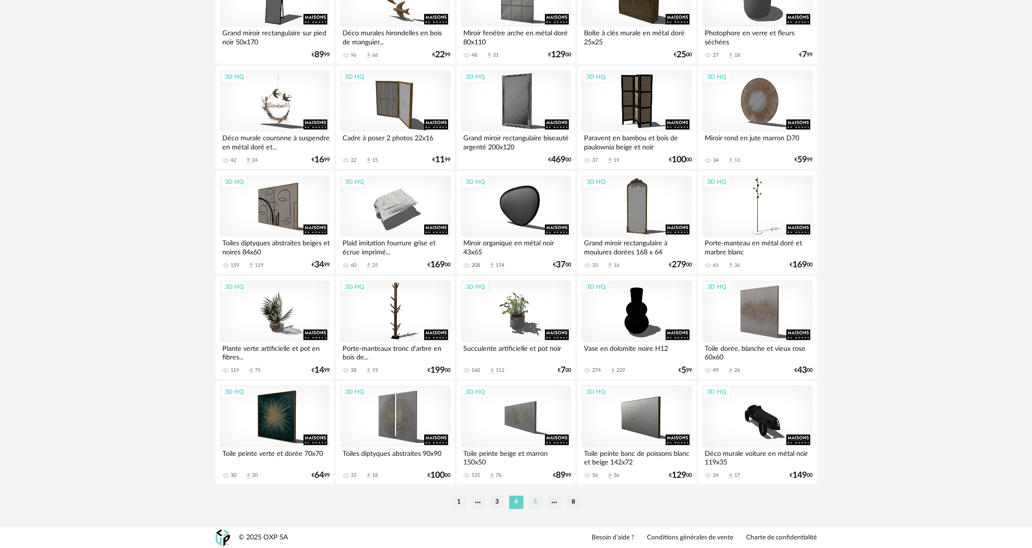
click at [530, 502] on li "5" at bounding box center [535, 501] width 14 height 13
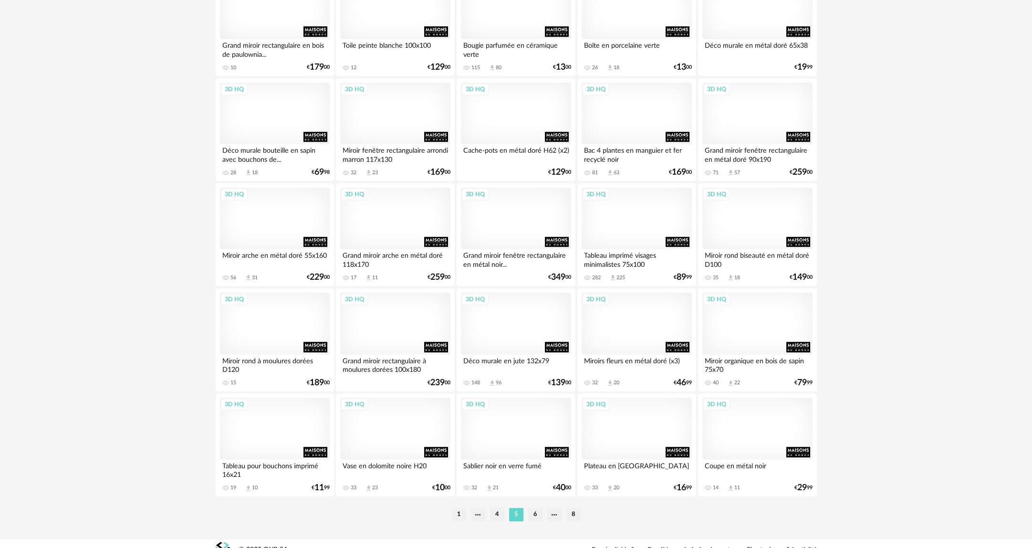
scroll to position [1751, 0]
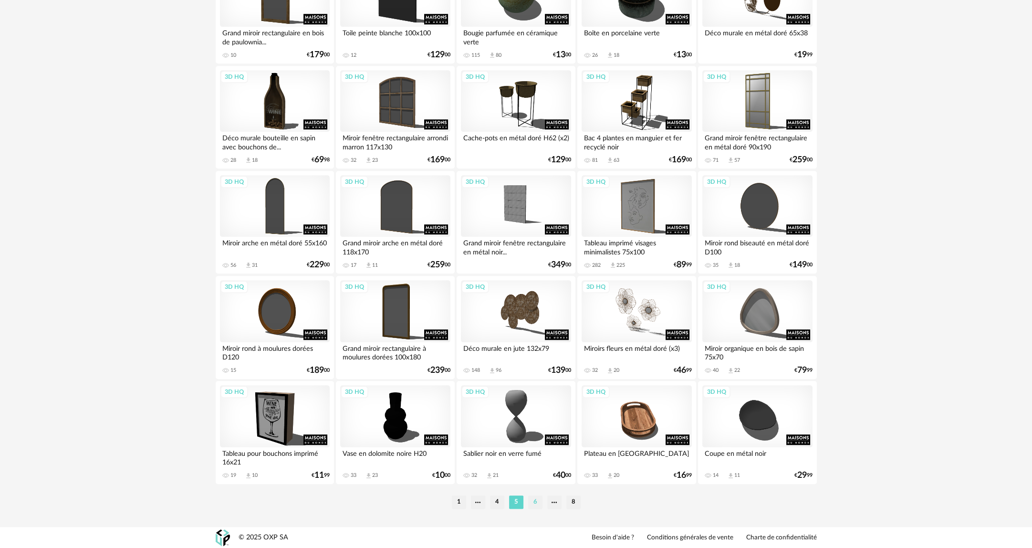
click at [536, 498] on li "6" at bounding box center [535, 501] width 14 height 13
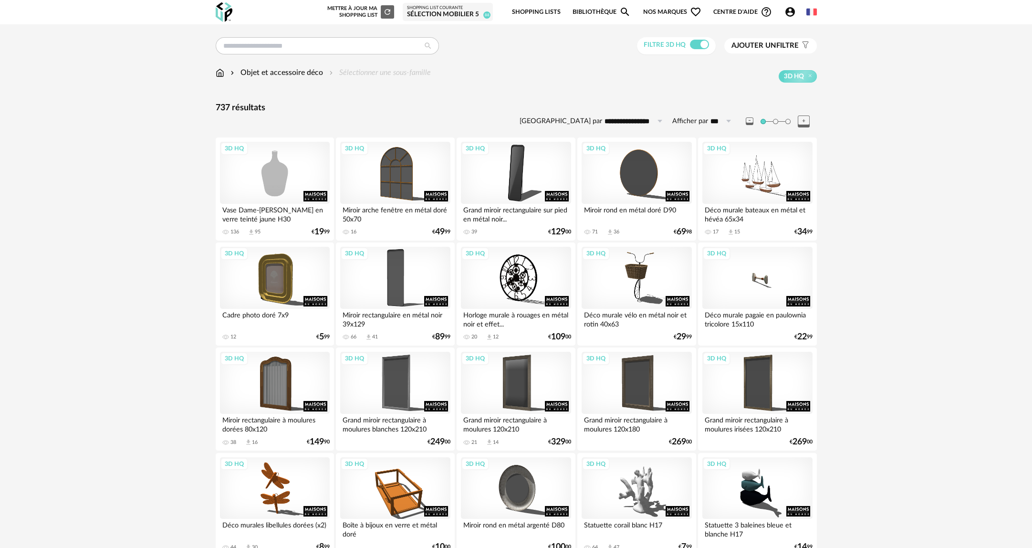
click at [766, 46] on span "Ajouter un" at bounding box center [753, 45] width 45 height 7
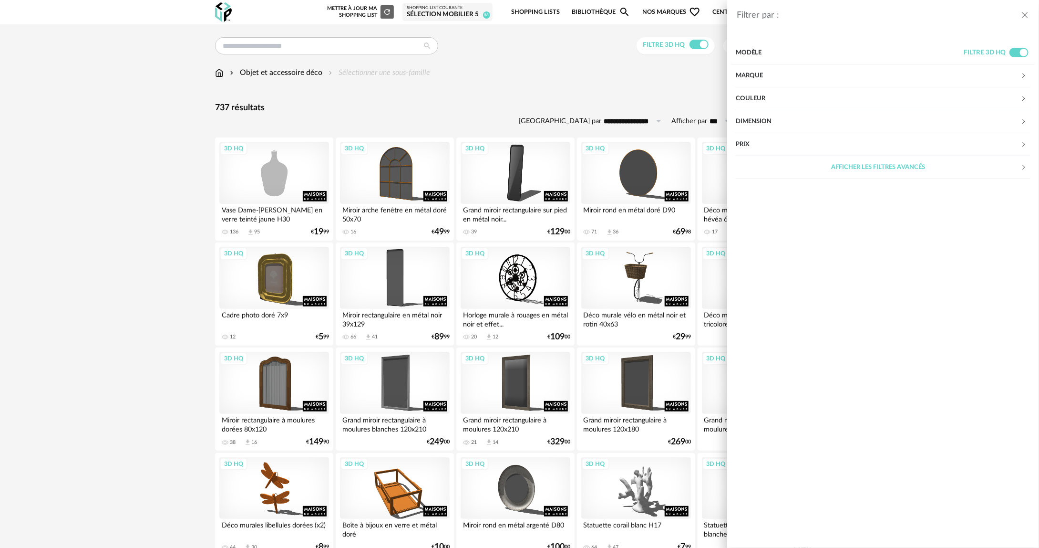
click at [750, 94] on div "Couleur" at bounding box center [878, 98] width 285 height 23
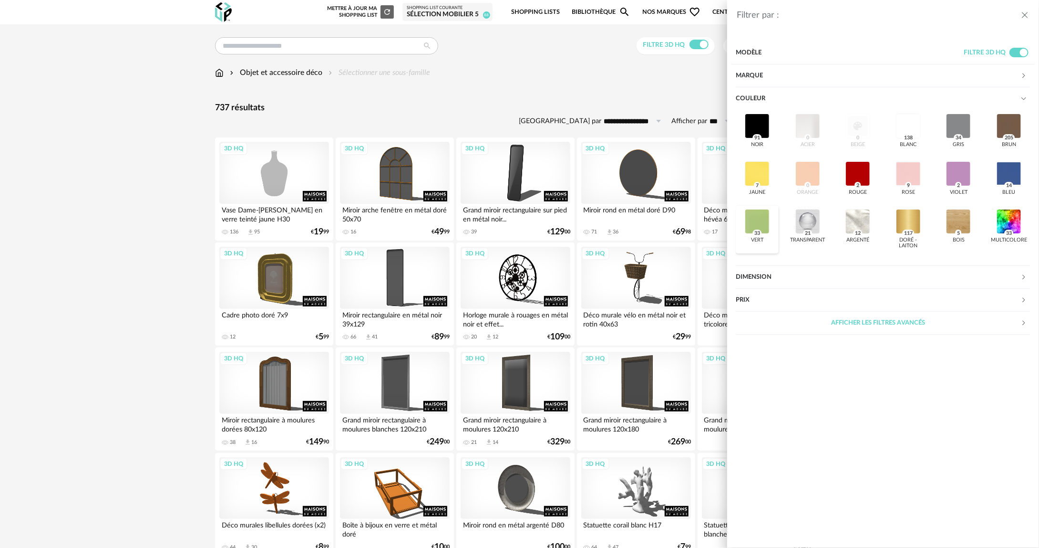
click at [757, 218] on div at bounding box center [757, 221] width 25 height 25
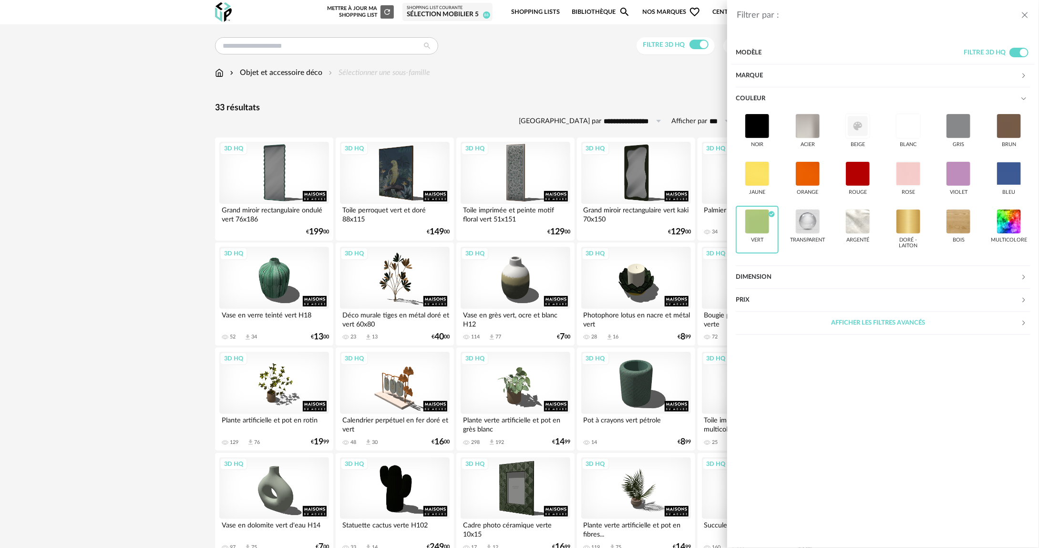
click at [180, 276] on div "Filtrer par : Modèle Filtre 3D HQ Marque &tradition 0 101 Copenhagen 0 366 Conc…" at bounding box center [519, 274] width 1039 height 548
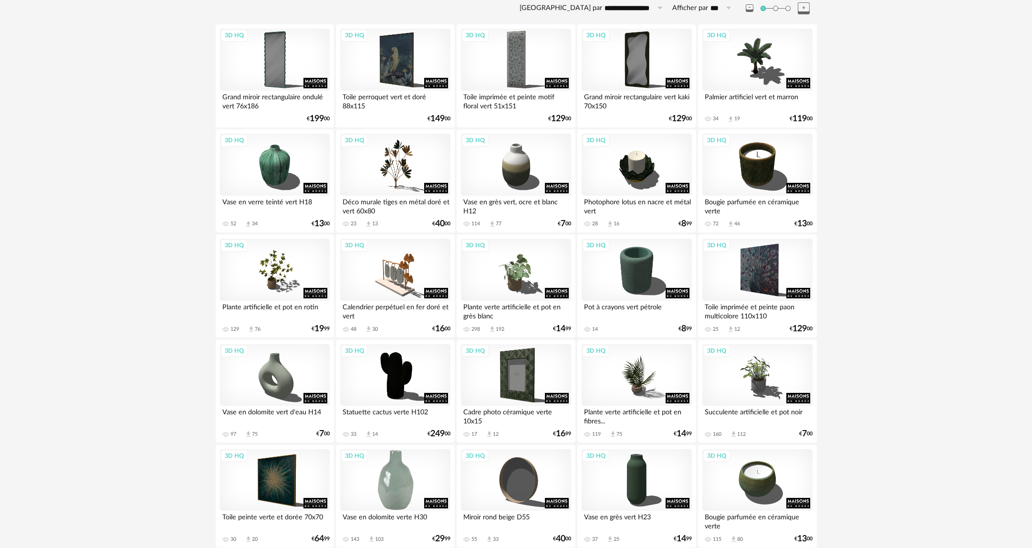
scroll to position [26, 0]
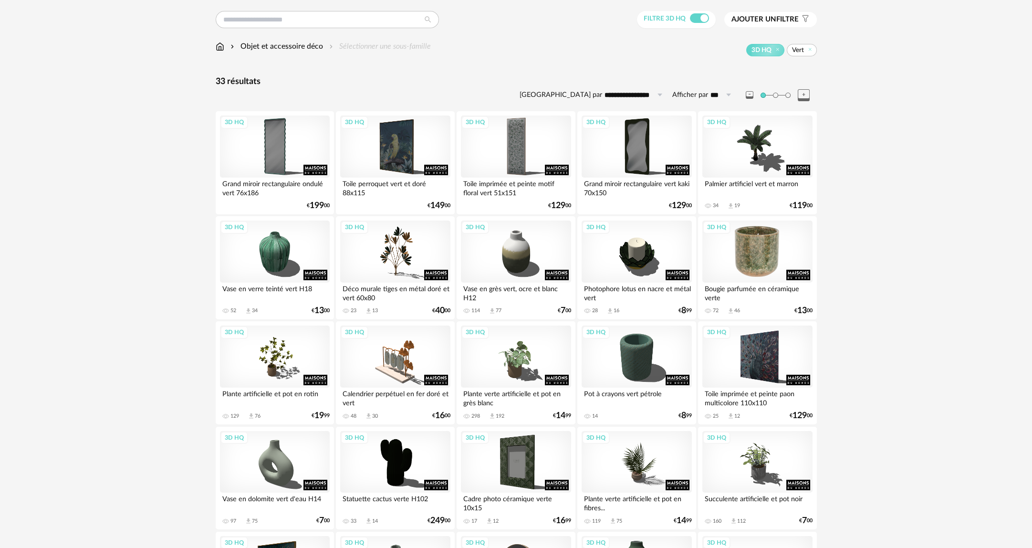
click at [758, 260] on div "3D HQ" at bounding box center [757, 251] width 110 height 62
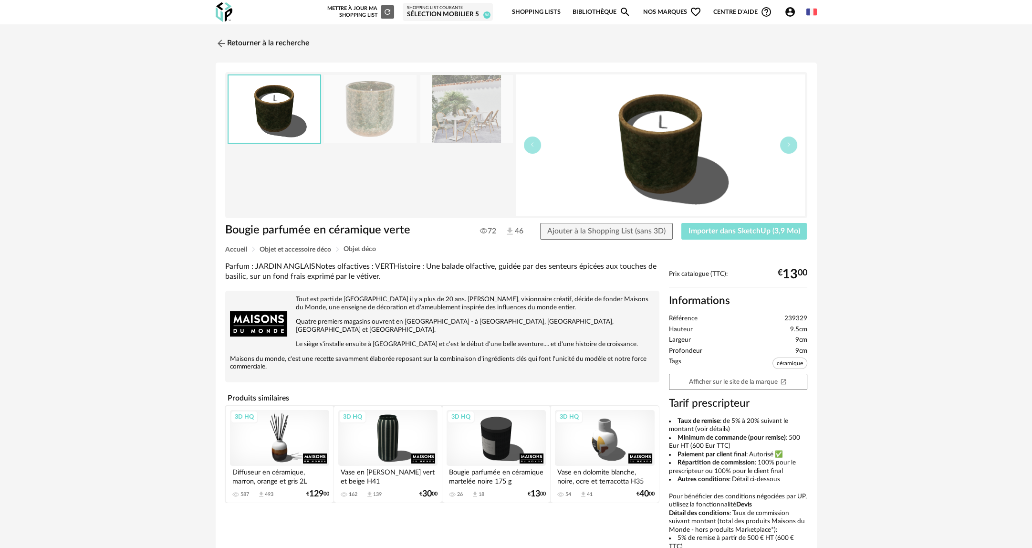
click at [727, 230] on span "Importer dans SketchUp (3,9 Mo)" at bounding box center [744, 231] width 112 height 8
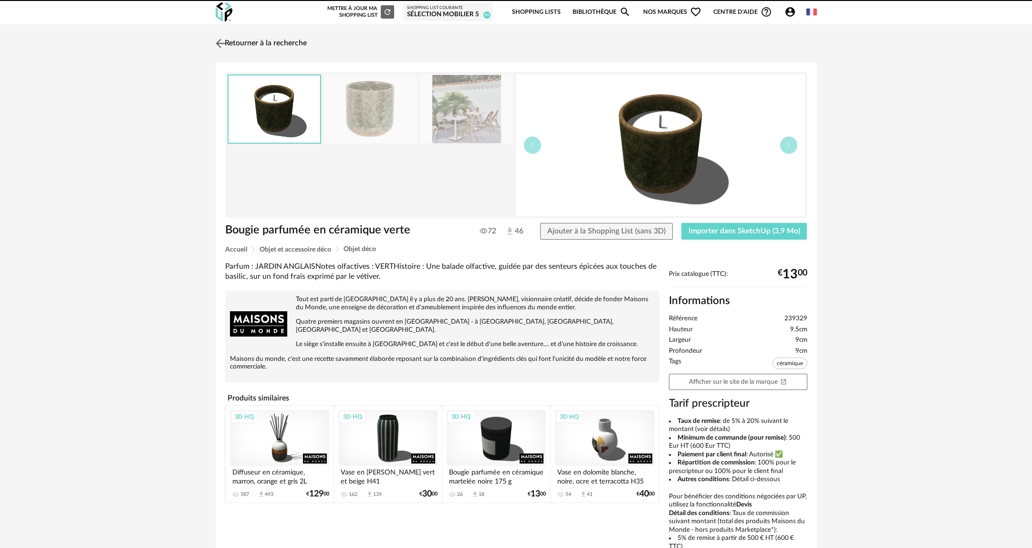
click at [282, 46] on link "Retourner à la recherche" at bounding box center [259, 43] width 93 height 21
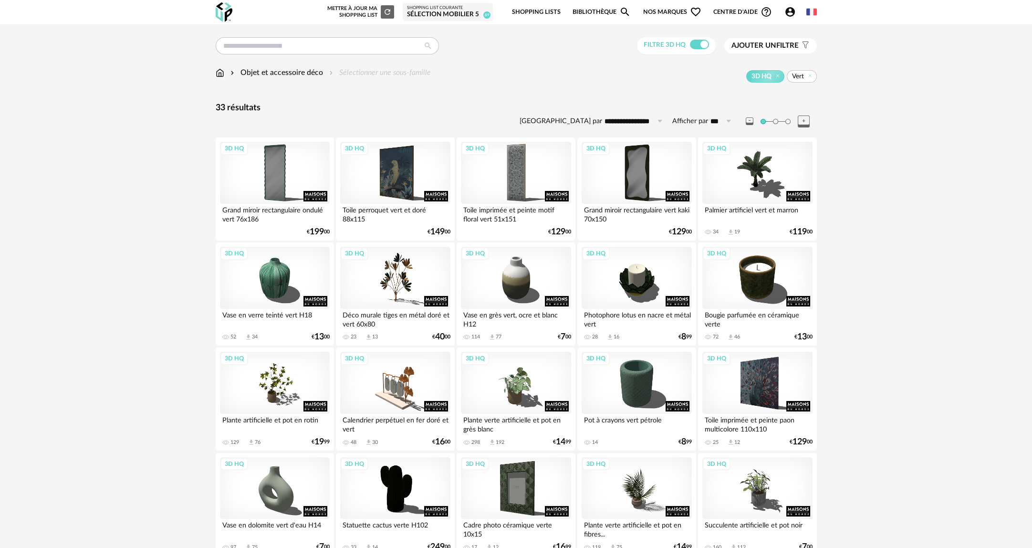
click at [222, 74] on img at bounding box center [220, 72] width 9 height 11
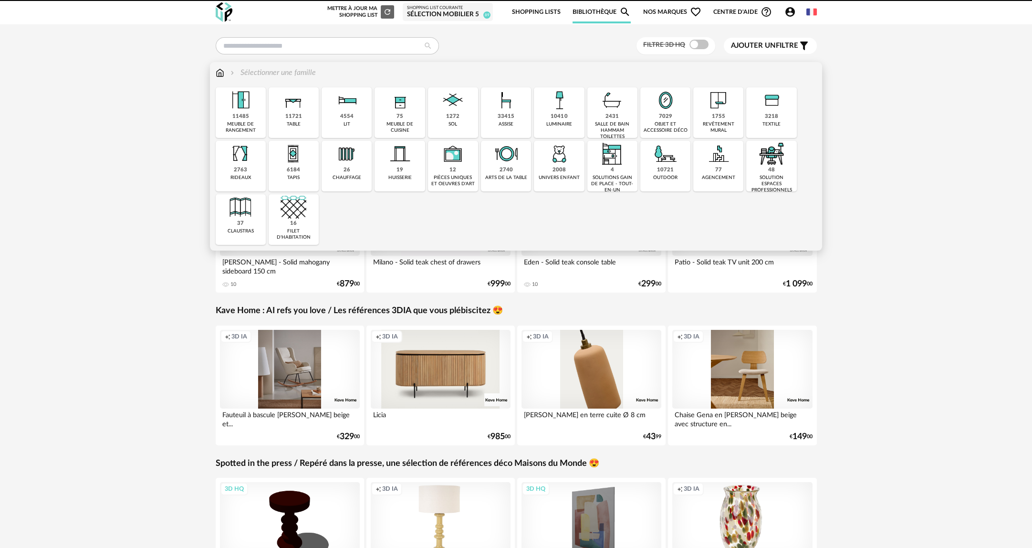
click at [552, 118] on div "10410" at bounding box center [558, 116] width 17 height 7
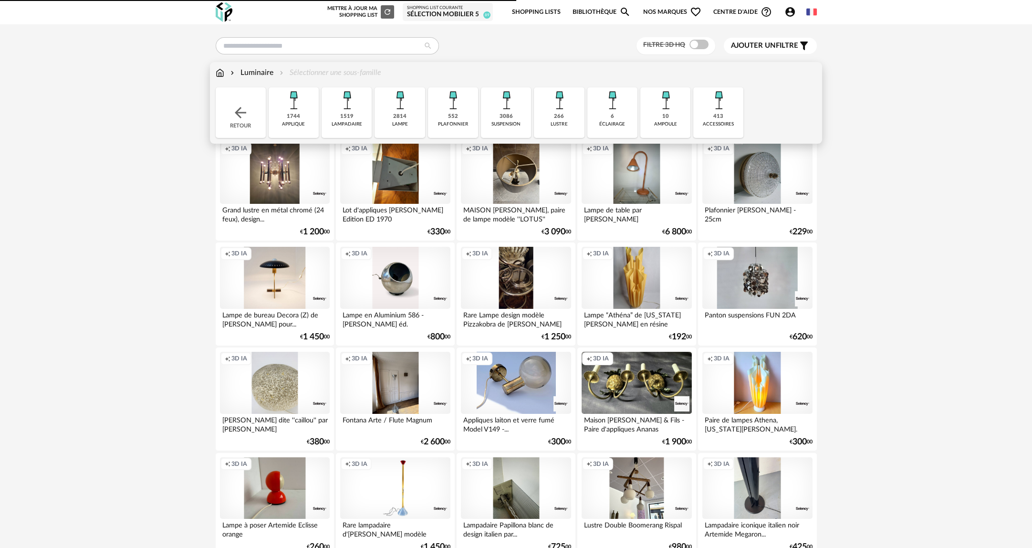
click at [304, 118] on div "1744 applique" at bounding box center [294, 112] width 50 height 51
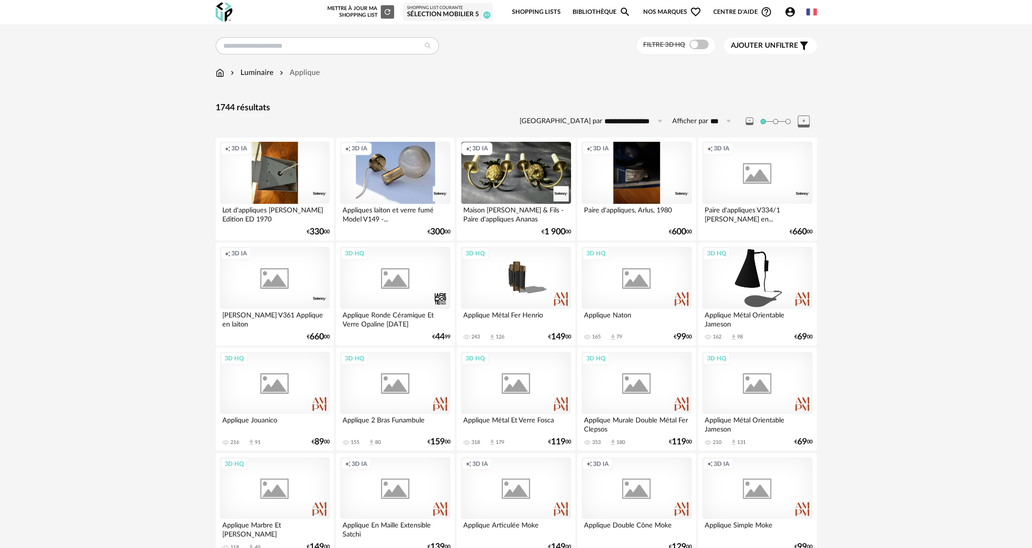
click at [703, 42] on span at bounding box center [698, 45] width 19 height 10
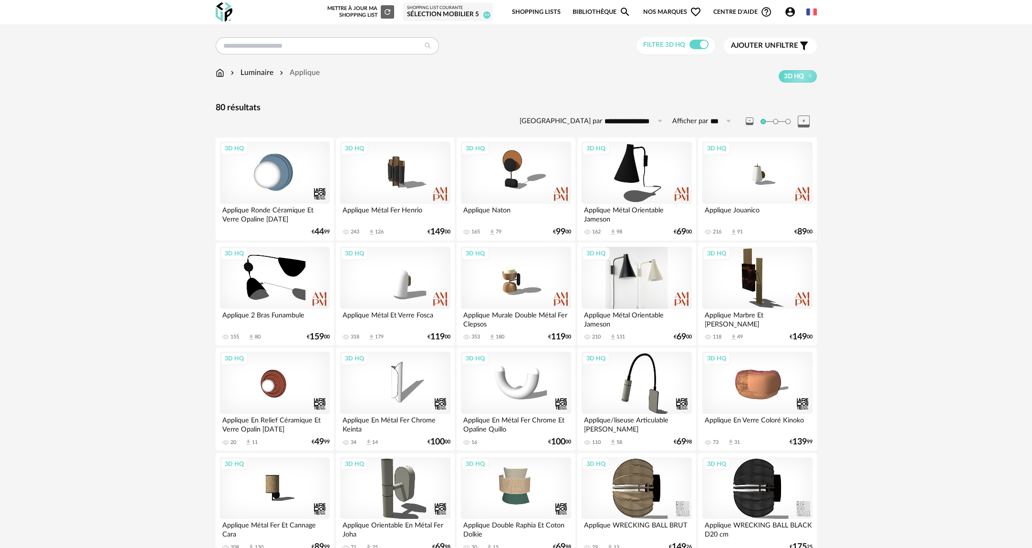
click at [647, 282] on div "3D HQ" at bounding box center [636, 278] width 110 height 62
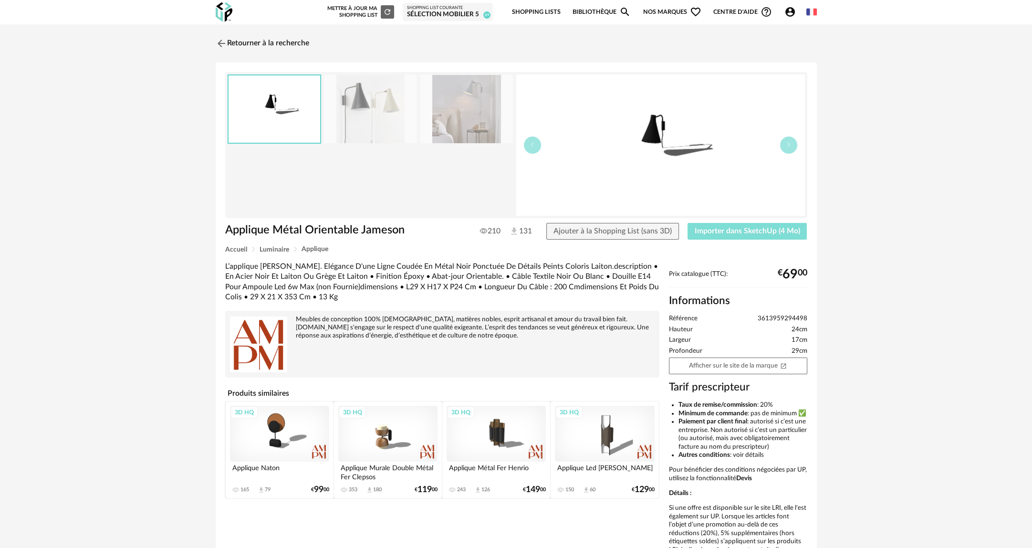
click at [771, 237] on button "Importer dans SketchUp (4 Mo)" at bounding box center [747, 231] width 120 height 17
click at [291, 44] on link "Retourner à la recherche" at bounding box center [259, 43] width 93 height 21
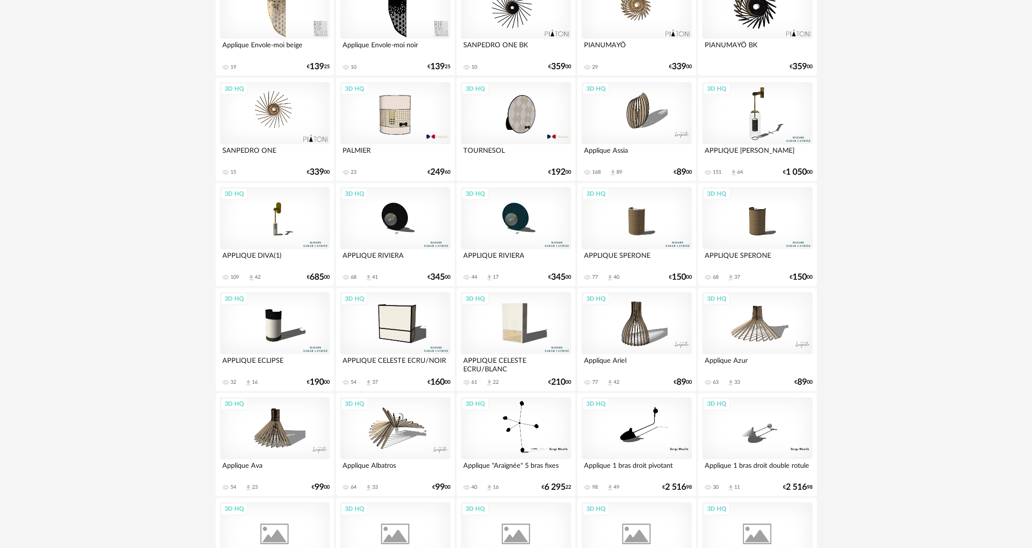
scroll to position [811, 0]
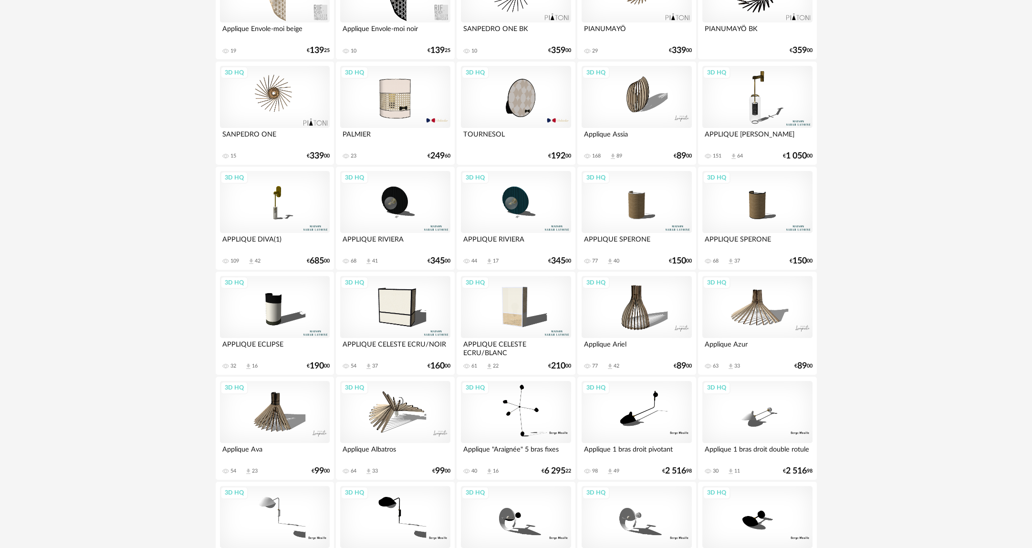
click at [268, 310] on div "3D HQ" at bounding box center [275, 307] width 110 height 62
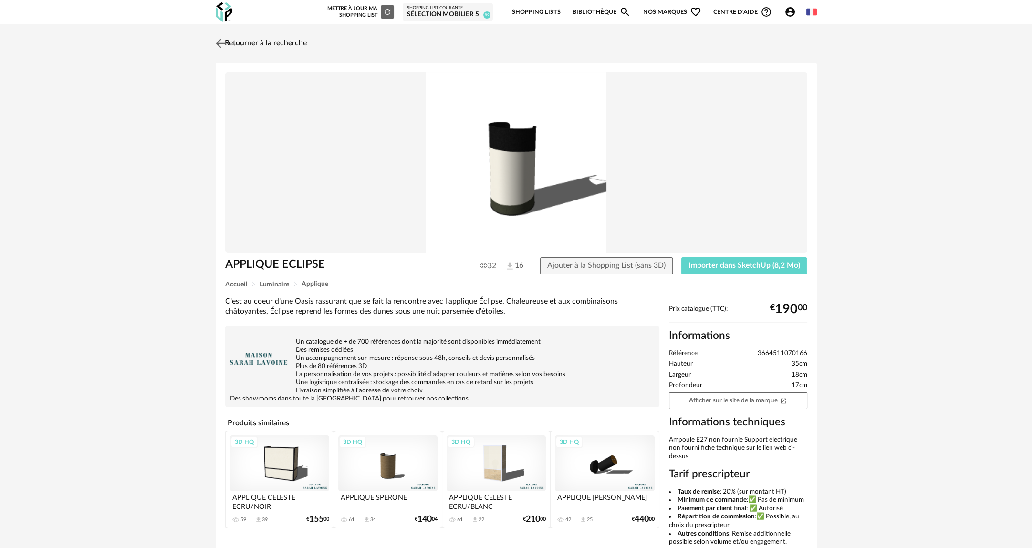
click at [247, 46] on link "Retourner à la recherche" at bounding box center [259, 43] width 93 height 21
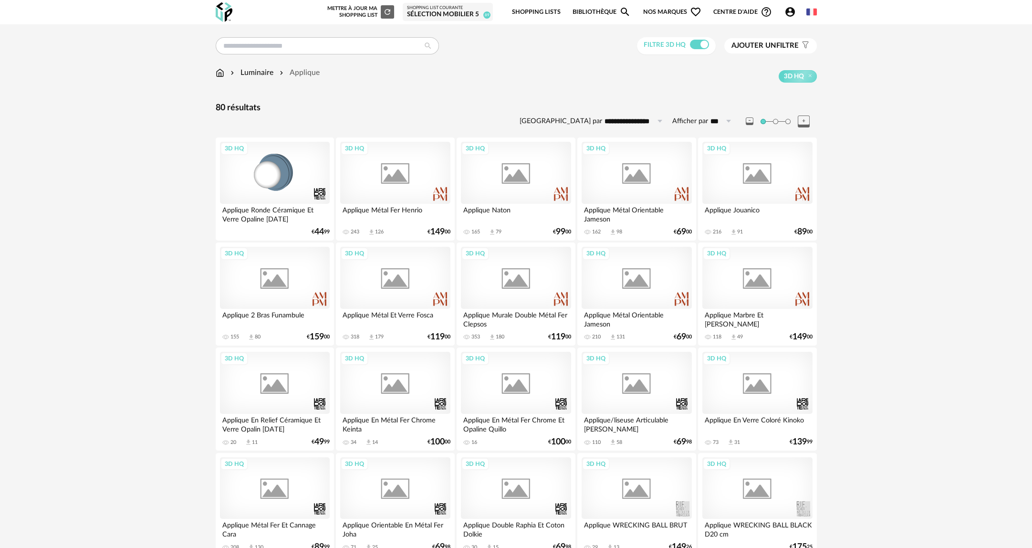
scroll to position [811, 0]
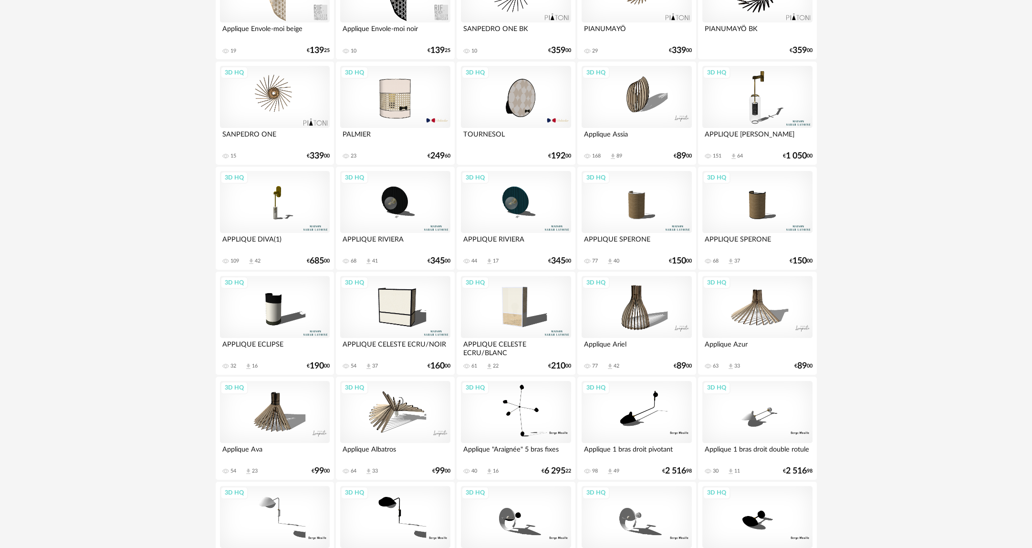
click at [400, 321] on div "3D HQ" at bounding box center [395, 307] width 110 height 62
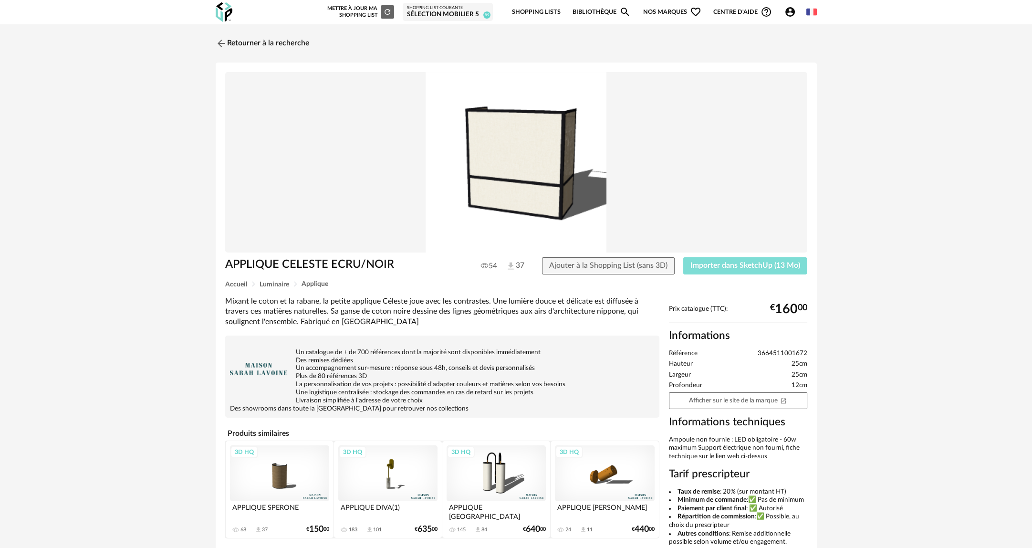
click at [744, 257] on button "Importer dans SketchUp (13 Mo)" at bounding box center [745, 265] width 124 height 17
